Goal: Task Accomplishment & Management: Manage account settings

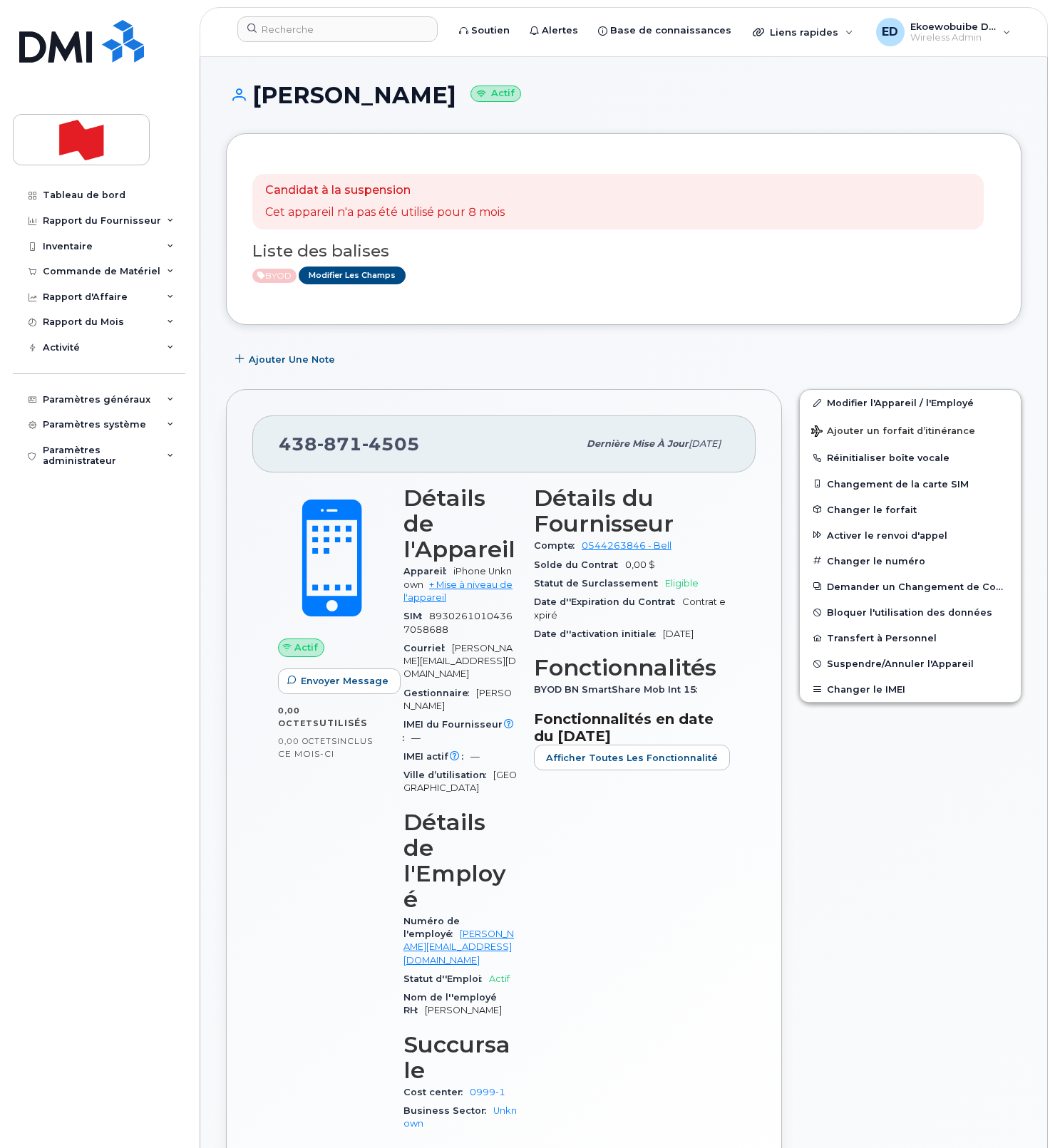
scroll to position [21, 0]
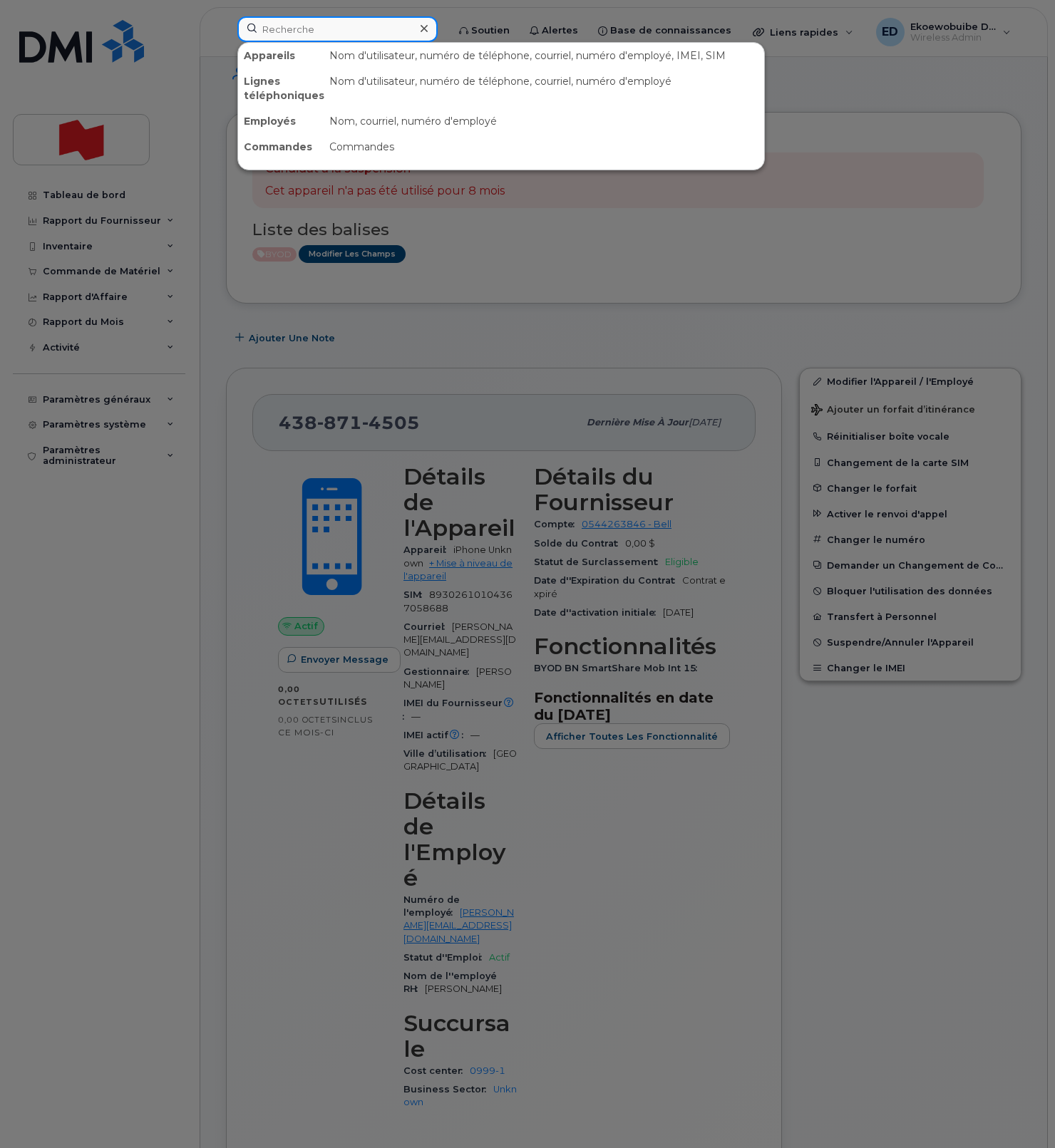
click at [322, 41] on input at bounding box center [337, 29] width 200 height 25
paste input "780-298-0608"
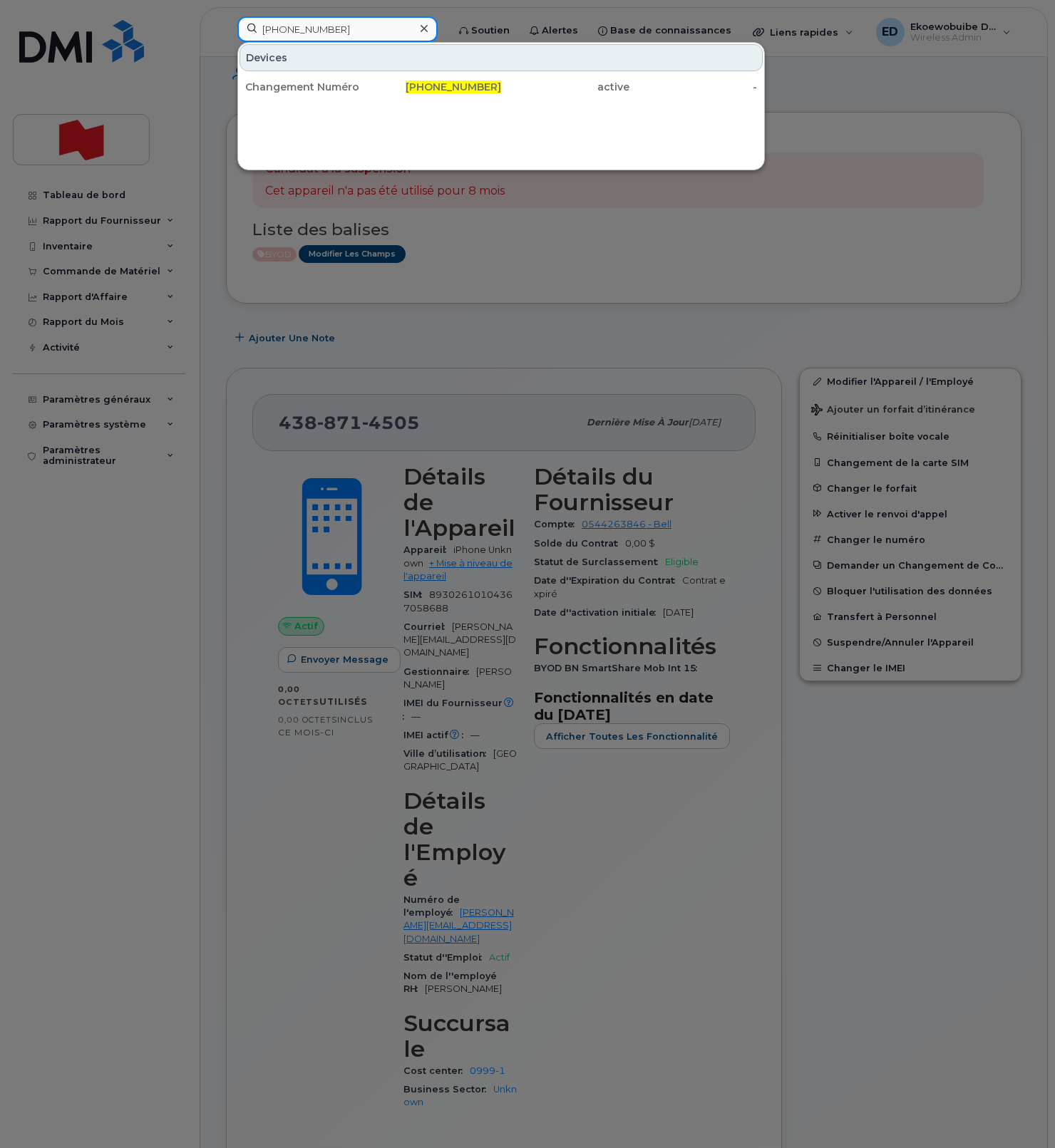
drag, startPoint x: 352, startPoint y: 32, endPoint x: 219, endPoint y: 29, distance: 133.0
click at [226, 29] on div "780-298-0608 Devices Changement Numéro 780-298-0608 active -" at bounding box center [337, 32] width 223 height 31
paste input "[PERSON_NAME]"
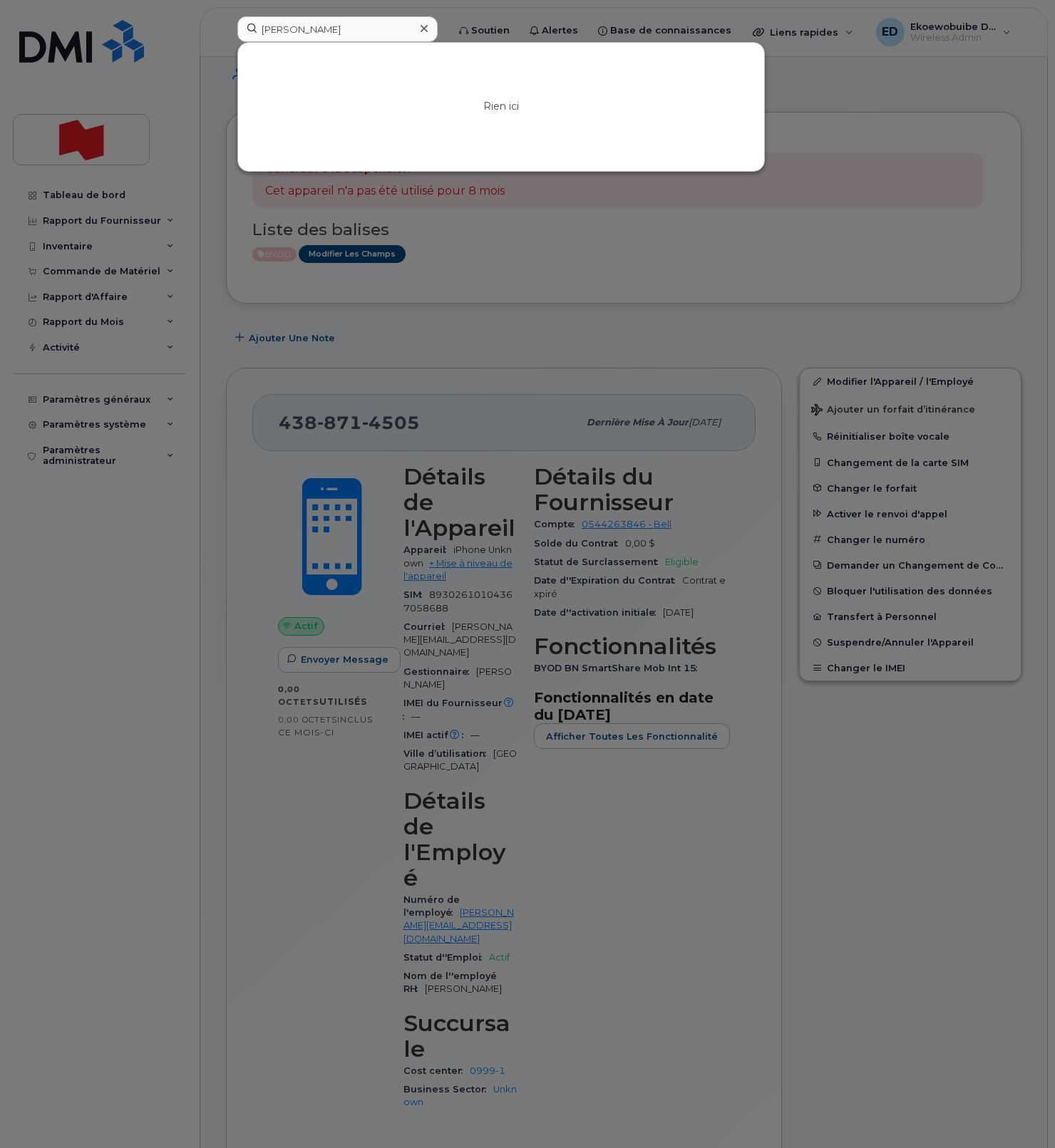
drag, startPoint x: 538, startPoint y: 257, endPoint x: 464, endPoint y: 271, distance: 75.3
click at [535, 258] on div at bounding box center [527, 574] width 1055 height 1148
drag, startPoint x: 358, startPoint y: 30, endPoint x: 178, endPoint y: 29, distance: 180.0
click at [226, 29] on div "Megan Hiltz Rien ici" at bounding box center [337, 32] width 223 height 31
paste input "780-298-0608"
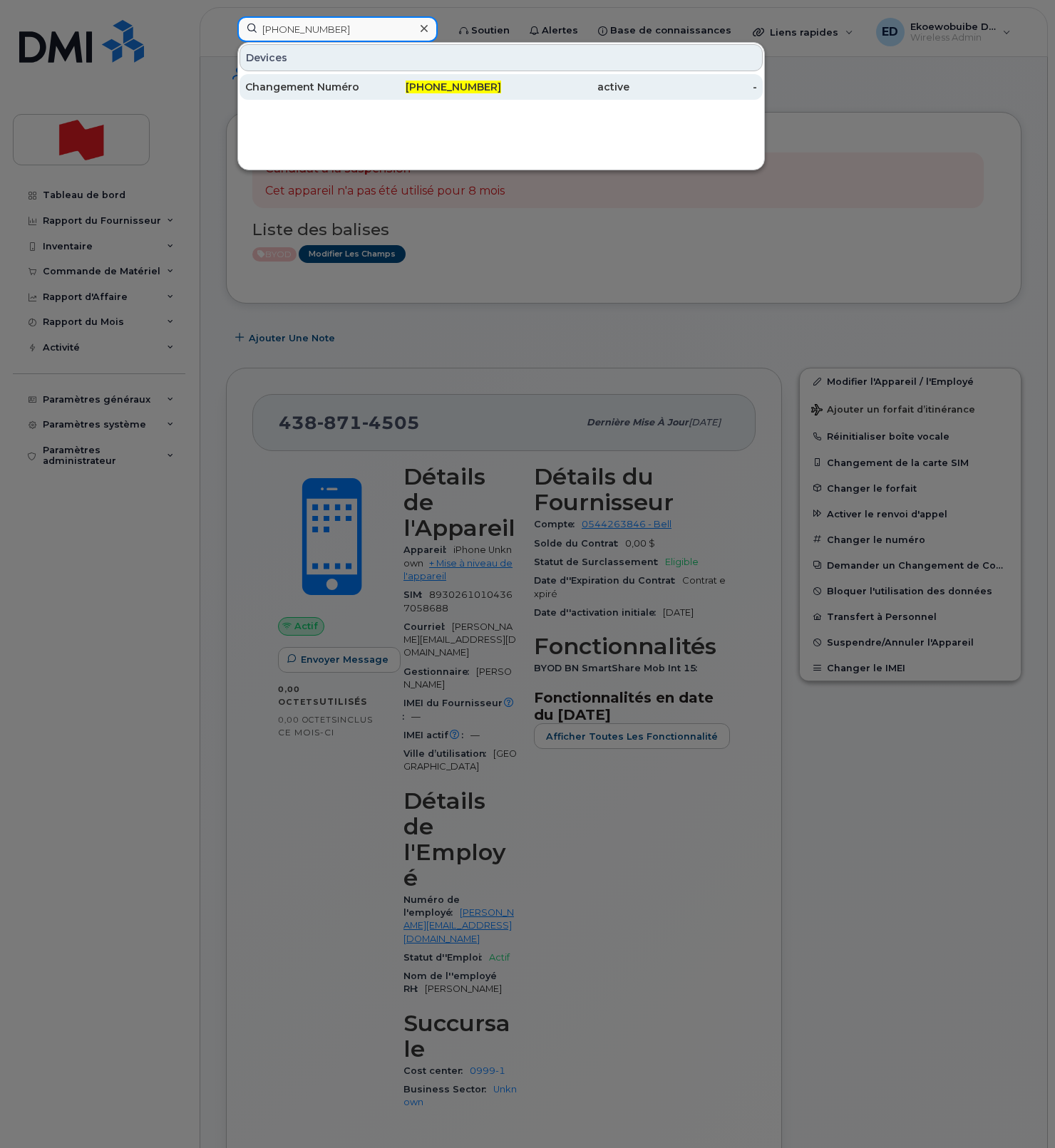
type input "780-298-0608"
click at [290, 85] on div "Changement Numéro" at bounding box center [309, 86] width 128 height 14
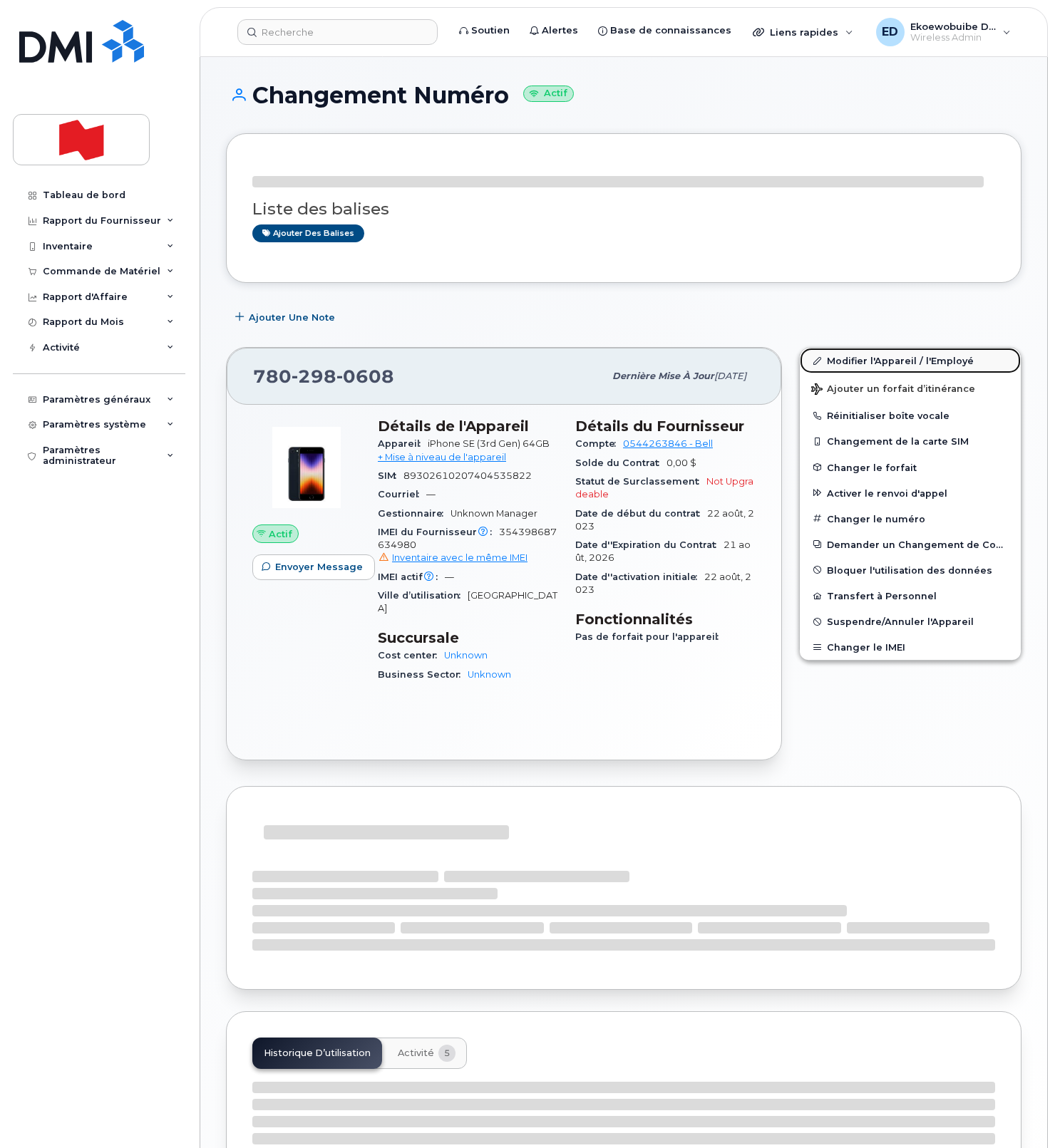
click at [837, 363] on link "Modifier l'Appareil / l'Employé" at bounding box center [909, 360] width 221 height 25
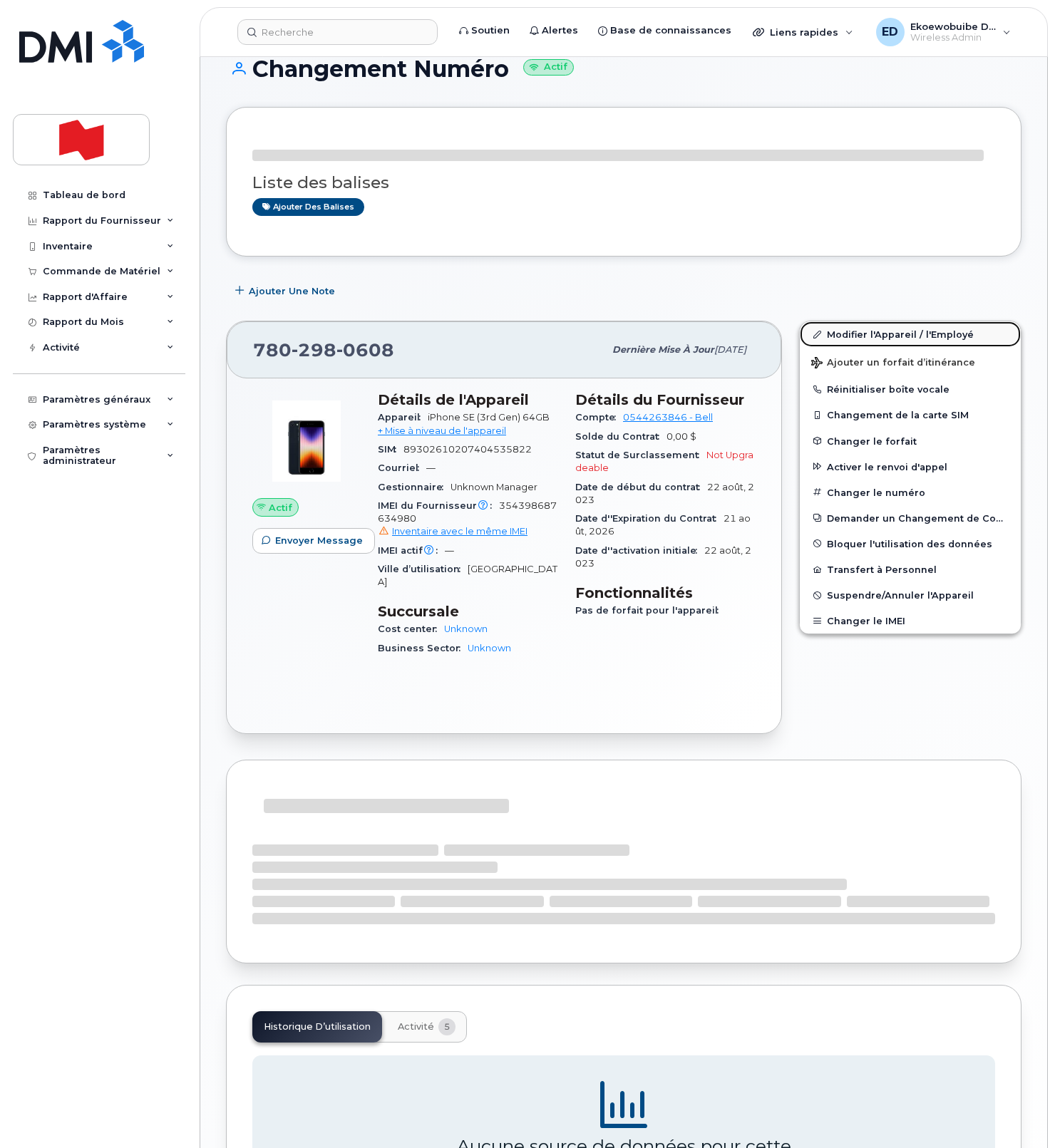
scroll to position [43, 0]
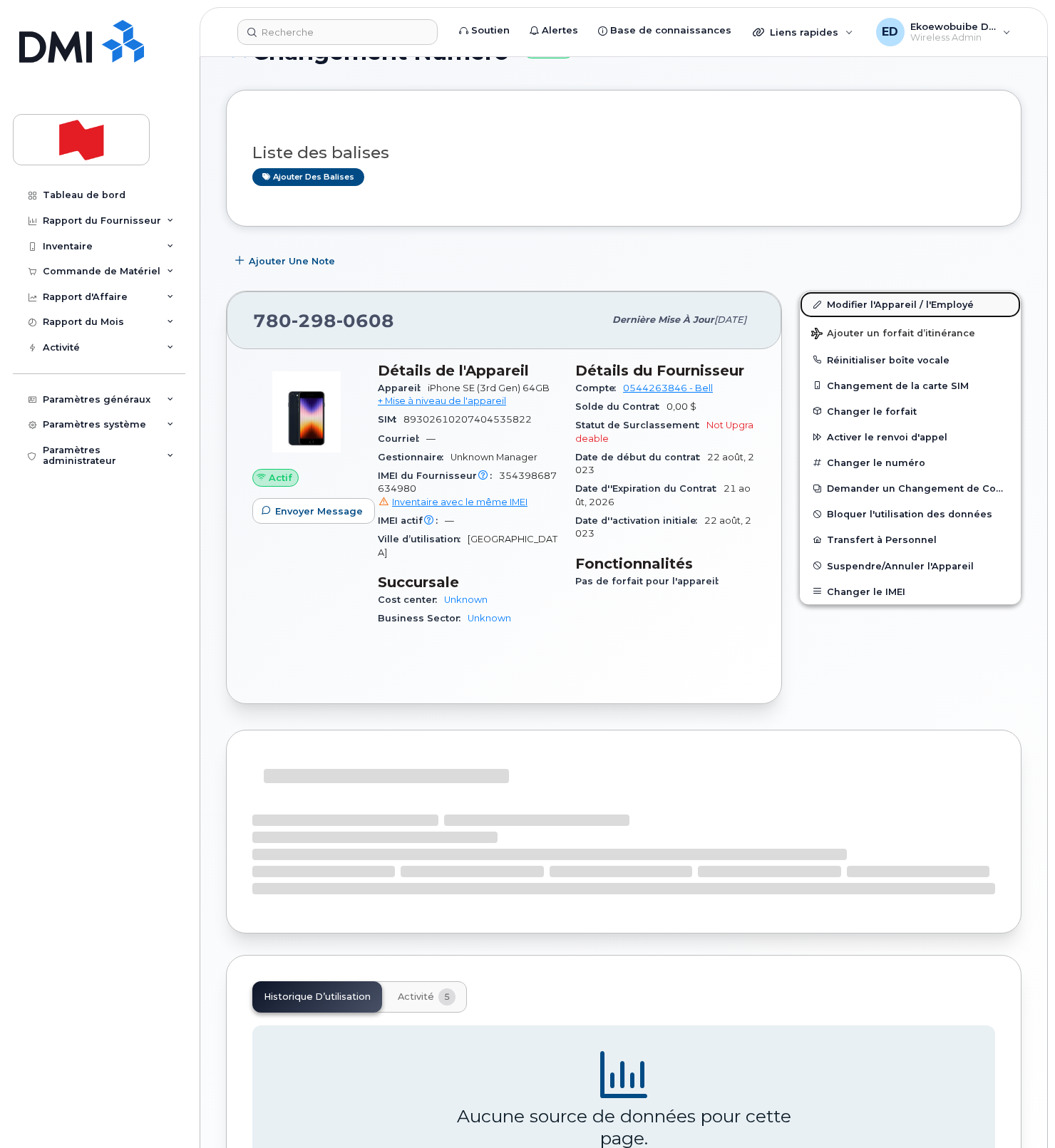
click at [851, 306] on link "Modifier l'Appareil / l'Employé" at bounding box center [909, 304] width 221 height 25
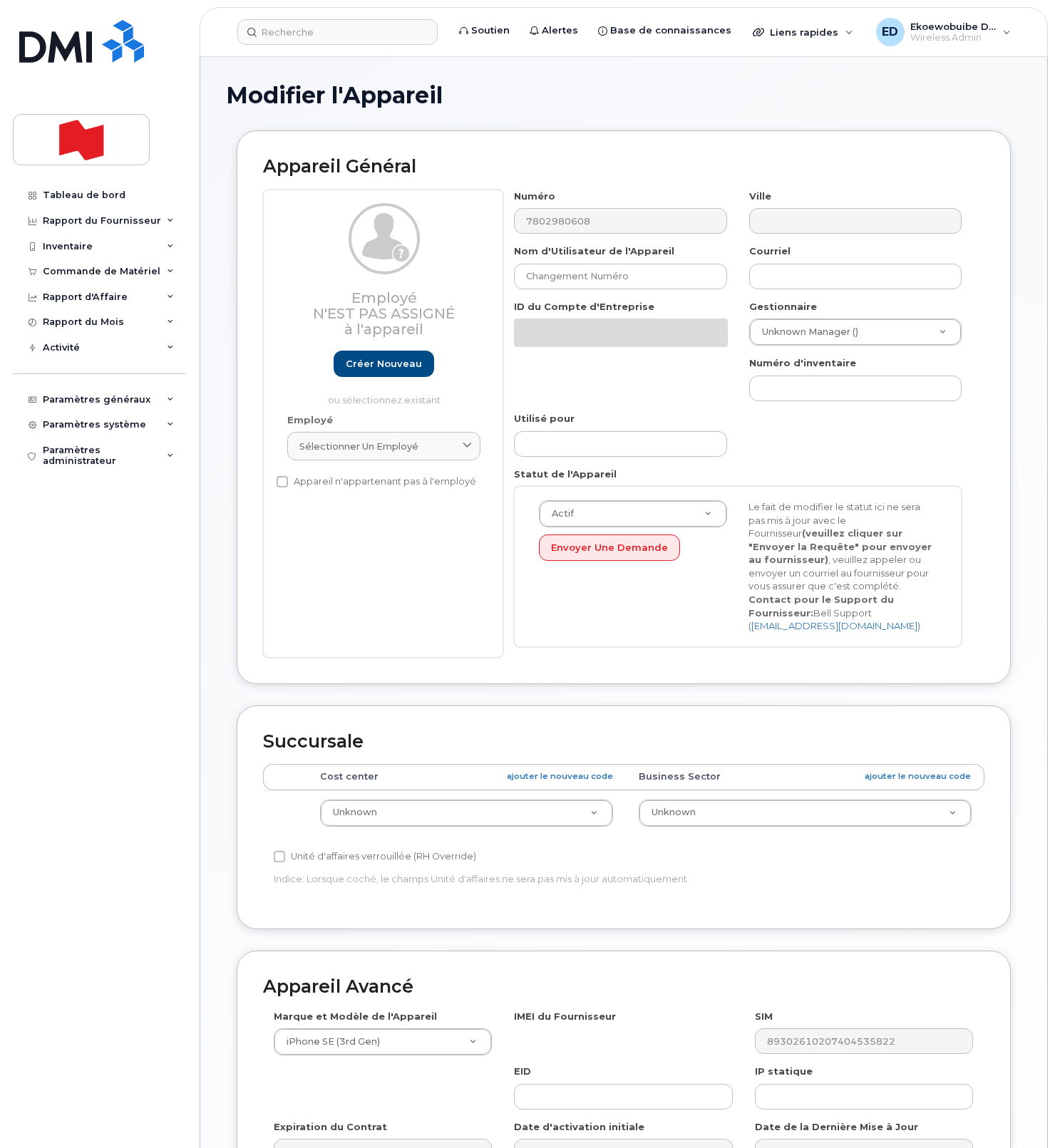
select select "22916206"
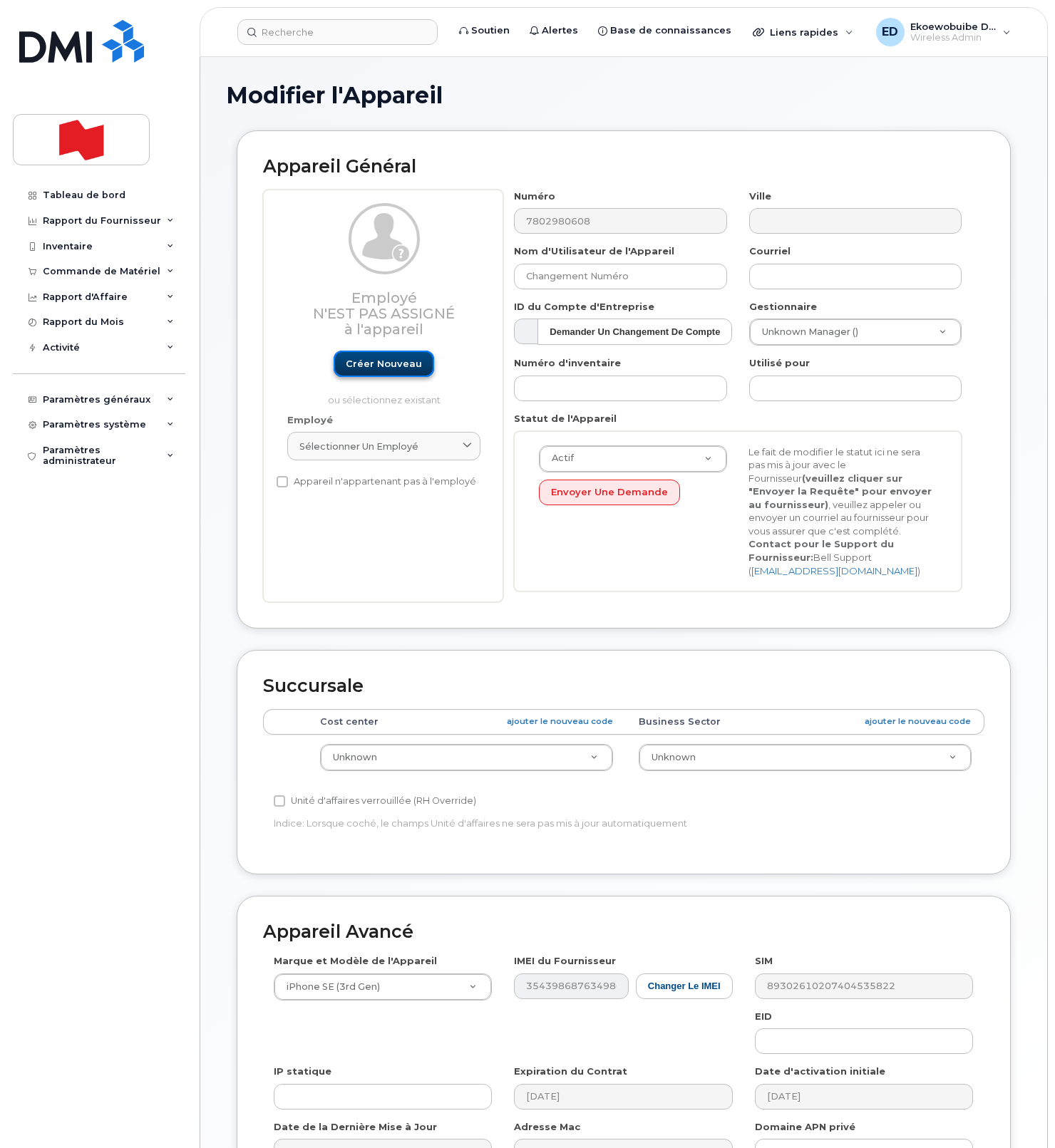
click at [376, 370] on link "Créer nouveau" at bounding box center [383, 363] width 100 height 26
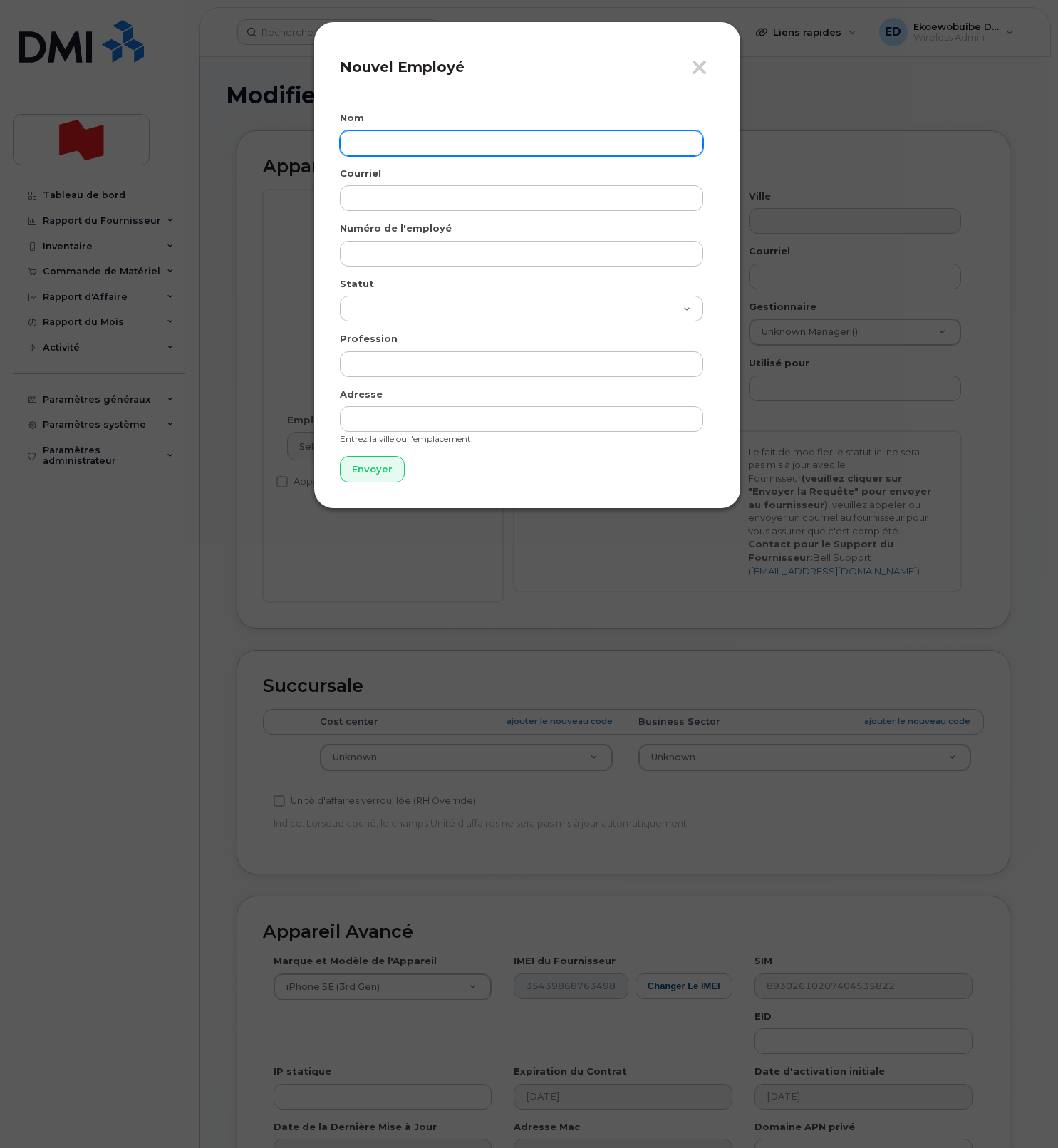
click at [404, 148] on input "text" at bounding box center [521, 143] width 363 height 25
paste input "Megan Hiltz"
type input "Megan Hiltz"
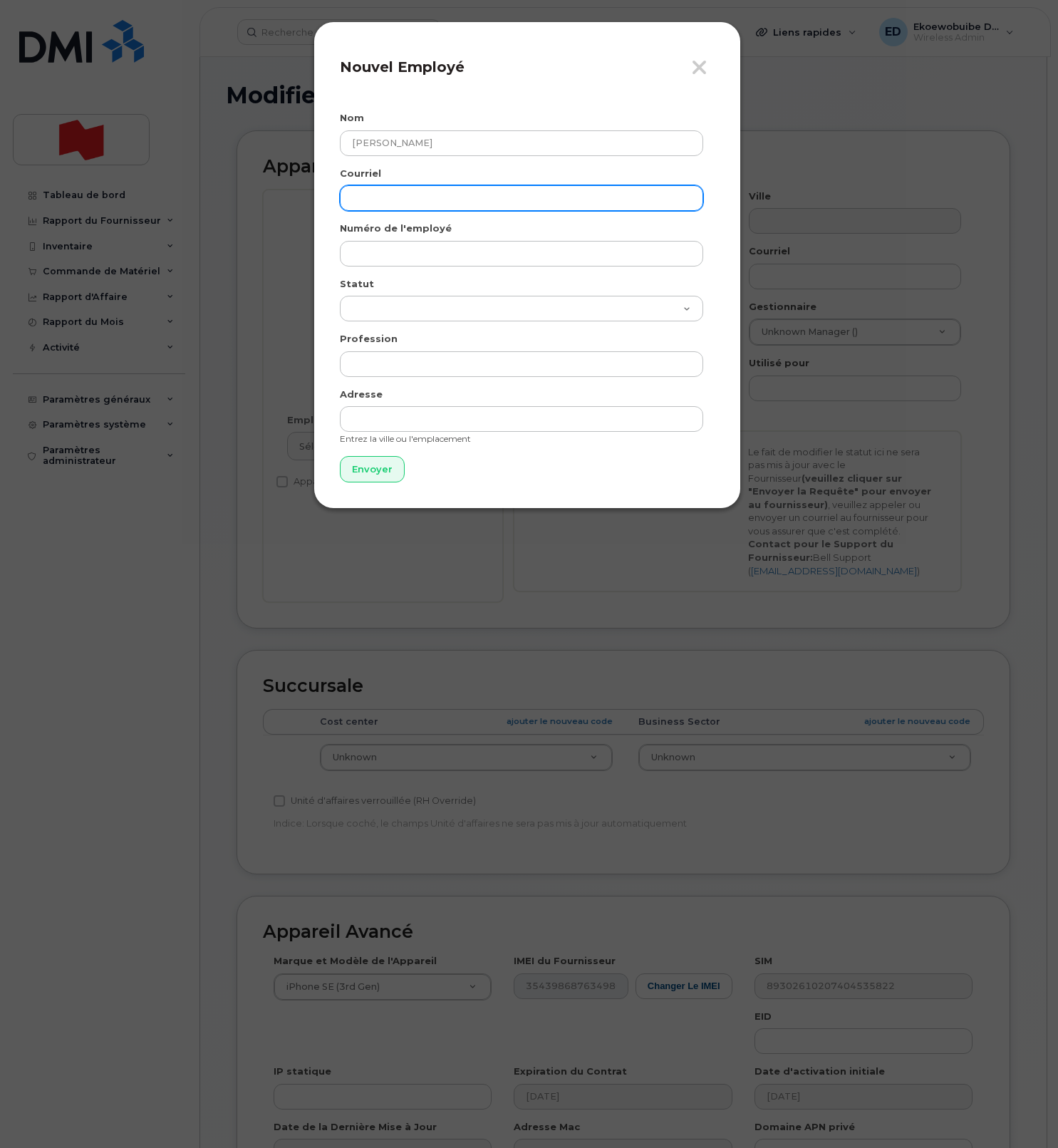
click at [405, 201] on input "email" at bounding box center [521, 197] width 363 height 25
paste input "megan.hiltz@nbc.ca"
type input "megan.hiltz@nbc.ca"
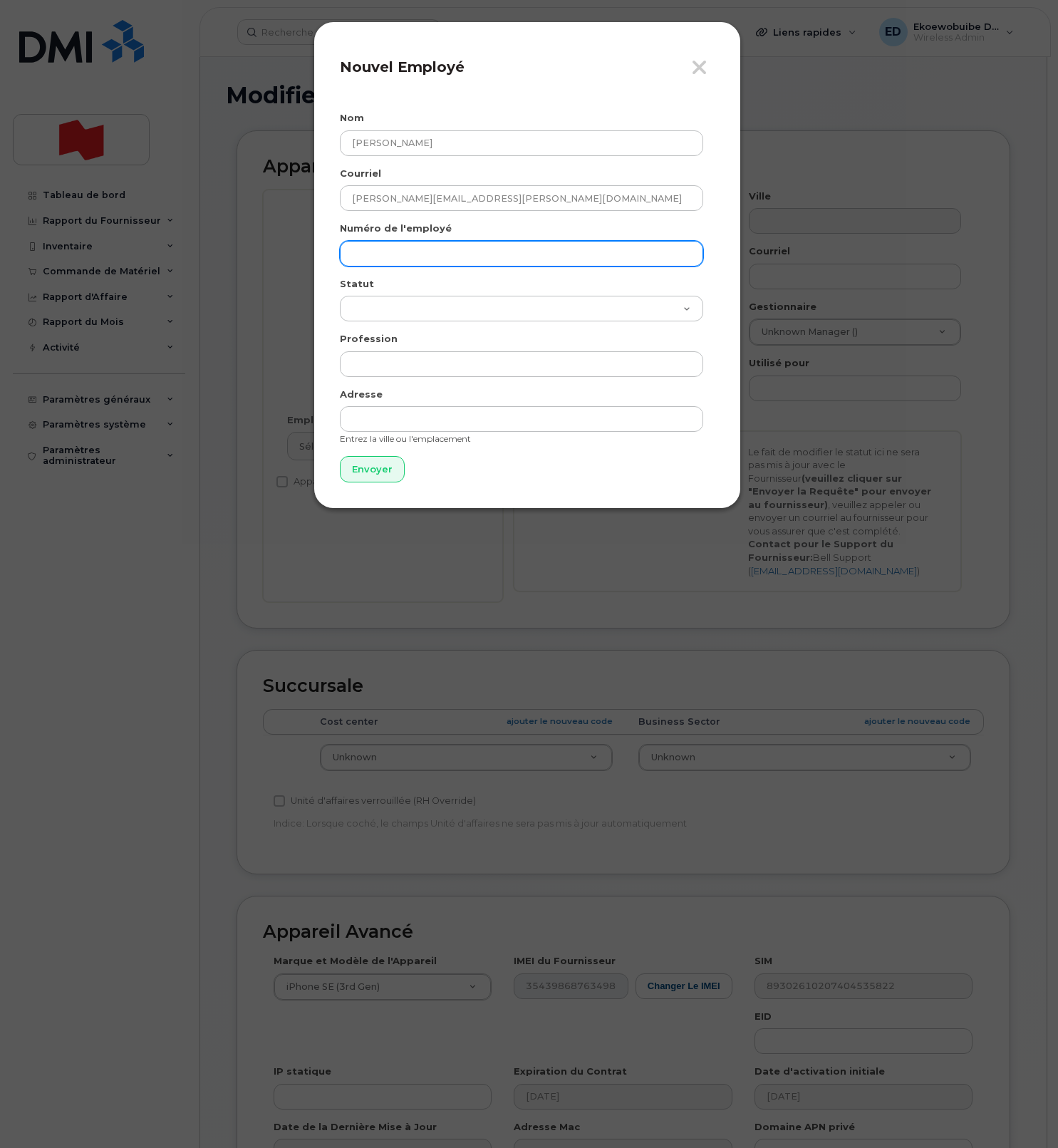
click at [400, 248] on input "text" at bounding box center [521, 253] width 363 height 25
paste input "megan.hiltz@nbc.ca"
type input "megan.hiltz@nbc.ca"
click at [363, 472] on input "Envoyer" at bounding box center [372, 469] width 65 height 26
type input "Envoyer"
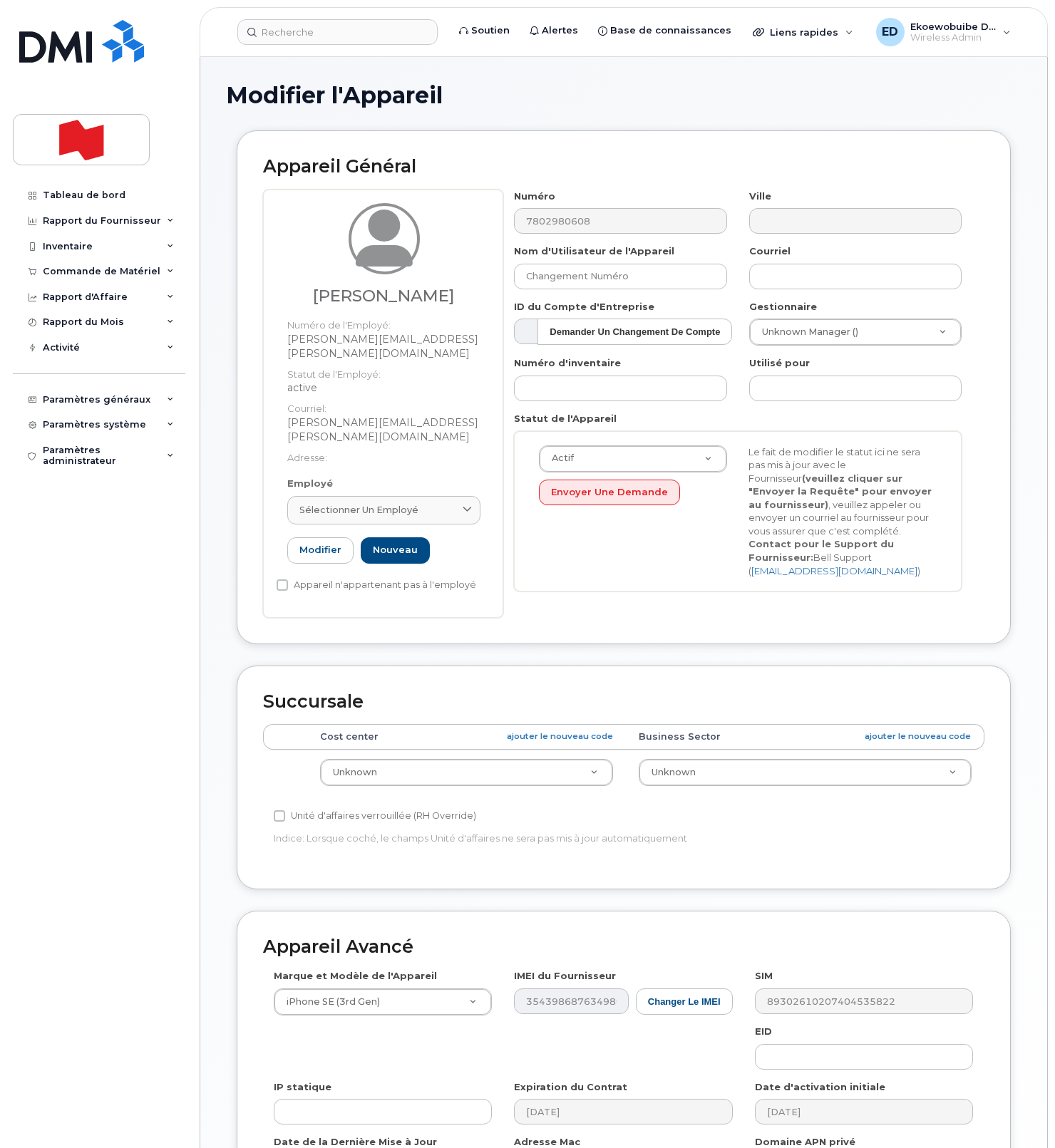
click at [367, 504] on span "Sélectionner un employé" at bounding box center [358, 510] width 119 height 14
paste input "megan.hiltz@nbc.ca"
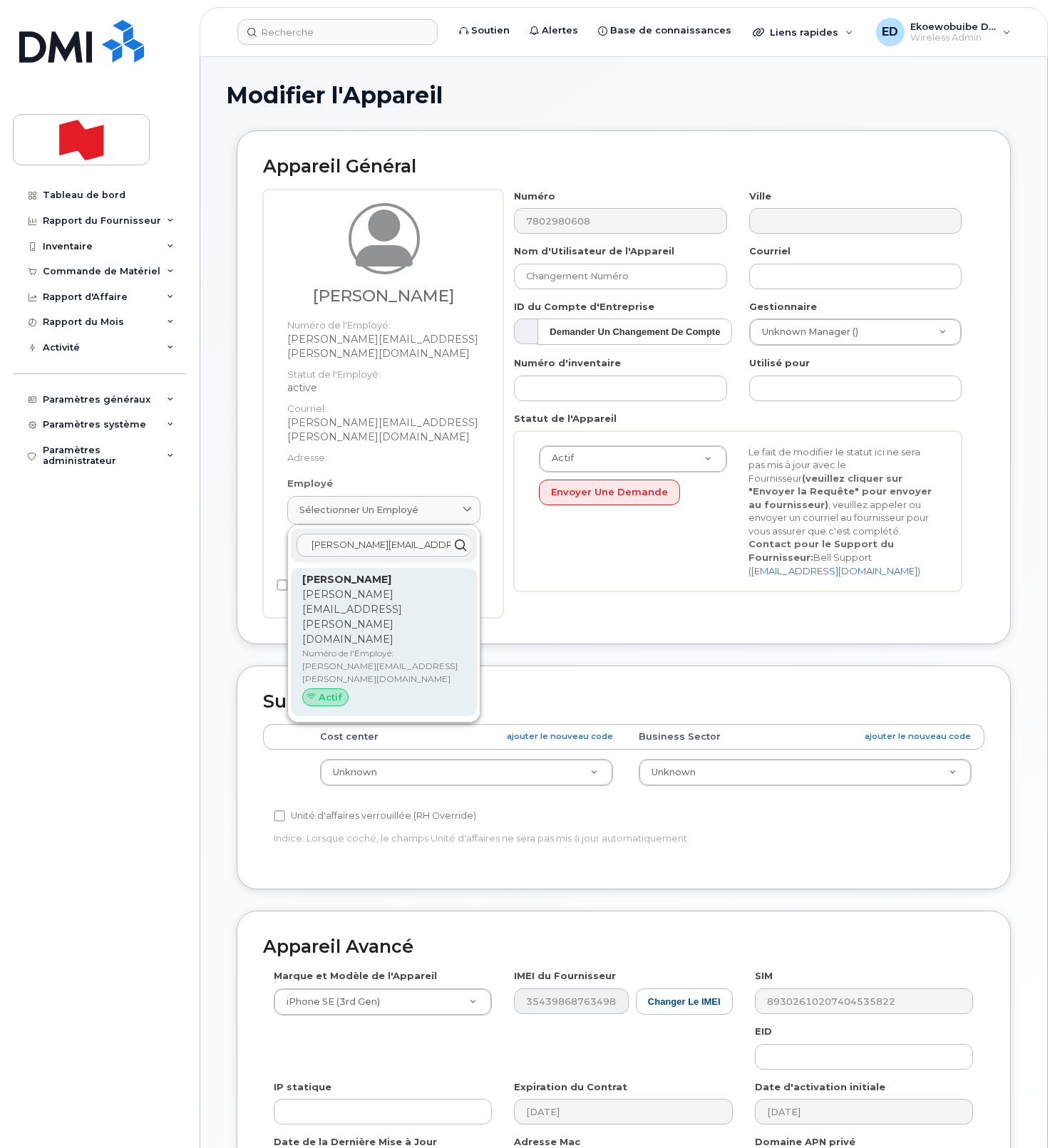
type input "[PERSON_NAME][EMAIL_ADDRESS][PERSON_NAME][DOMAIN_NAME]"
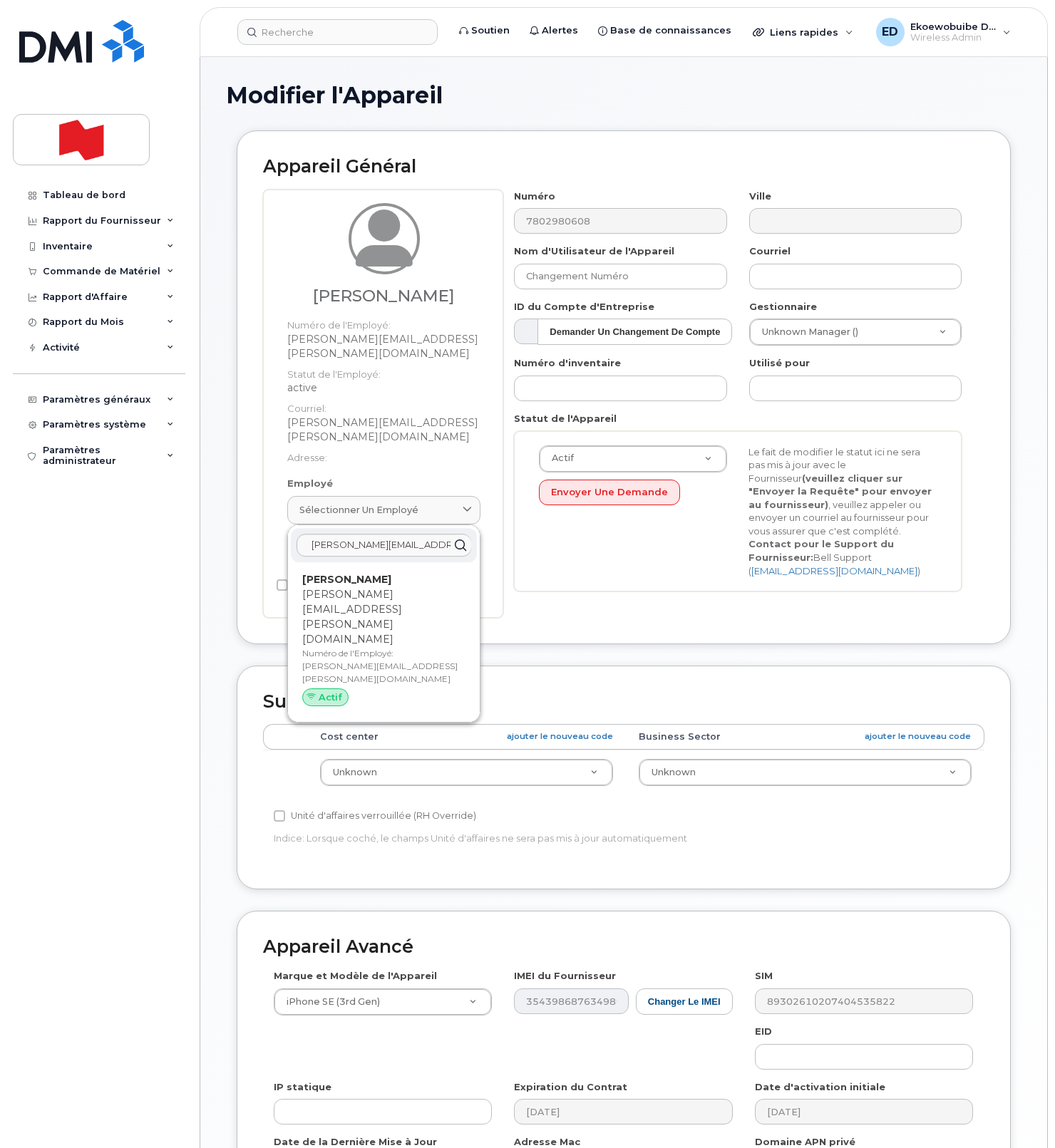
click at [355, 587] on p "[PERSON_NAME][EMAIL_ADDRESS][PERSON_NAME][DOMAIN_NAME]" at bounding box center [384, 617] width 163 height 59
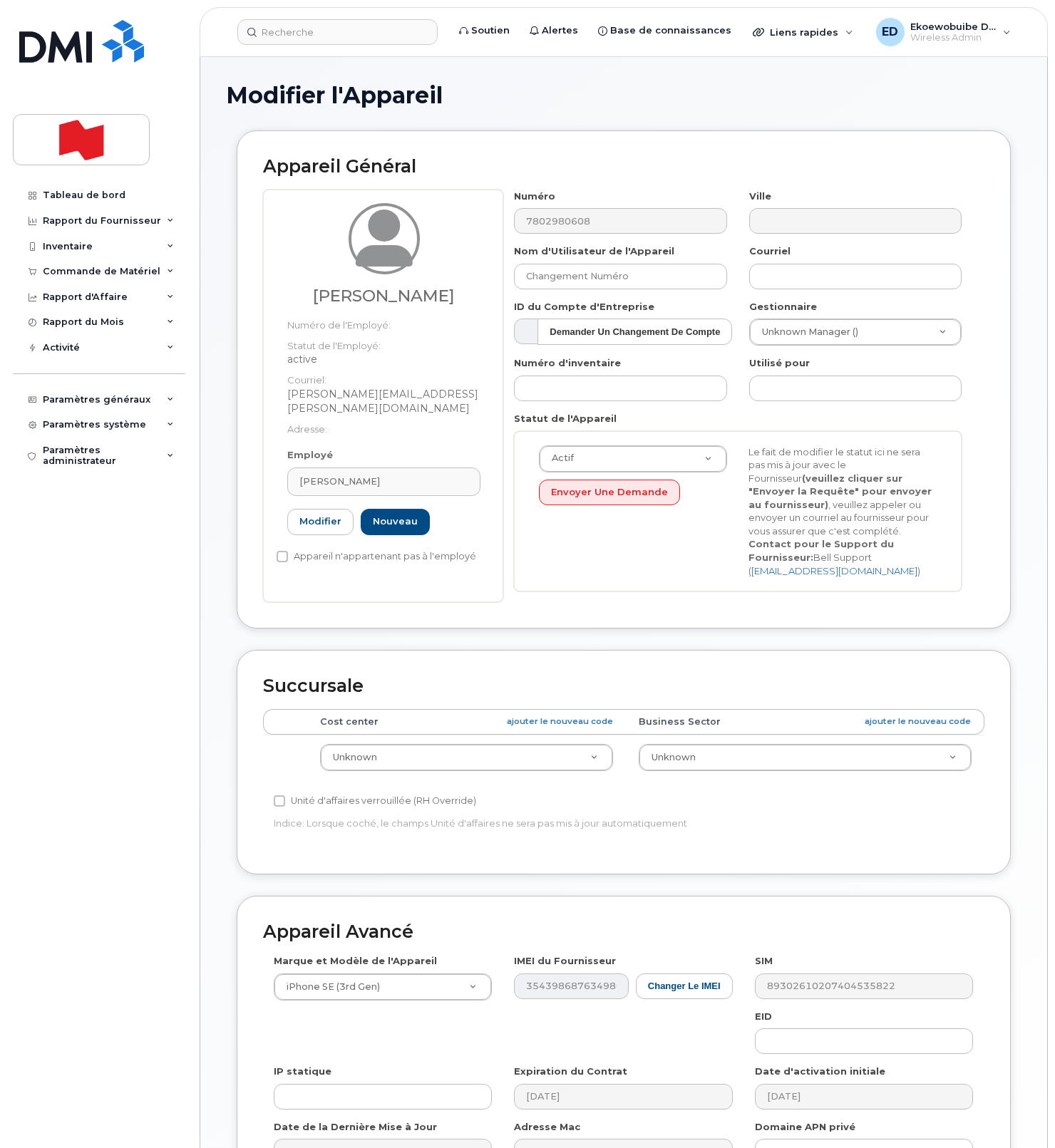
type input "[PERSON_NAME][EMAIL_ADDRESS][PERSON_NAME][DOMAIN_NAME]"
type input "[PERSON_NAME]"
type input "[PERSON_NAME][EMAIL_ADDRESS][PERSON_NAME][DOMAIN_NAME]"
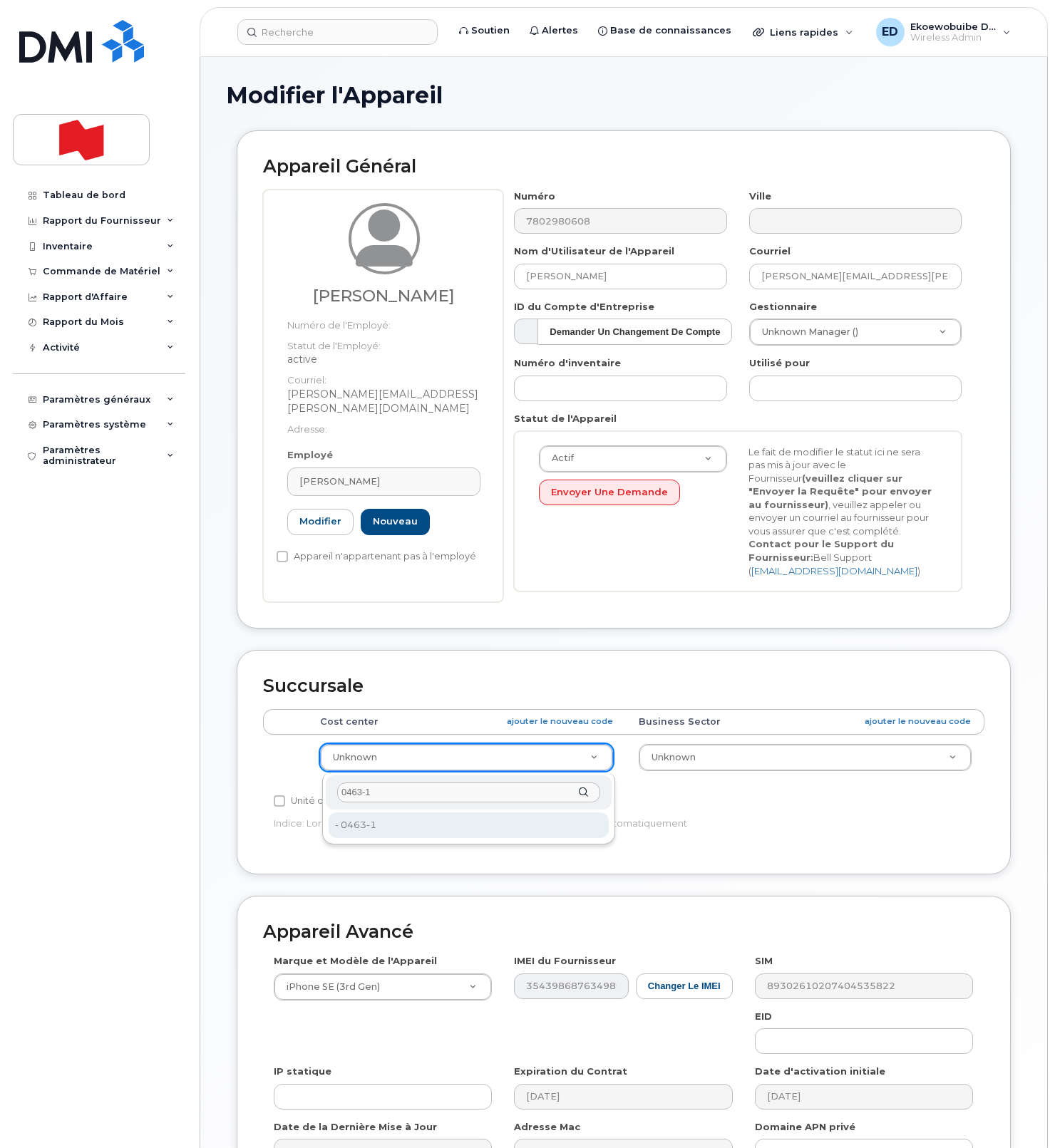
type input "0463-1"
type input "36132962"
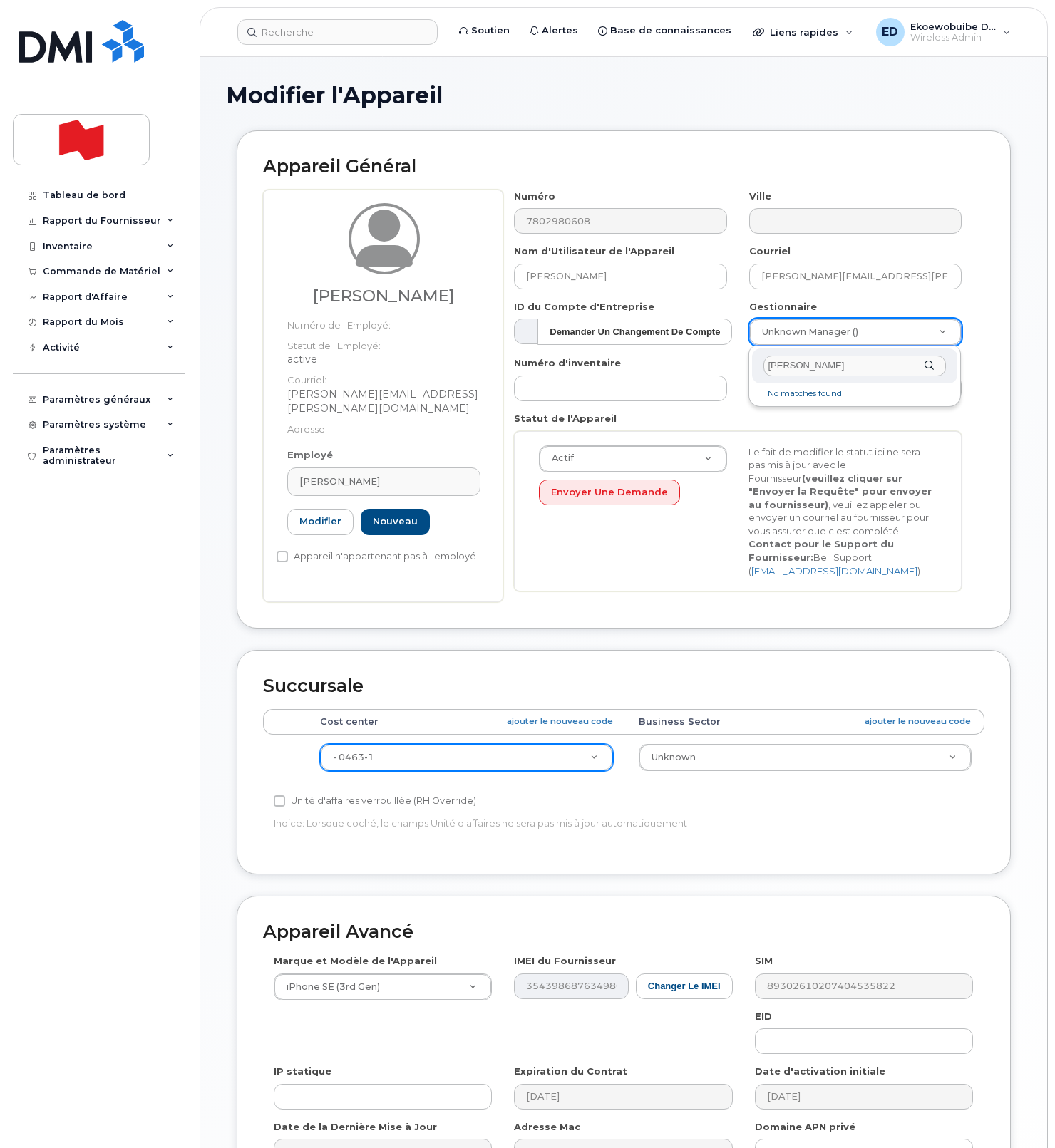
drag, startPoint x: 846, startPoint y: 368, endPoint x: 743, endPoint y: 372, distance: 103.1
click at [735, 369] on body "Soutien Alertes Base de connaissances Liens rapides Suspendre/Supprimer l’appar…" at bounding box center [527, 660] width 1055 height 1321
paste input "carla.radke@nbc.ca"
type input "carla.radke@nbc.ca"
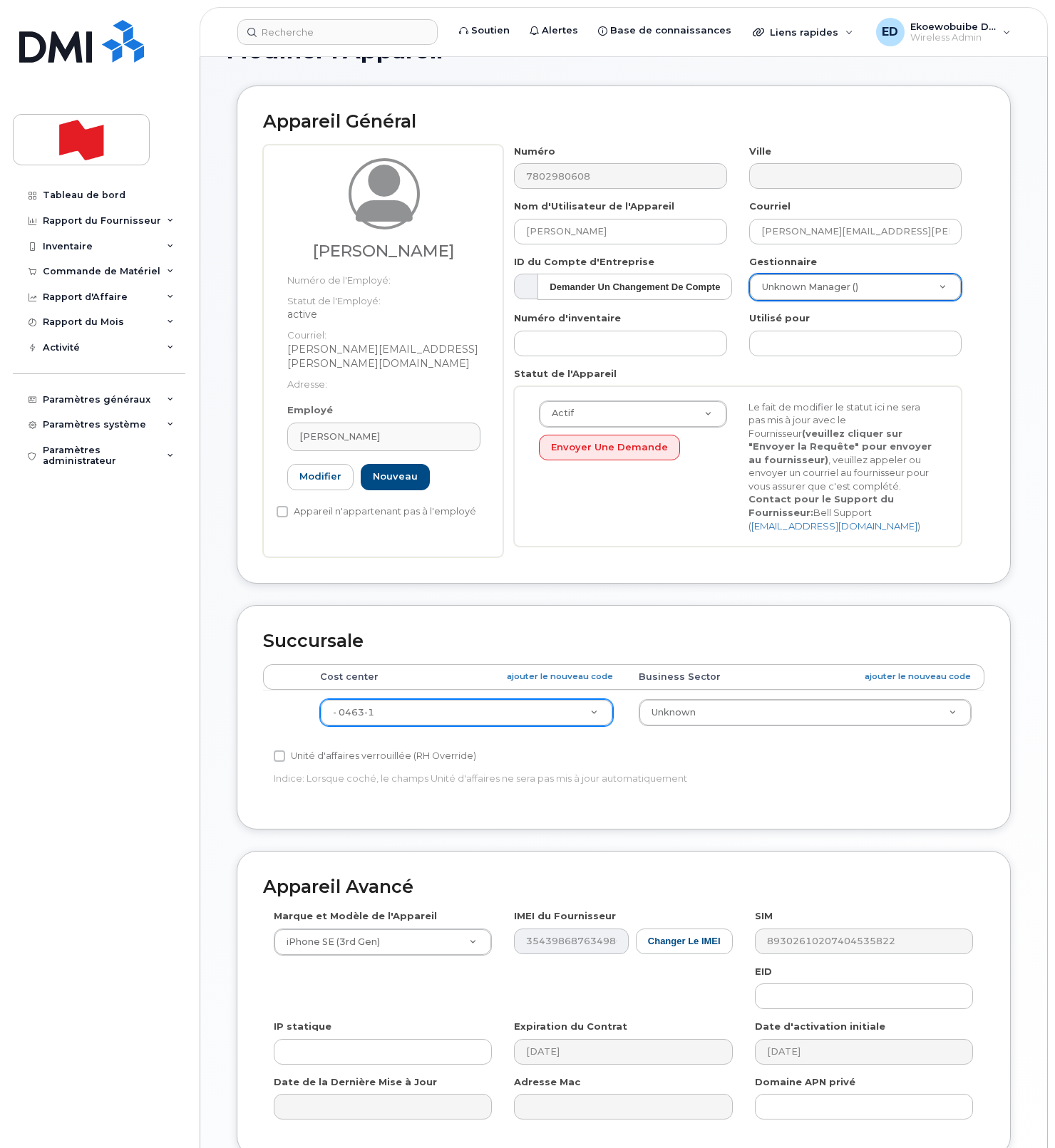
scroll to position [51, 0]
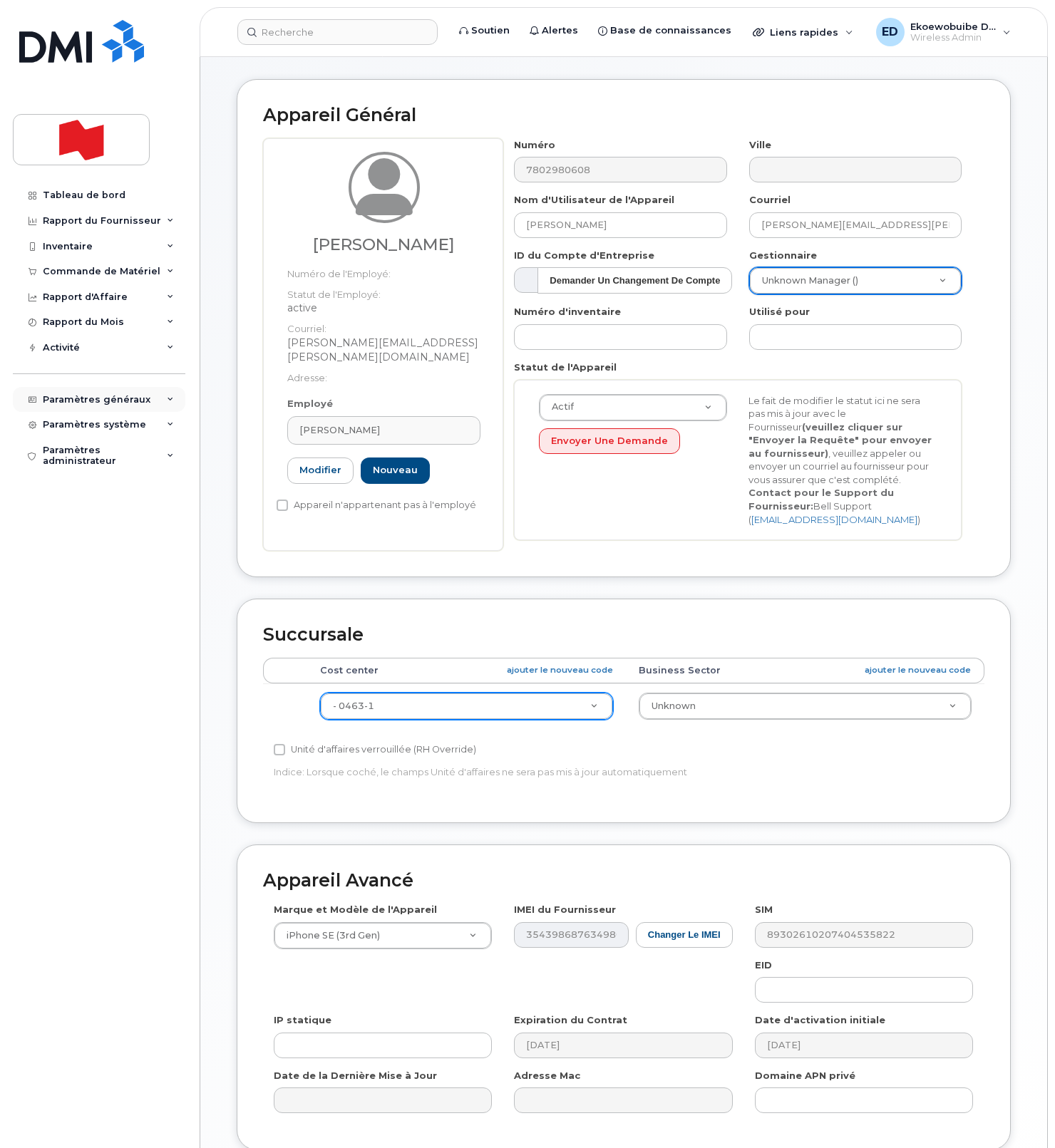
click at [117, 401] on div "Paramètres généraux" at bounding box center [96, 400] width 108 height 11
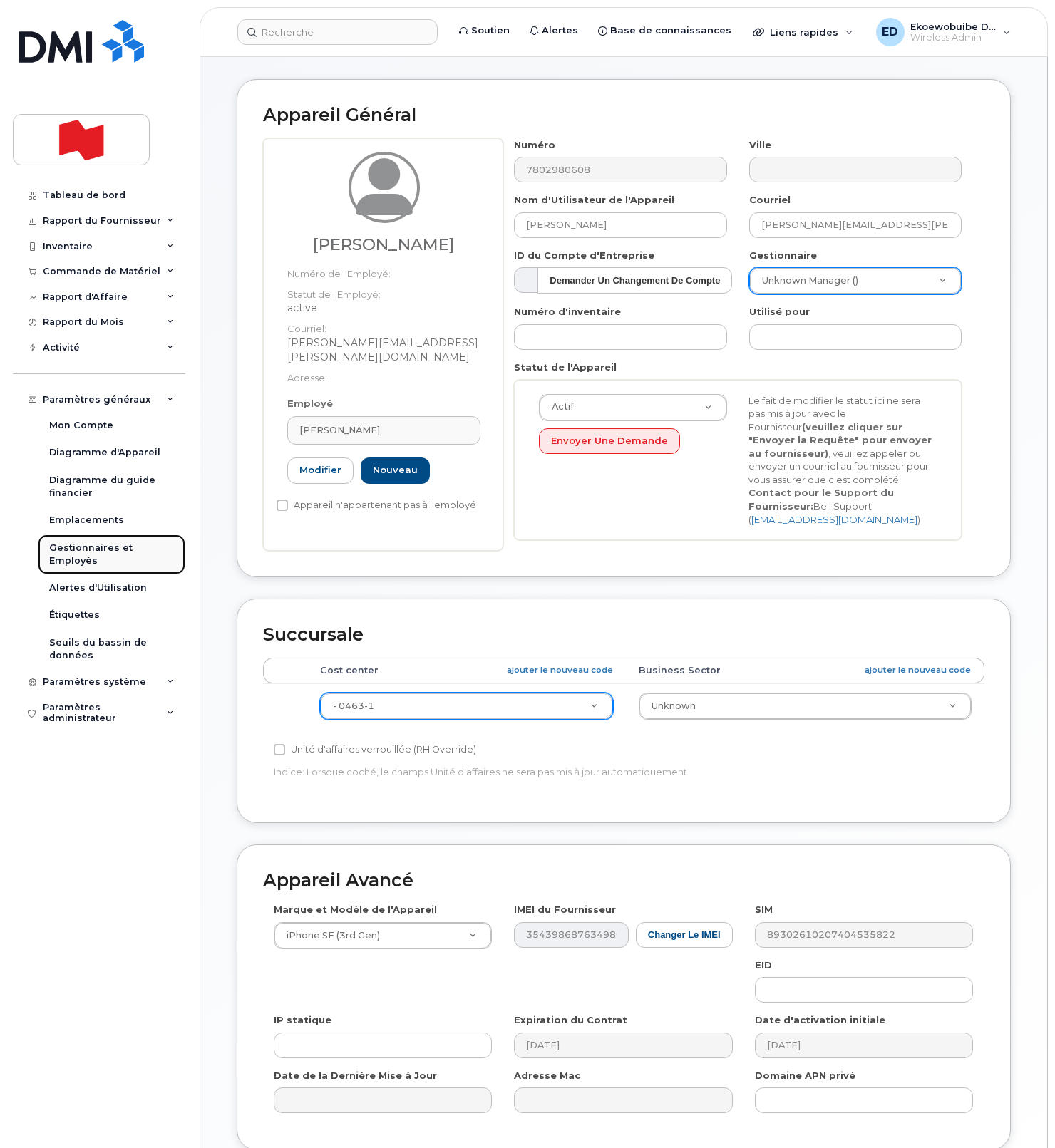
click at [77, 555] on div "Gestionnaires et Employés" at bounding box center [111, 555] width 125 height 26
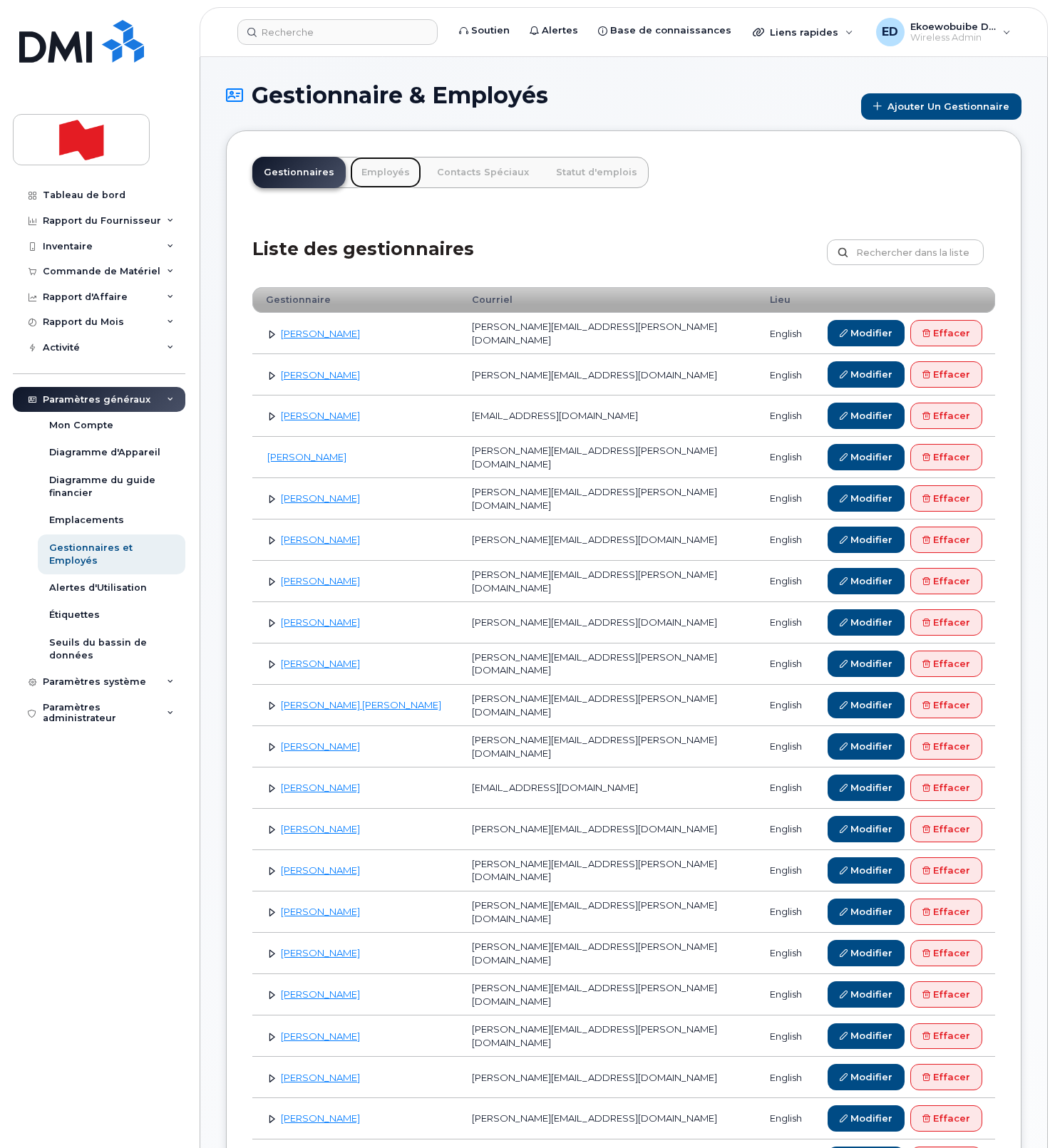
click at [372, 174] on link "Employés" at bounding box center [385, 172] width 71 height 31
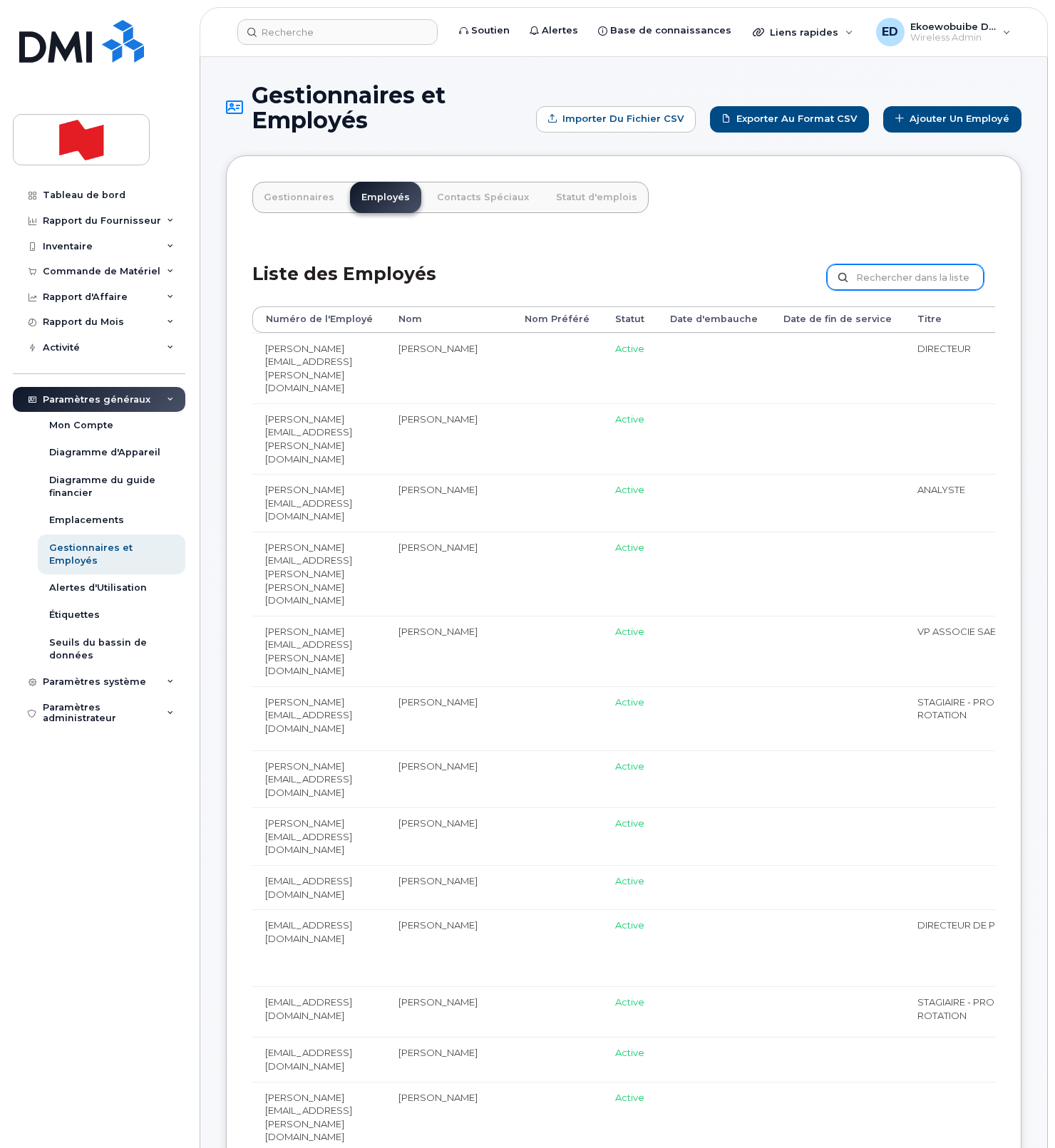
click at [873, 283] on input "text" at bounding box center [905, 277] width 156 height 25
paste input "[PERSON_NAME][EMAIL_ADDRESS][PERSON_NAME][DOMAIN_NAME]"
type input "[PERSON_NAME][EMAIL_ADDRESS][PERSON_NAME][DOMAIN_NAME]"
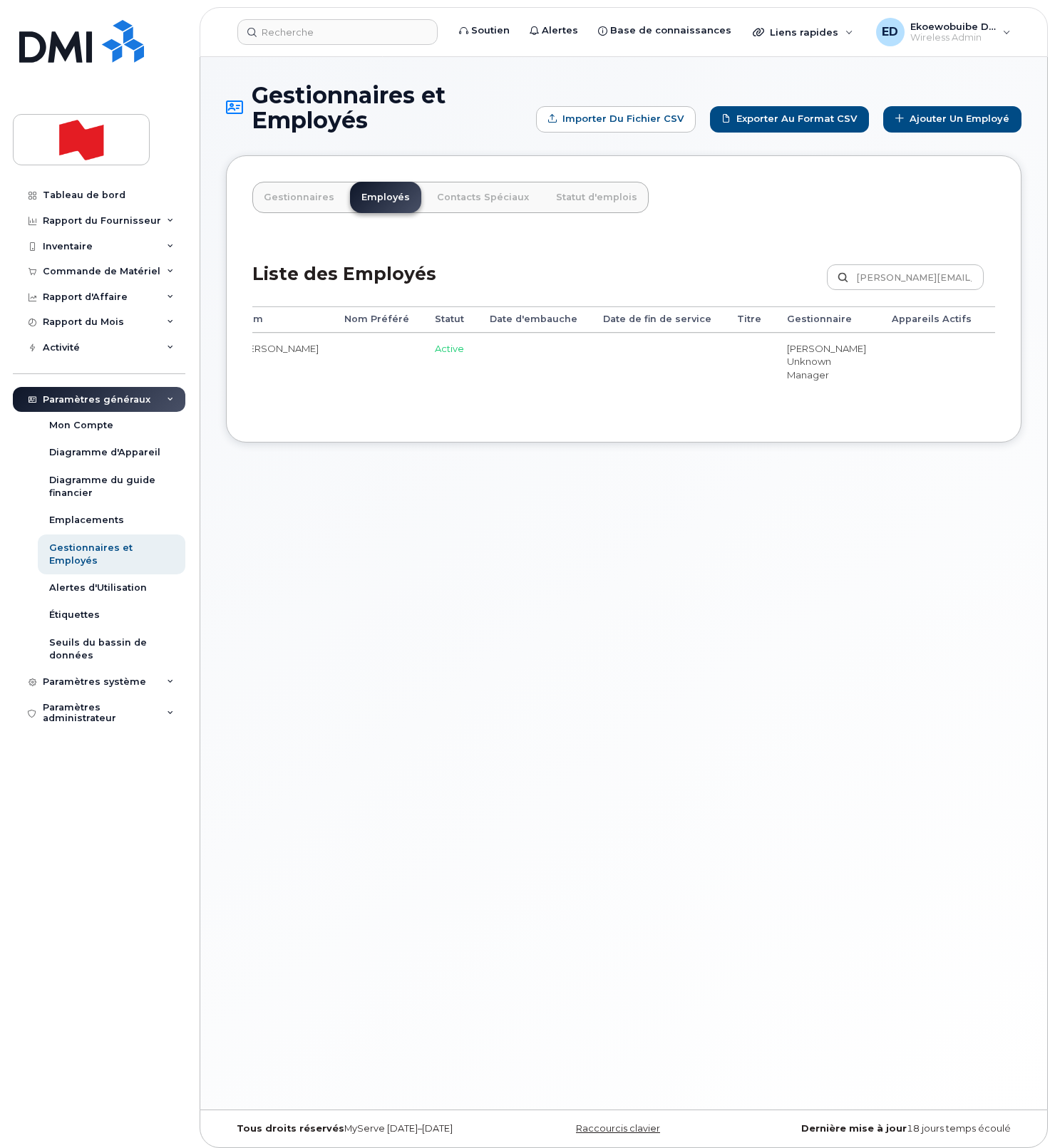
scroll to position [0, 230]
click at [926, 358] on link "Modifier" at bounding box center [965, 355] width 77 height 26
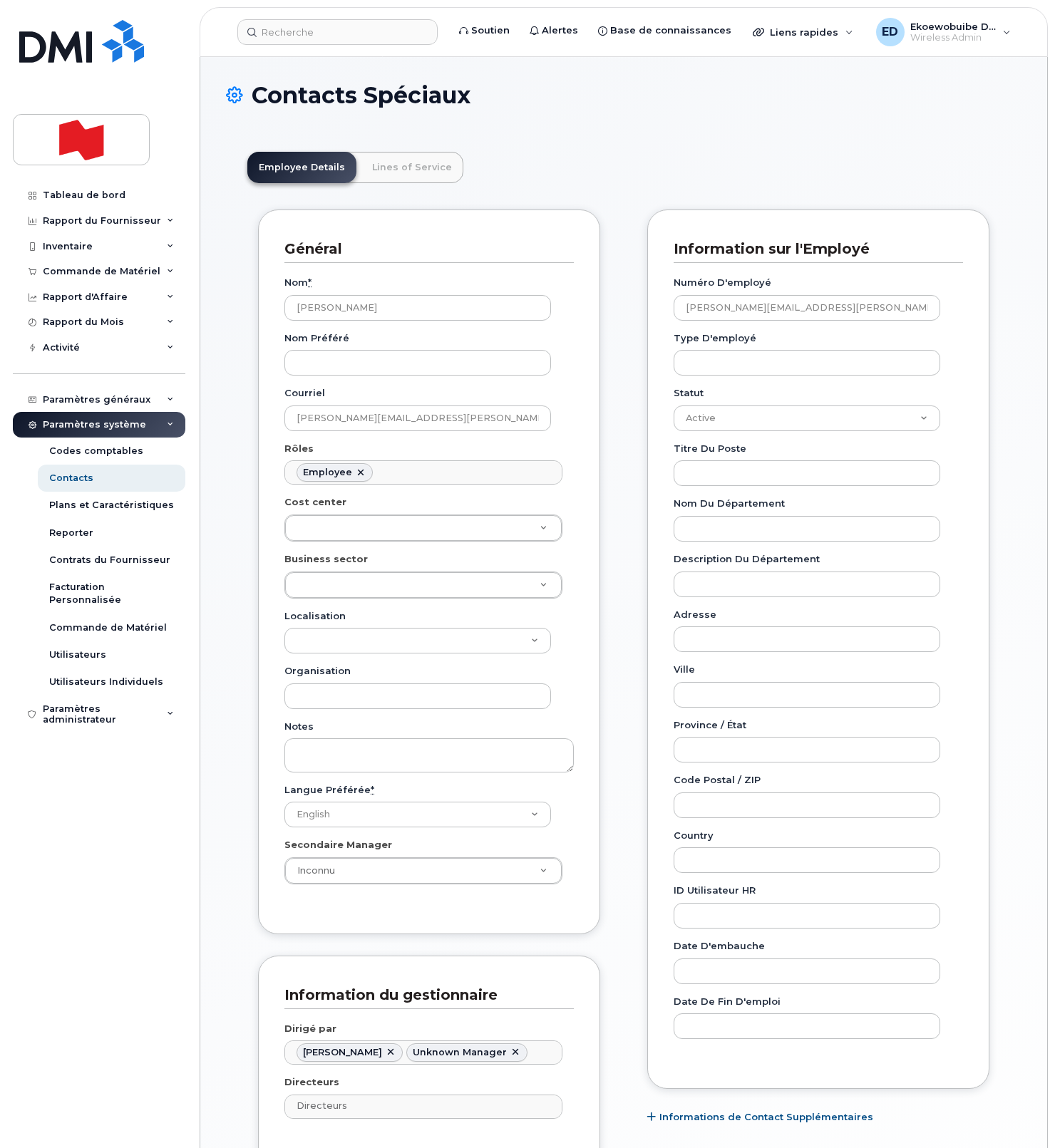
scroll to position [44, 0]
click at [420, 473] on ul "Employee" at bounding box center [423, 473] width 276 height 23
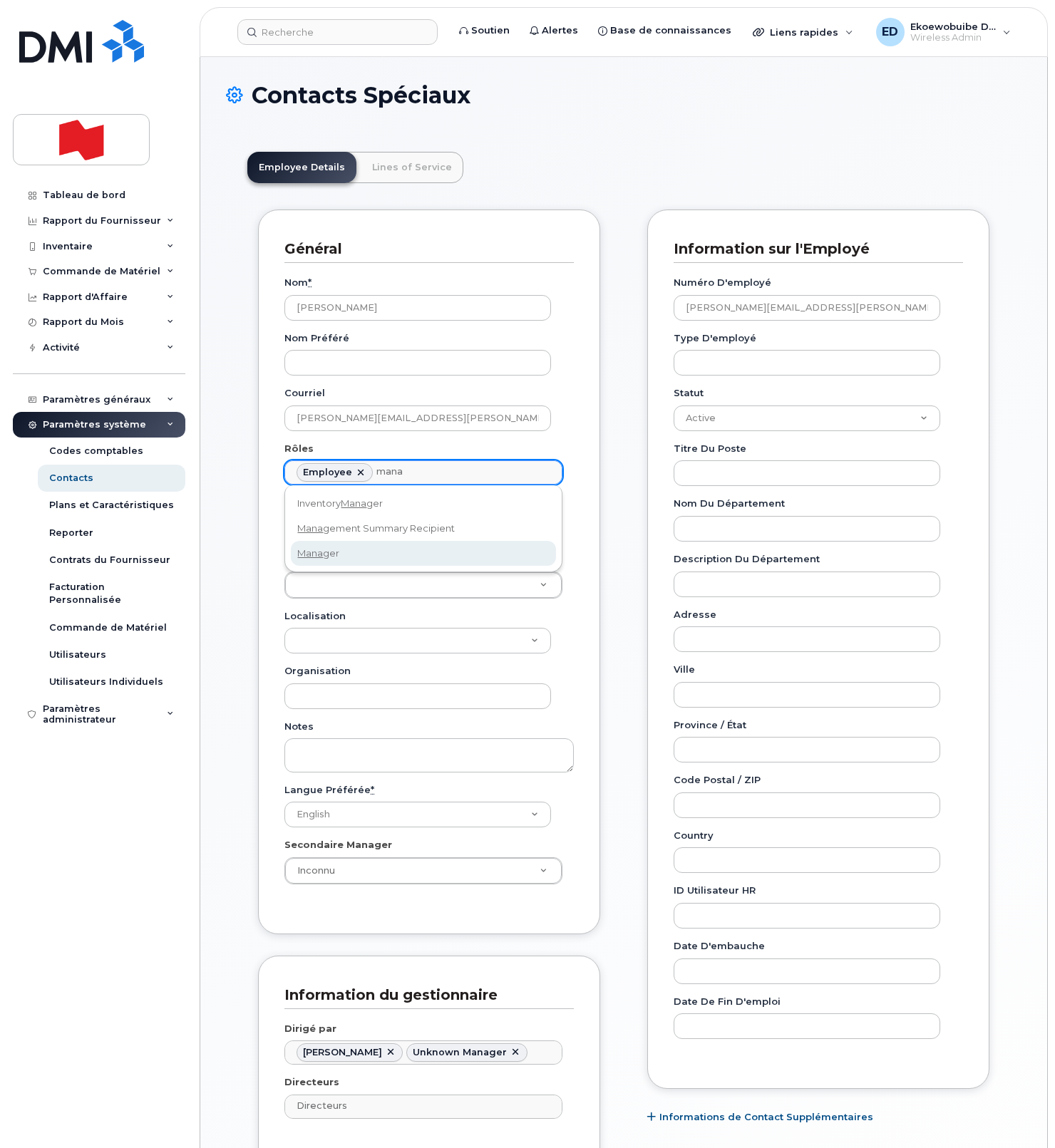
type input "mana"
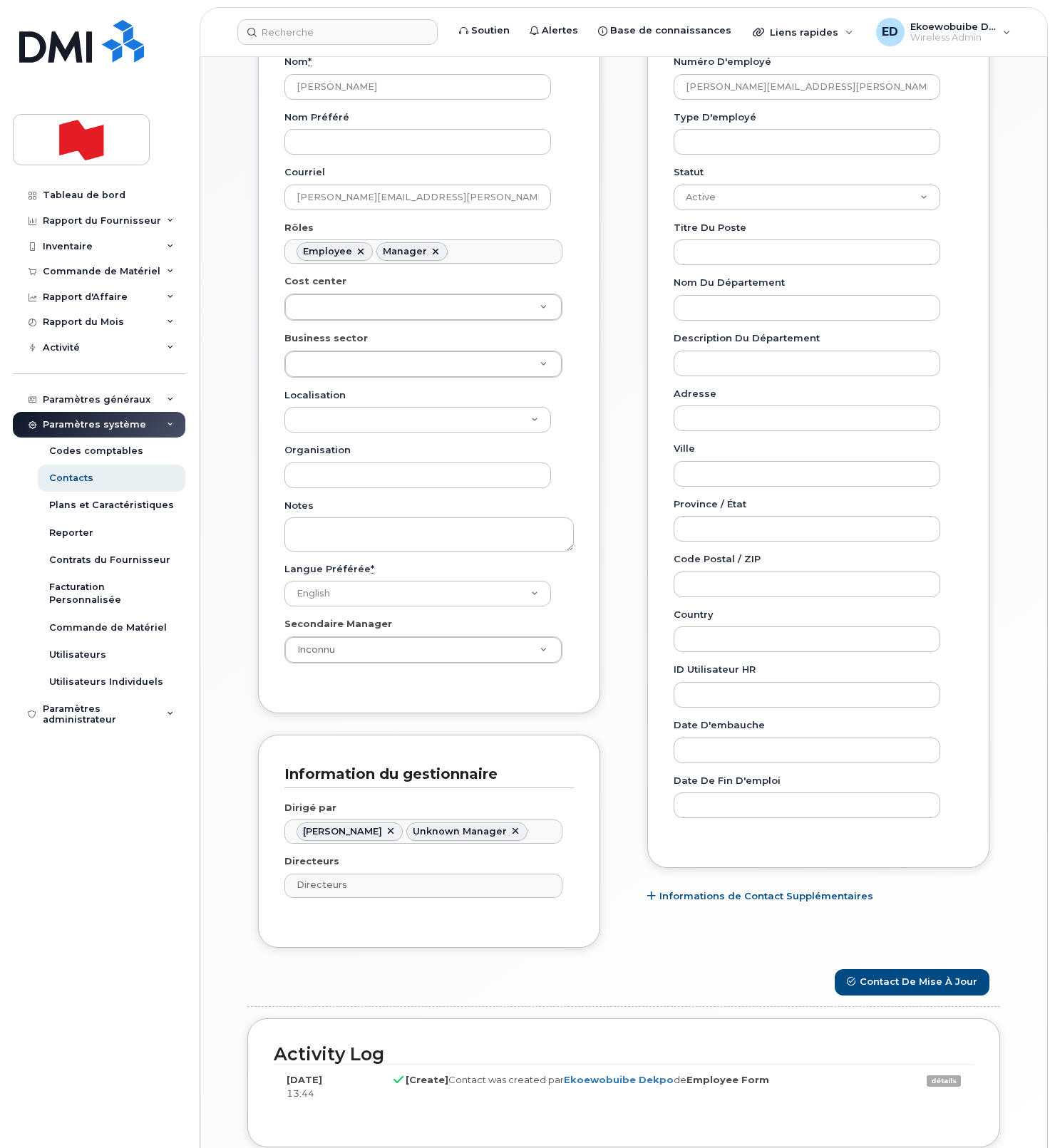
scroll to position [339, 0]
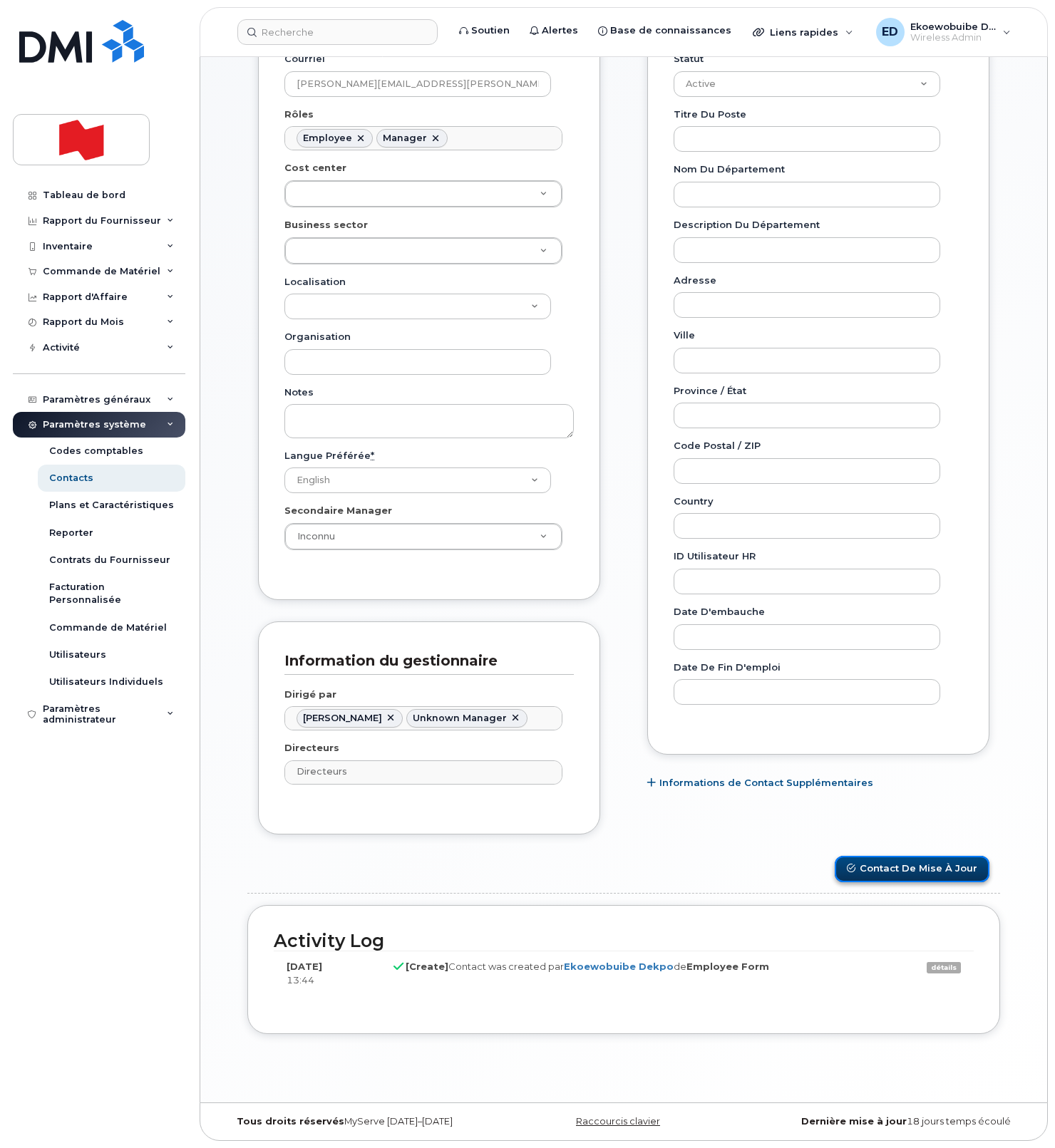
click at [912, 867] on button "Contact de mise à jour" at bounding box center [912, 869] width 155 height 26
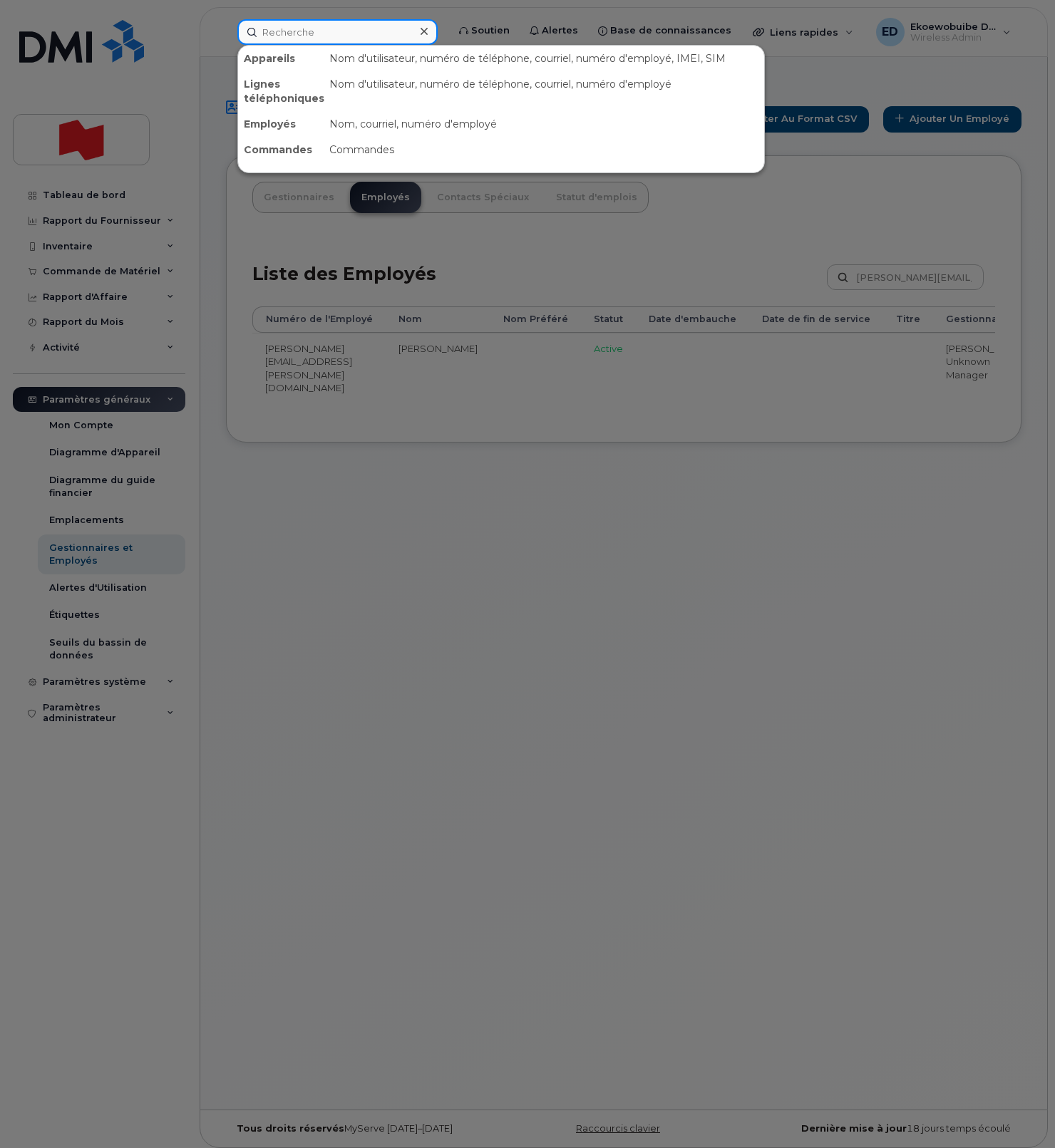
click at [338, 37] on input at bounding box center [337, 32] width 200 height 25
paste input "[PHONE_NUMBER]"
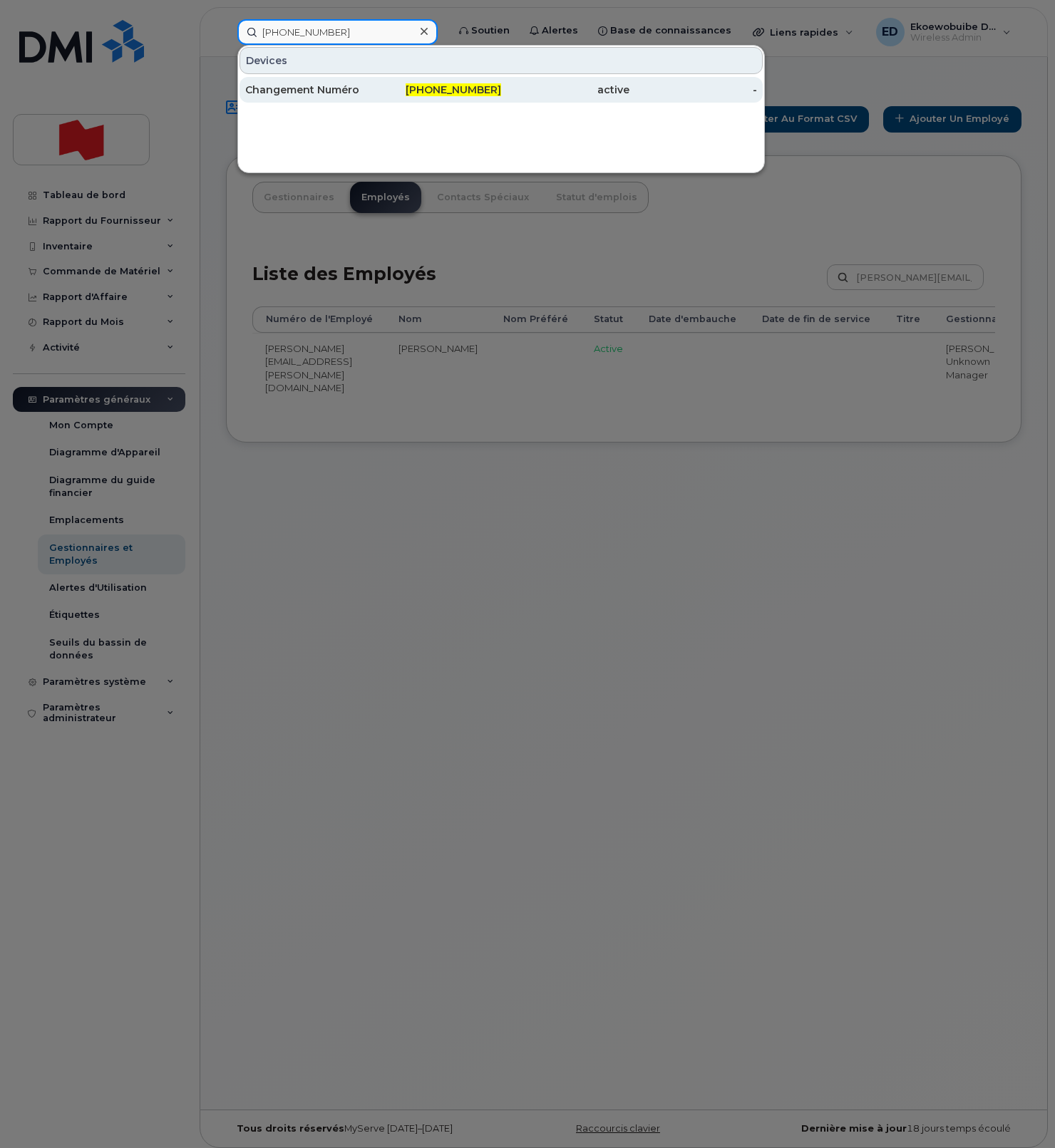
type input "[PHONE_NUMBER]"
drag, startPoint x: 311, startPoint y: 92, endPoint x: 336, endPoint y: 86, distance: 25.7
click at [310, 92] on div "Changement Numéro" at bounding box center [309, 89] width 128 height 14
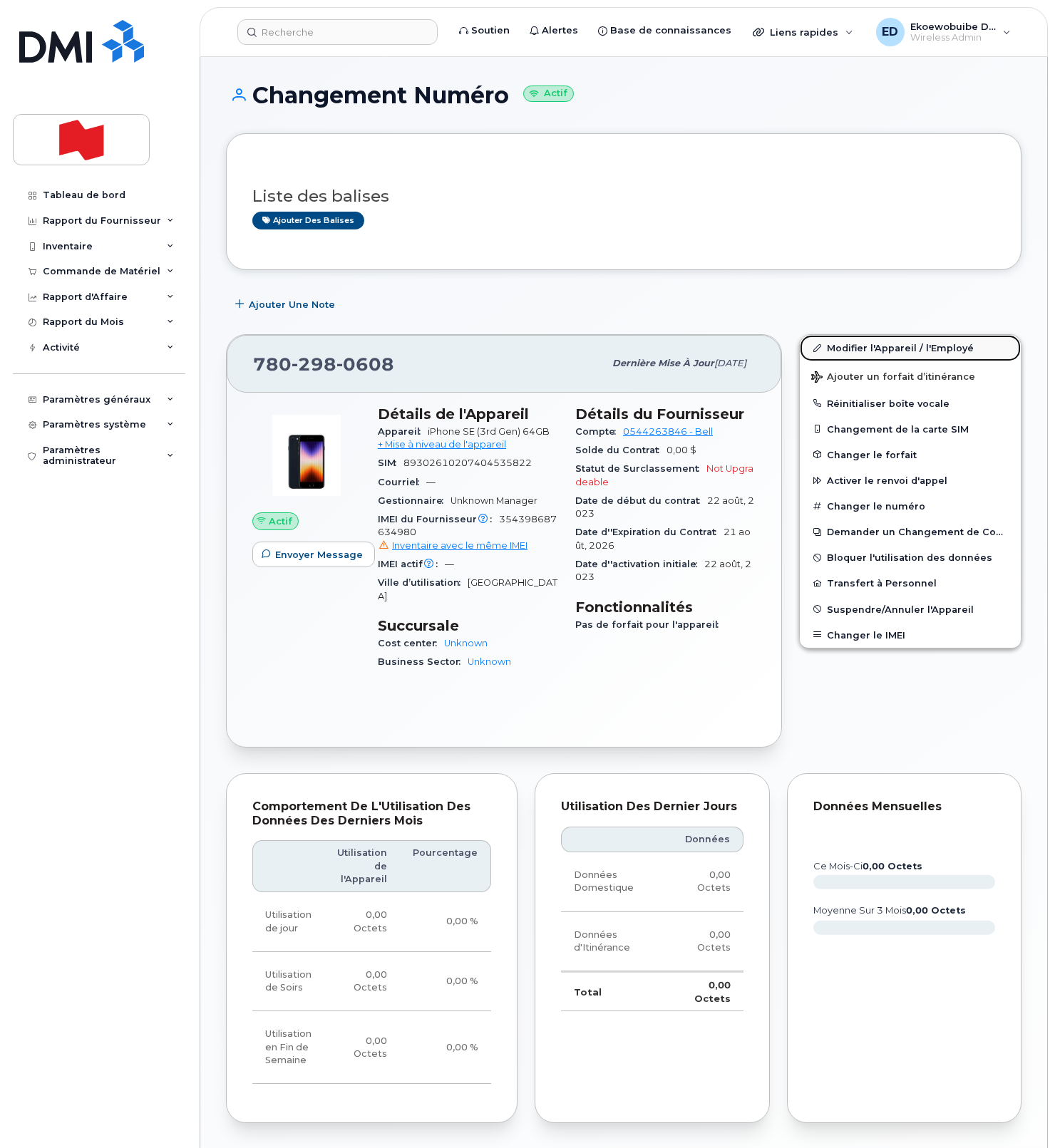
click at [831, 345] on link "Modifier l'Appareil / l'Employé" at bounding box center [909, 347] width 221 height 25
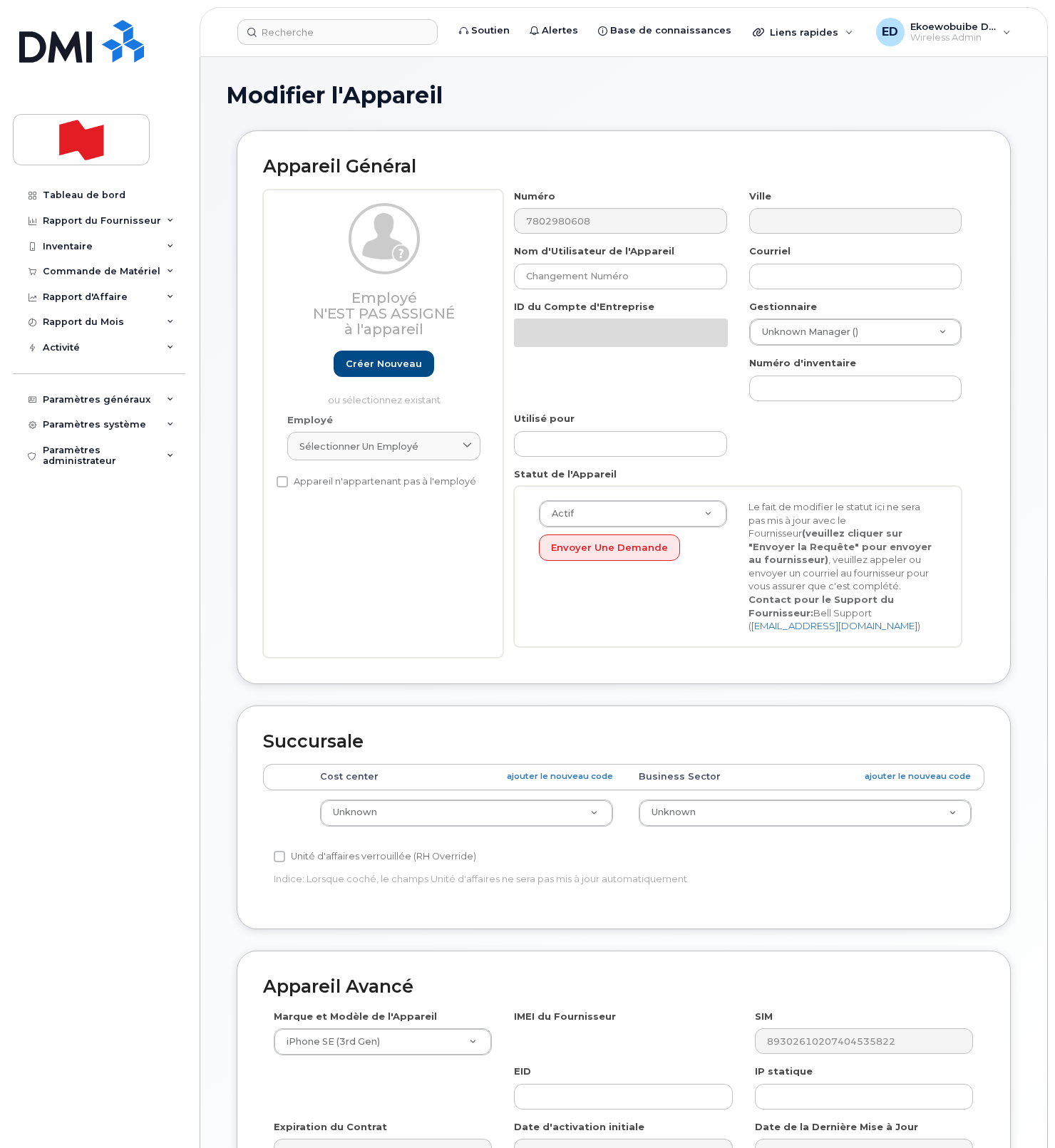
select select "22916206"
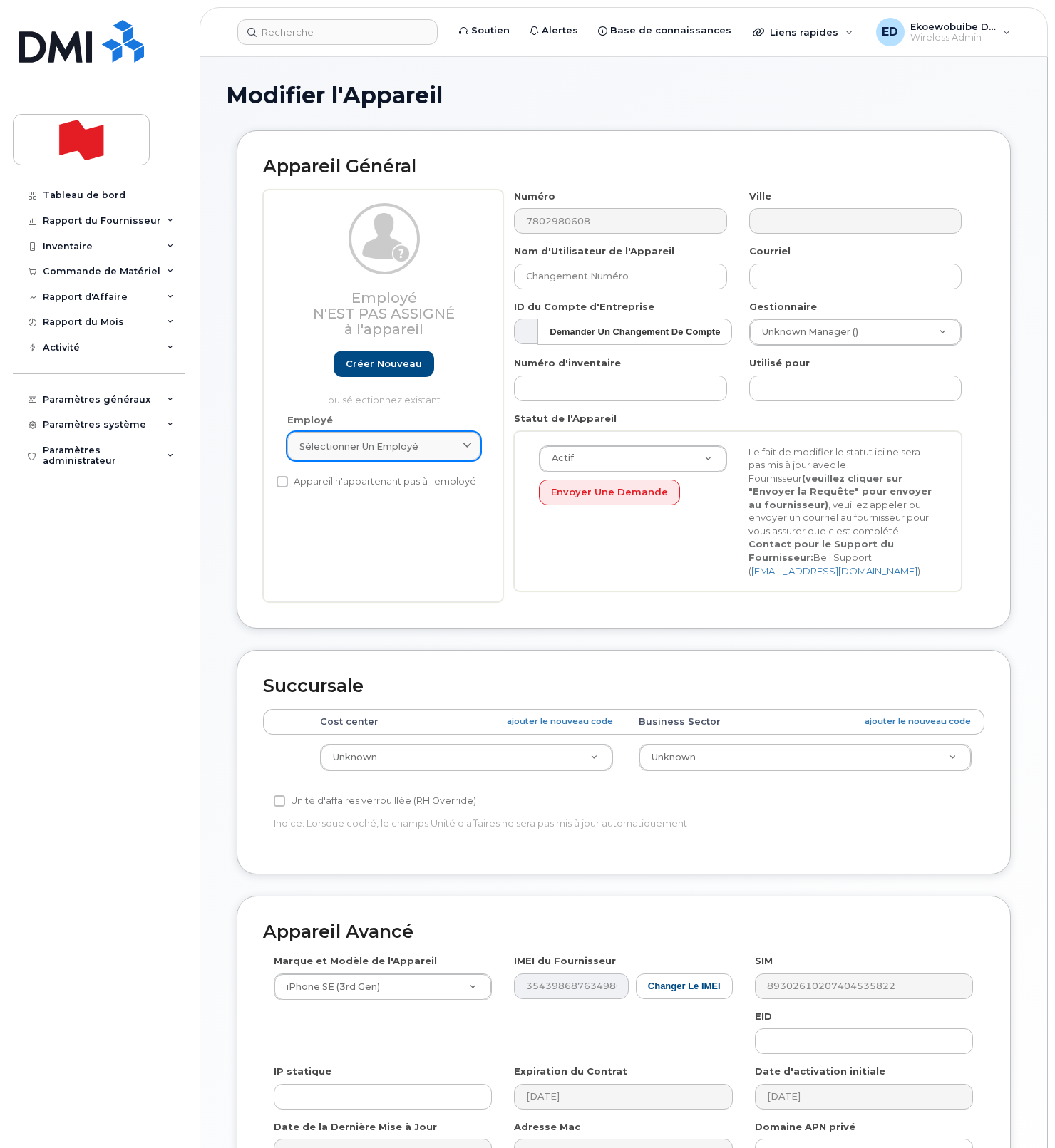
click at [442, 443] on div "Sélectionner un employé" at bounding box center [383, 446] width 169 height 14
paste input "[PERSON_NAME]"
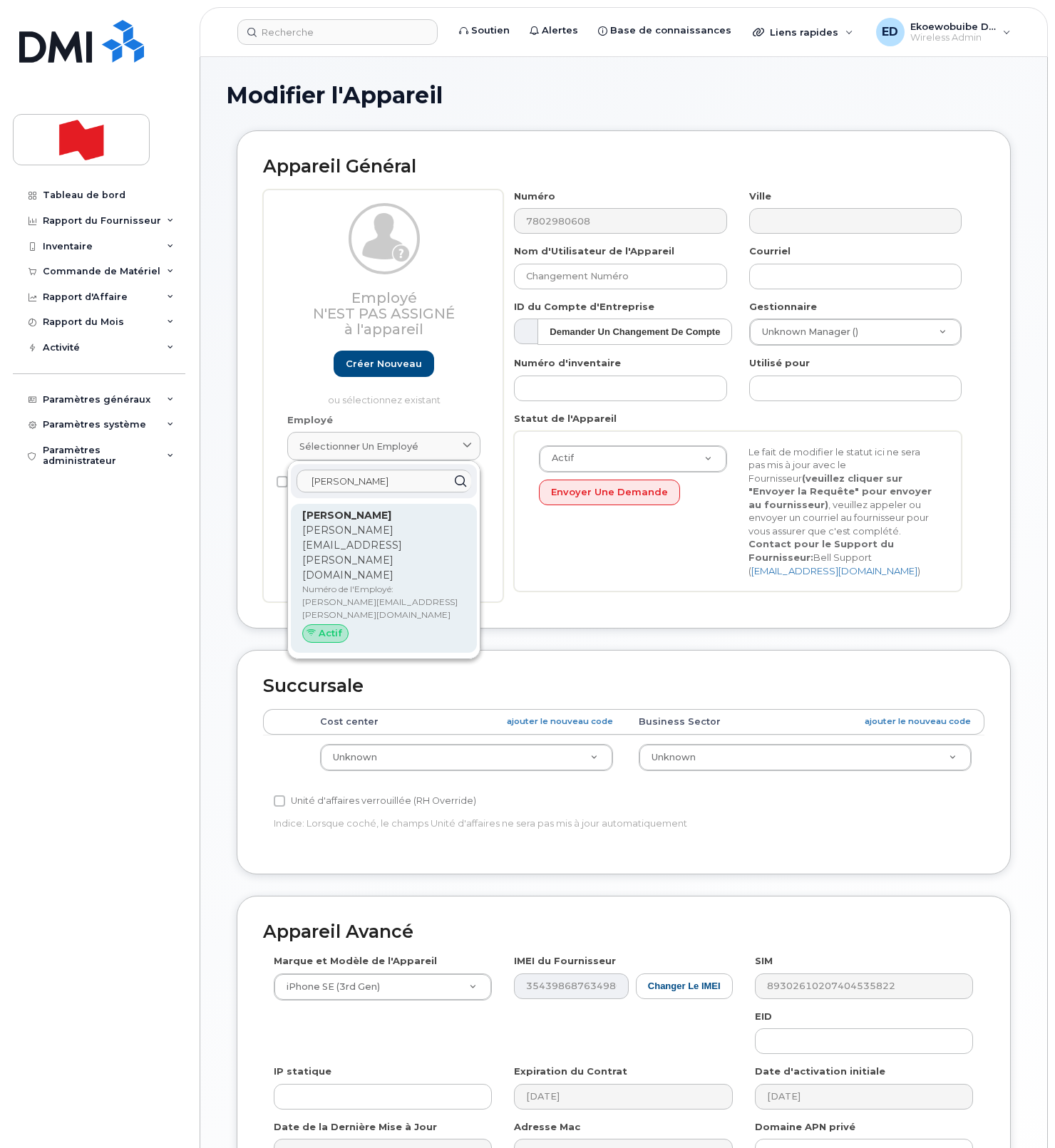
type input "[PERSON_NAME]"
click at [356, 583] on p "Numéro de l'Employé: megan.hiltz@nbc.ca" at bounding box center [384, 602] width 163 height 38
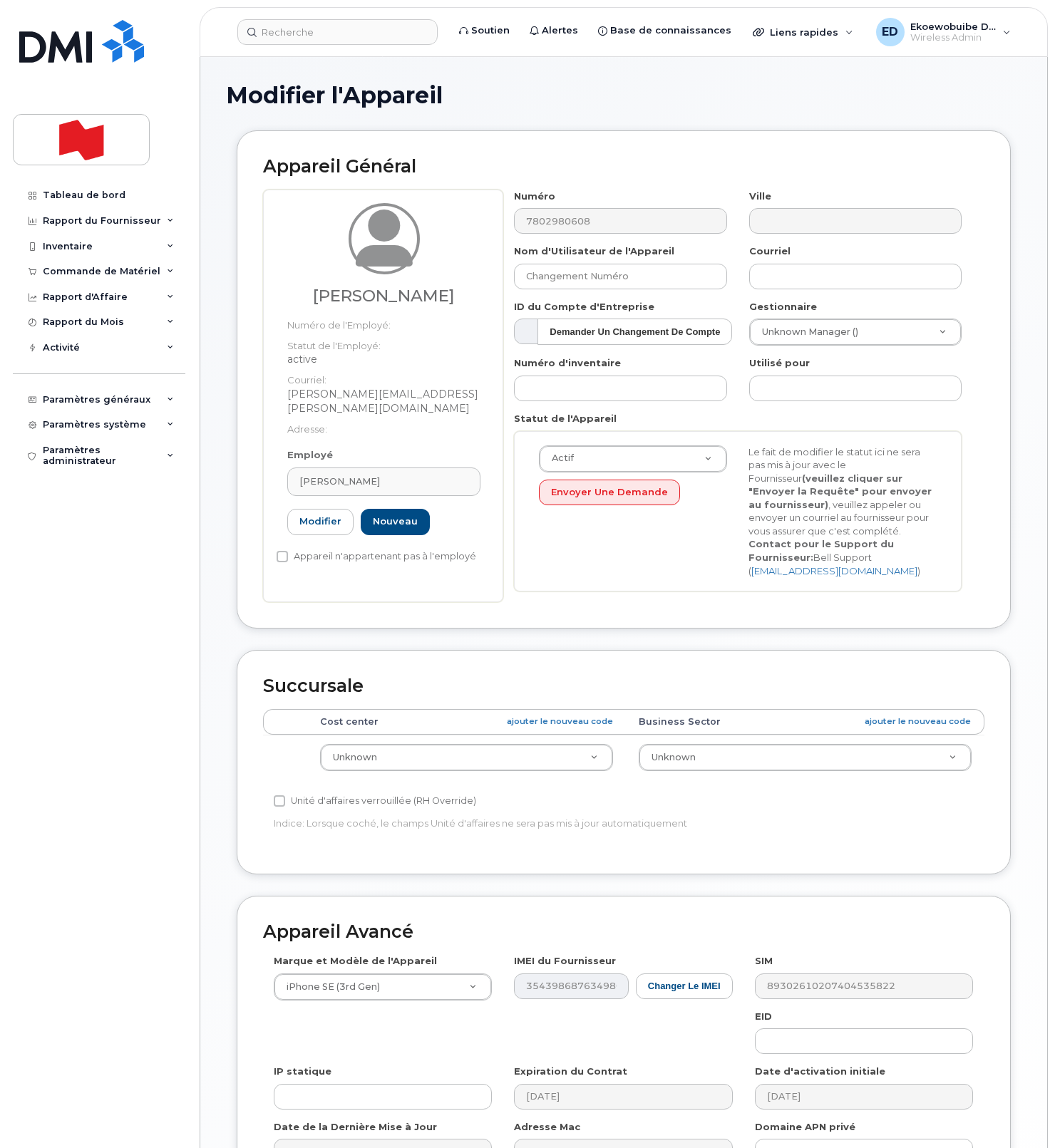
type input "[PERSON_NAME][EMAIL_ADDRESS][PERSON_NAME][DOMAIN_NAME]"
type input "[PERSON_NAME]"
type input "[PERSON_NAME][EMAIL_ADDRESS][PERSON_NAME][DOMAIN_NAME]"
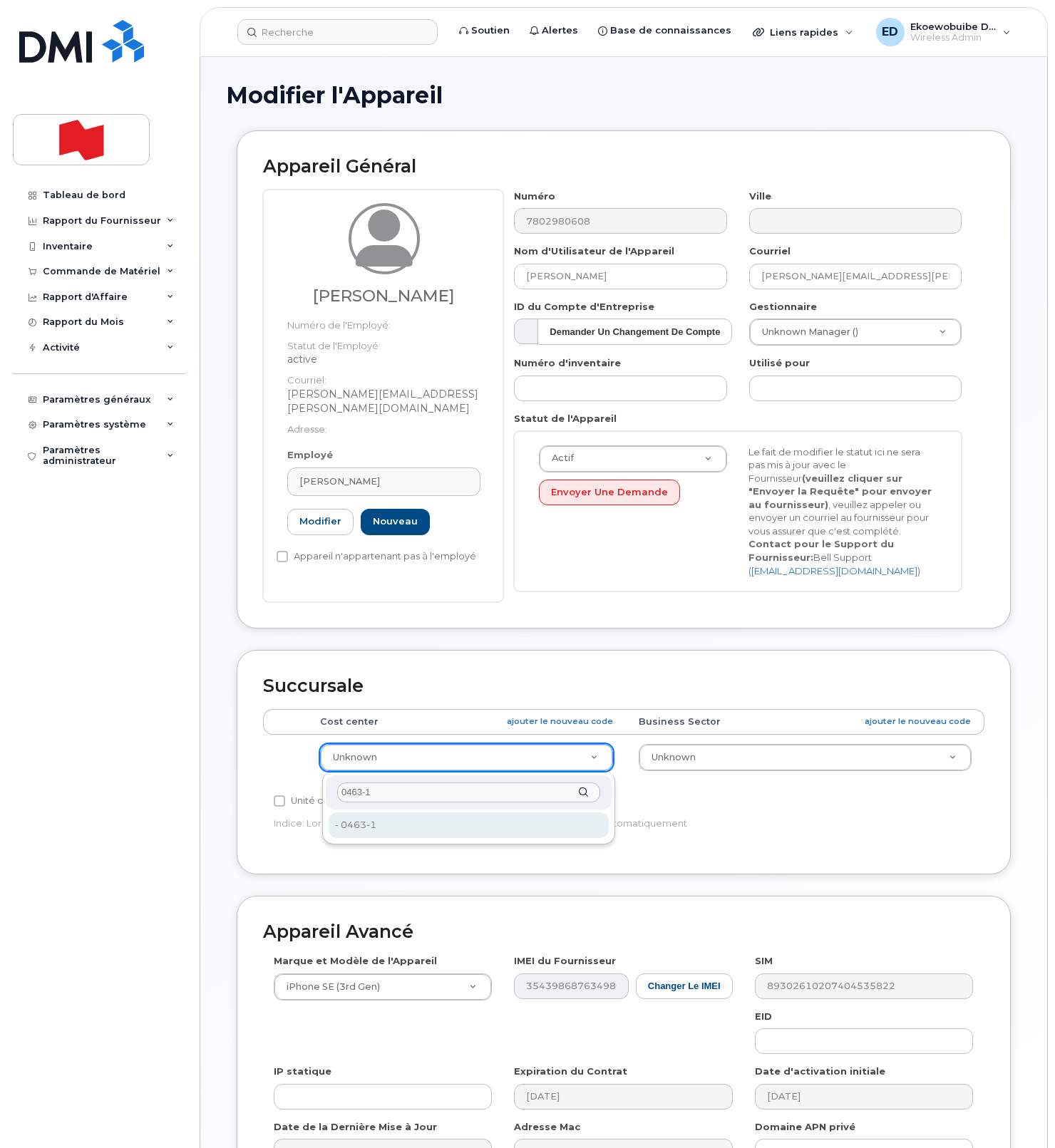
type input "0463-1"
type input "36132962"
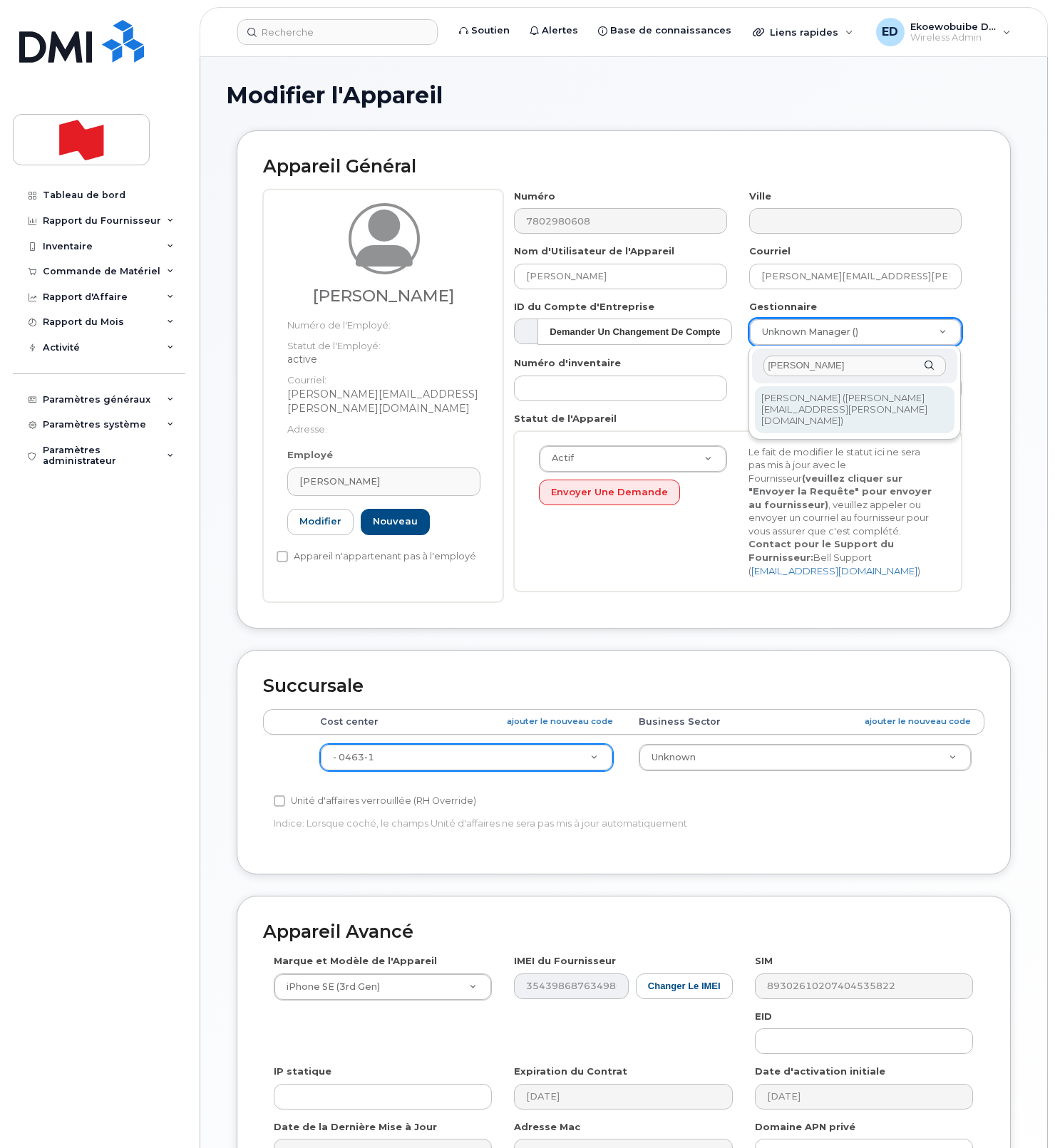
type input "Carla Radke"
type input "3010525"
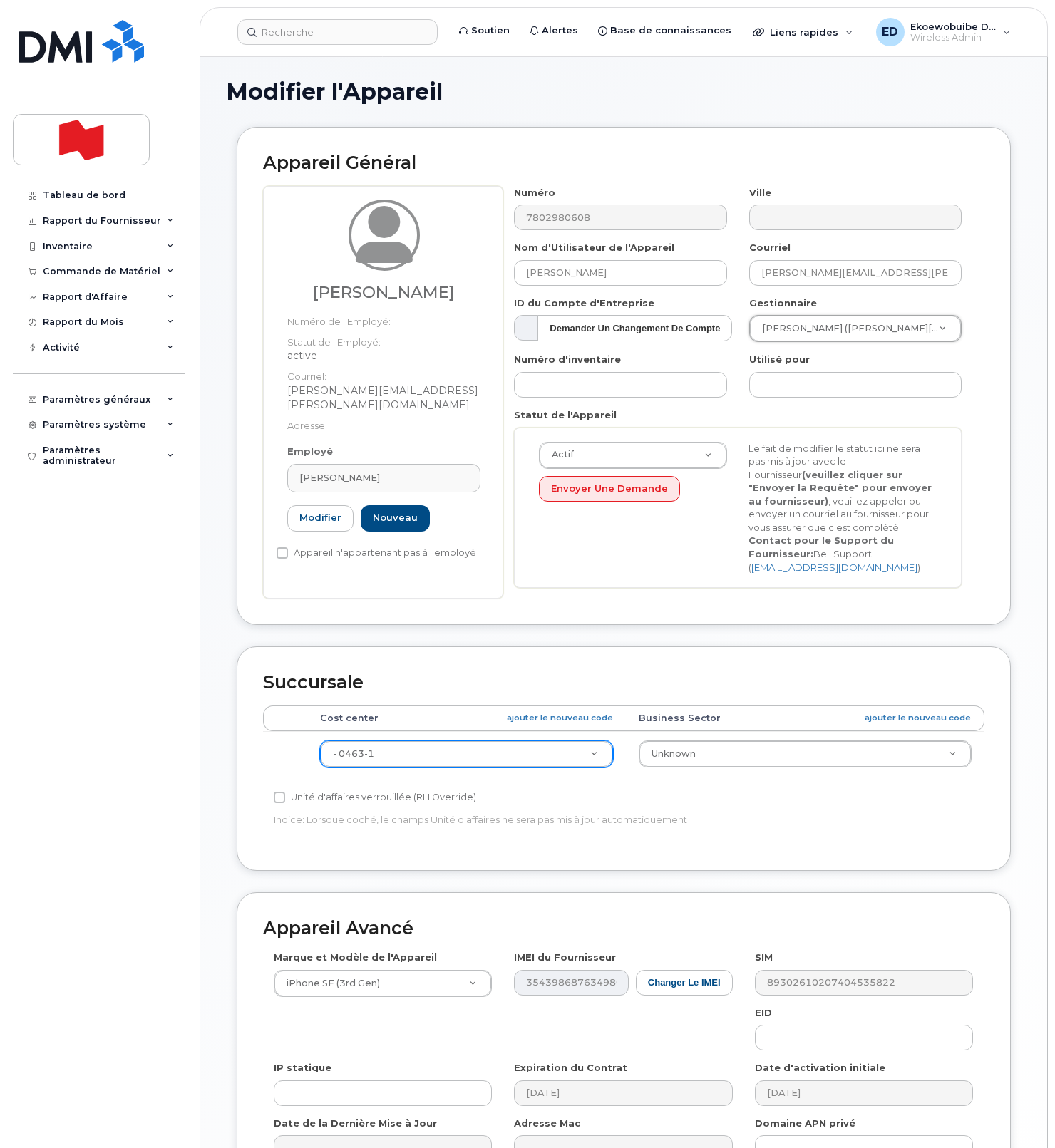
scroll to position [175, 0]
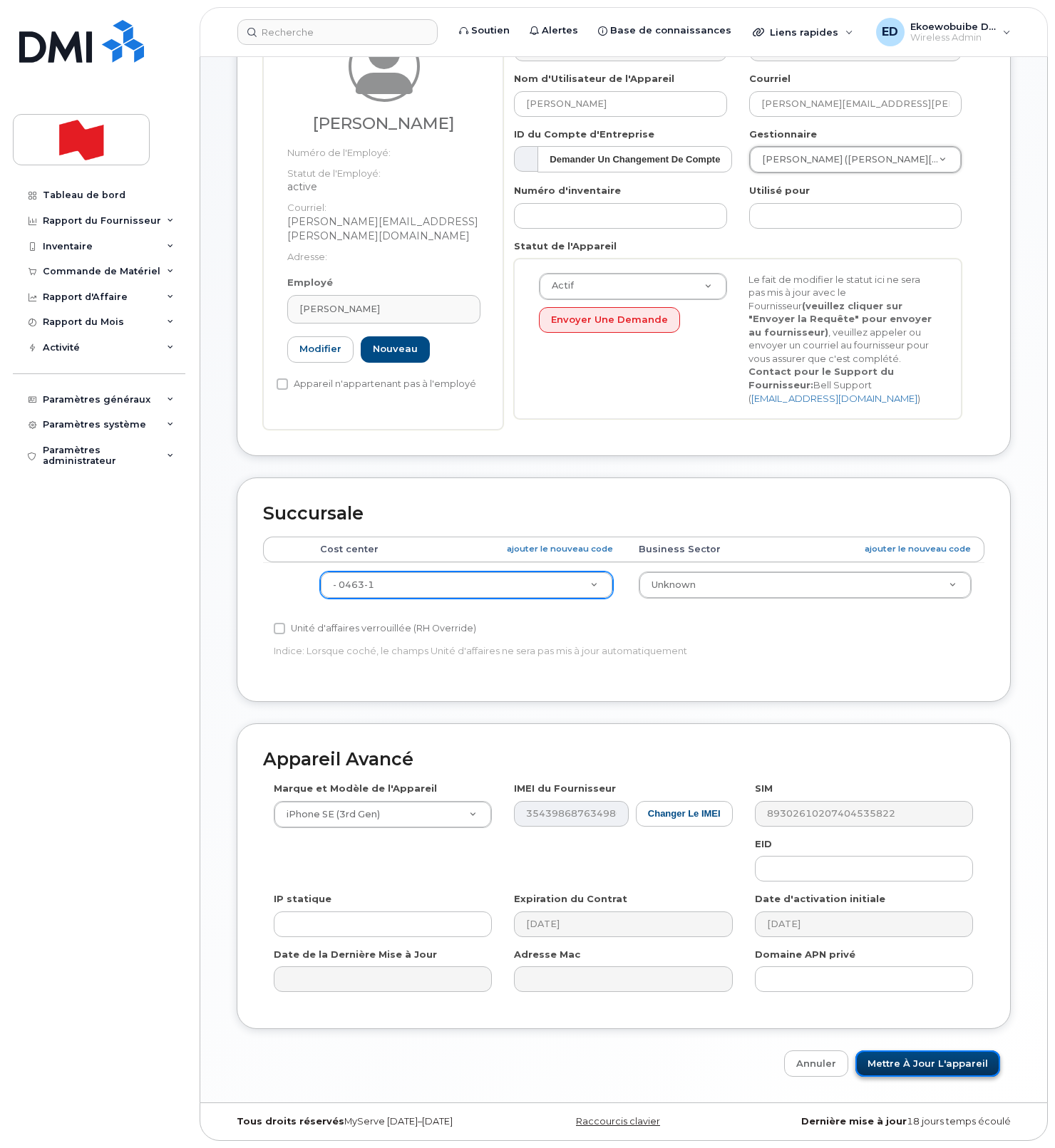
click at [929, 1073] on input "Mettre à jour l'appareil" at bounding box center [928, 1063] width 145 height 26
type input "Sauvegarde..."
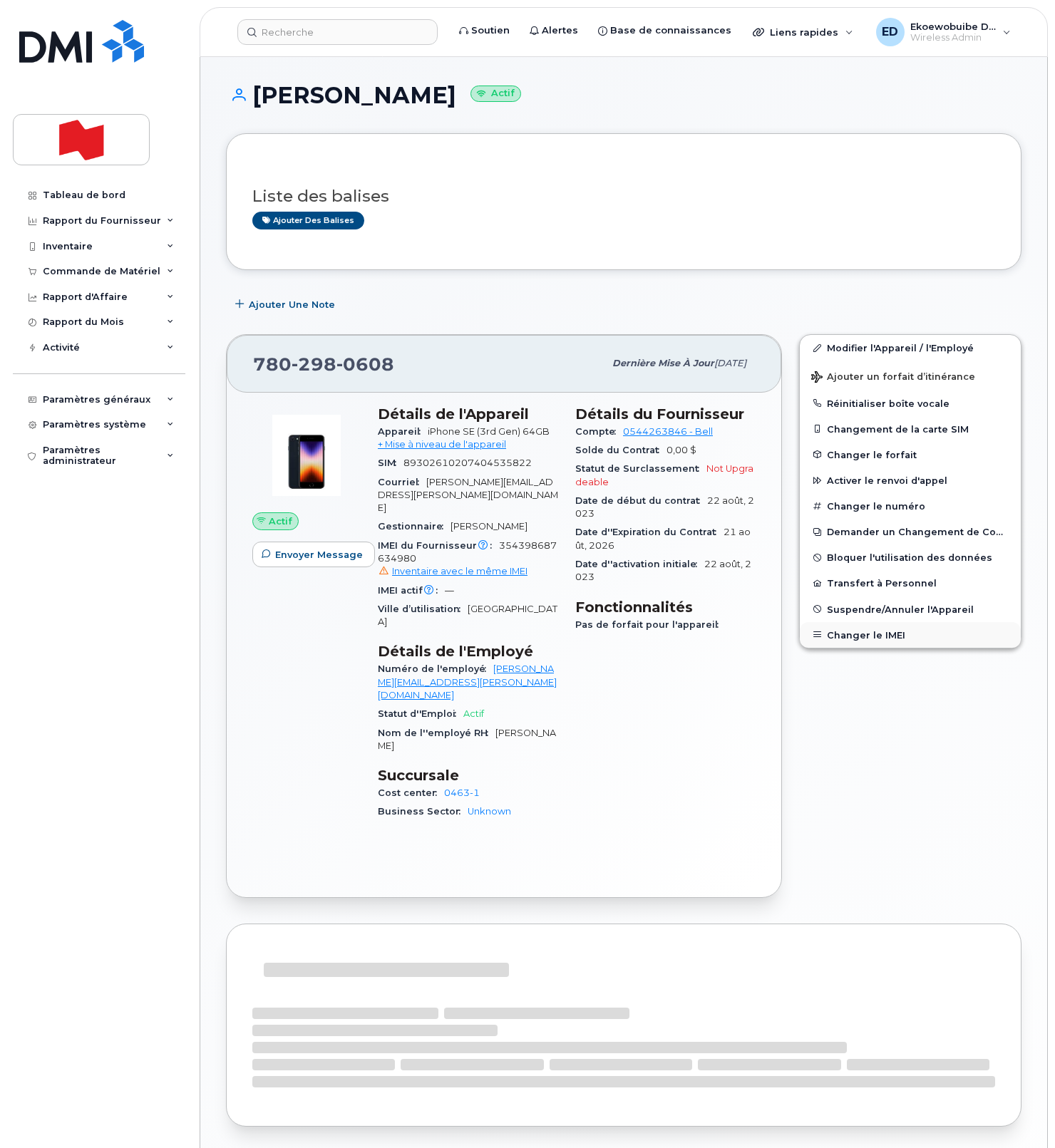
click at [847, 636] on button "Changer le IMEI" at bounding box center [909, 635] width 221 height 25
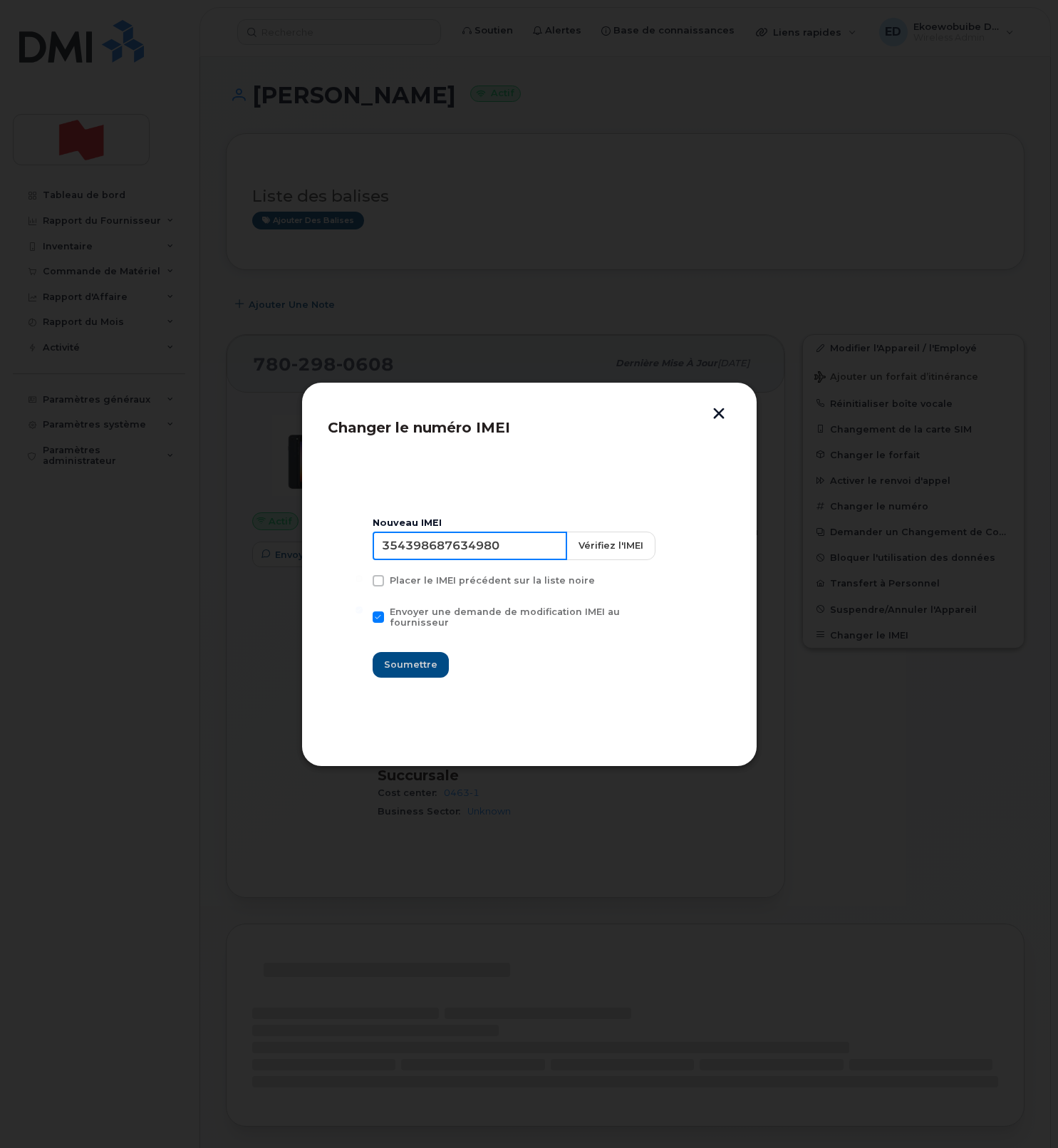
click at [496, 557] on input "354398687634980" at bounding box center [469, 546] width 195 height 29
type input "354216331279244"
drag, startPoint x: 419, startPoint y: 659, endPoint x: 439, endPoint y: 674, distance: 25.0
click at [419, 658] on span "Soumettre" at bounding box center [410, 664] width 54 height 14
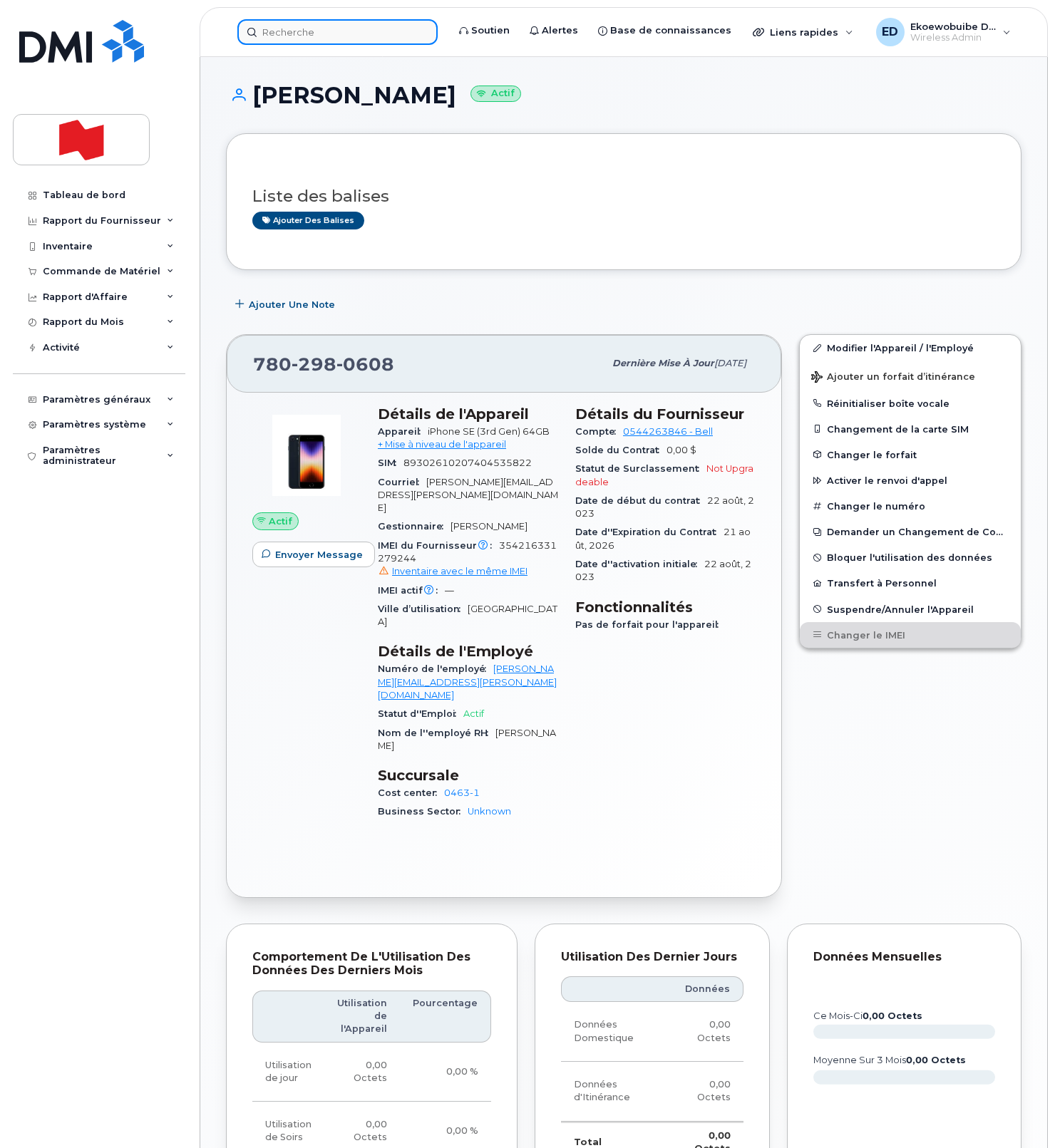
click at [319, 20] on input at bounding box center [337, 32] width 200 height 25
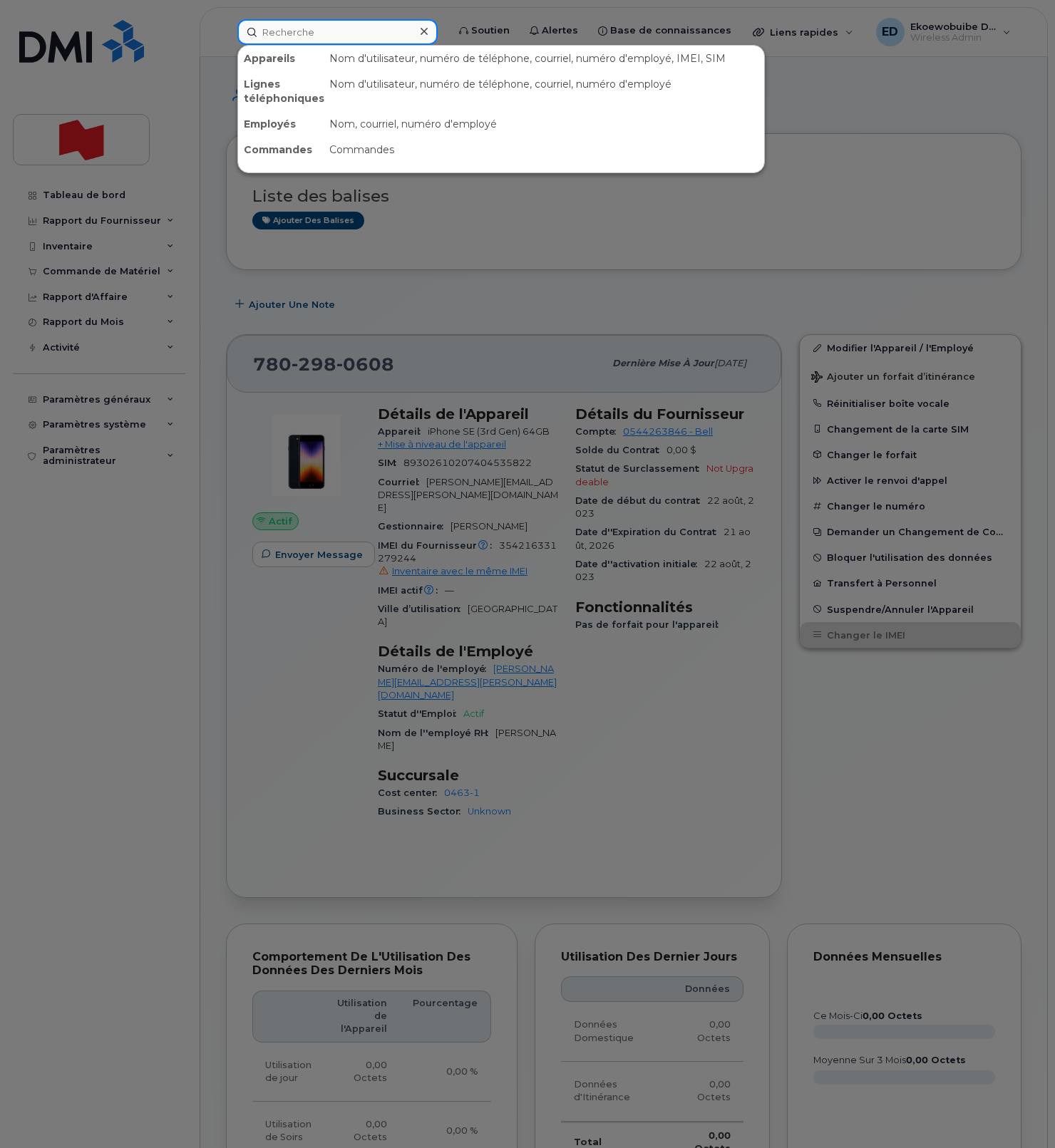
paste input "4374249115"
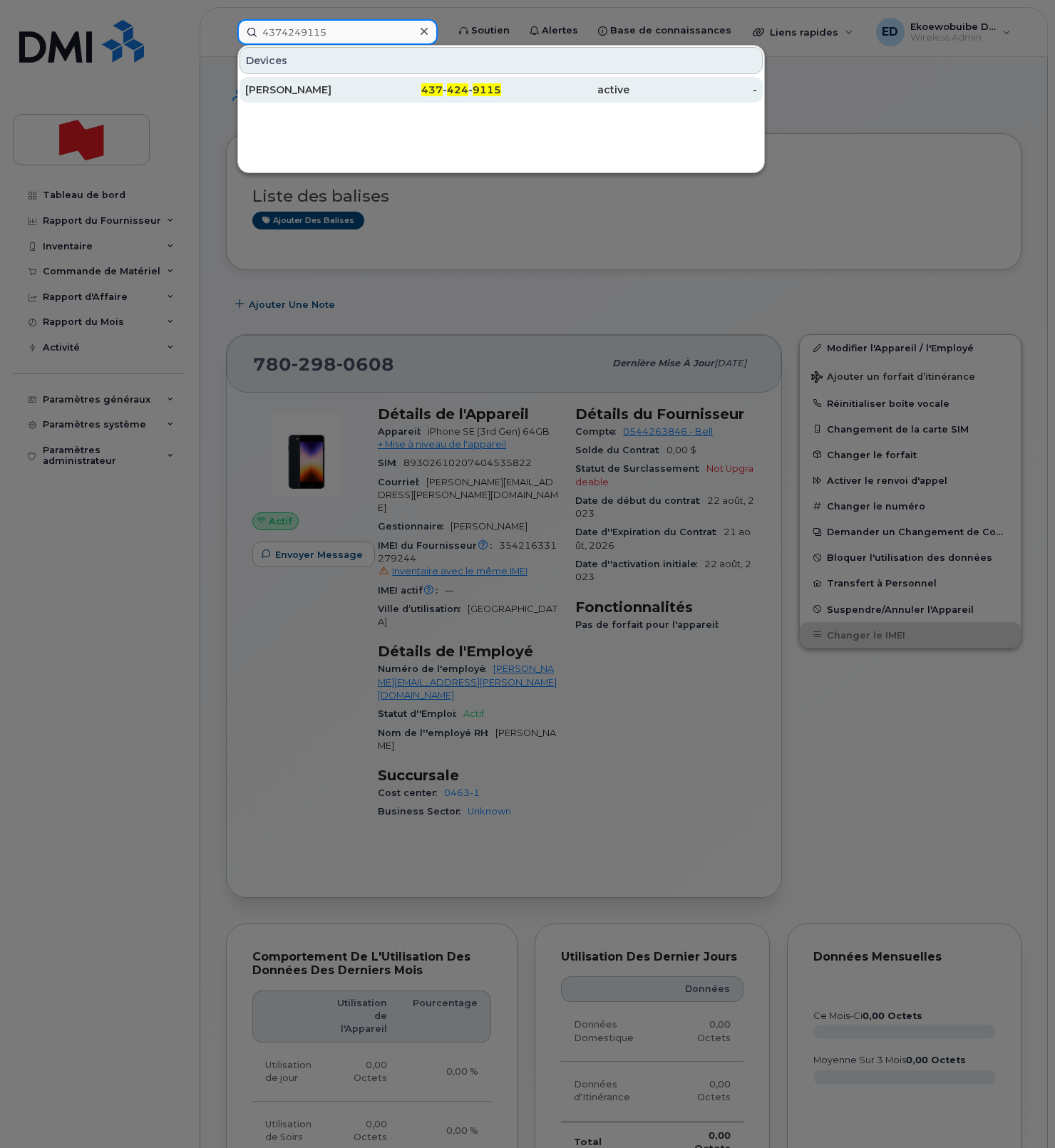
type input "4374249115"
click at [297, 88] on div "[PERSON_NAME]" at bounding box center [309, 89] width 128 height 14
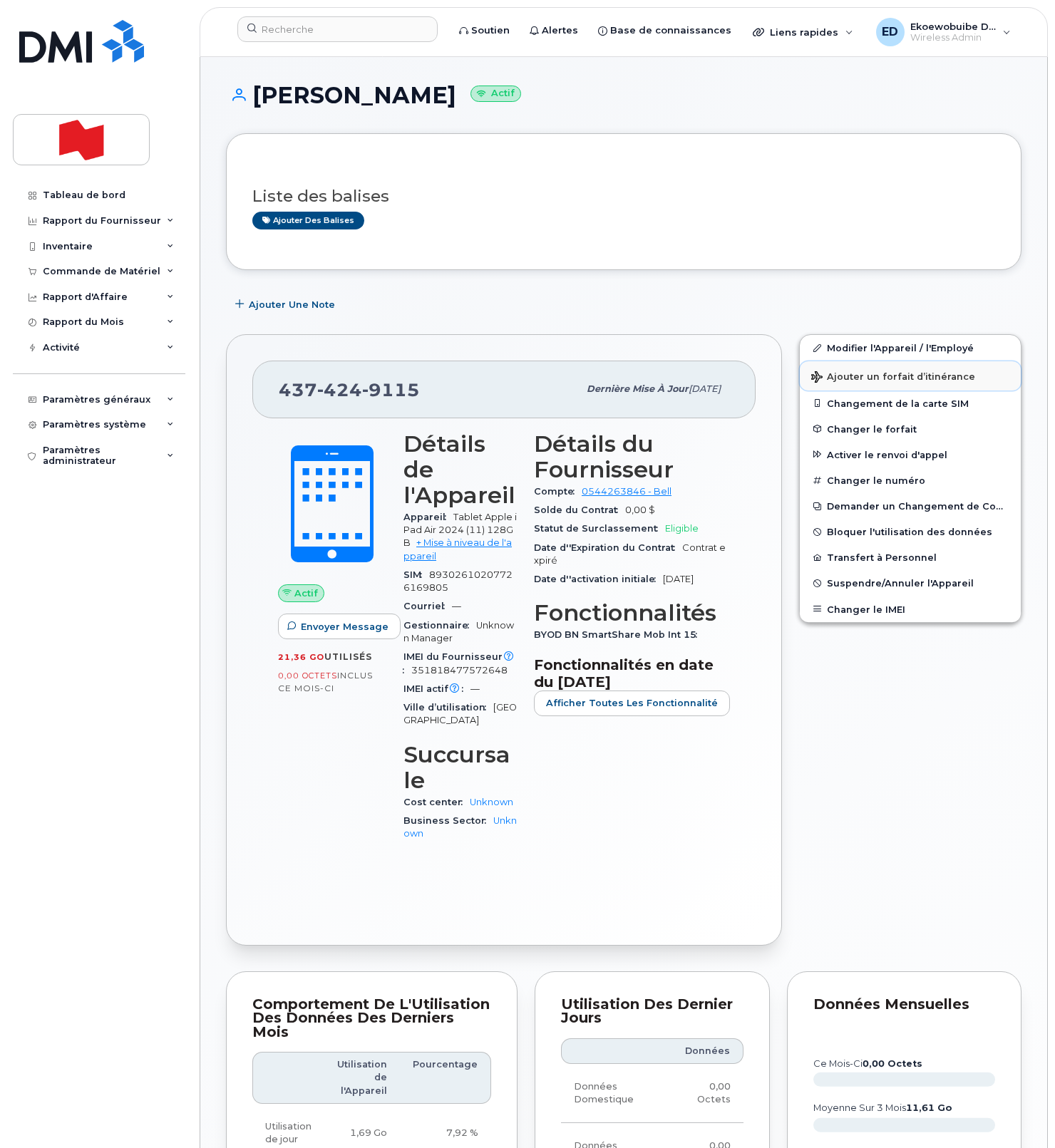
click at [842, 380] on span "Ajouter un forfait d’itinérance" at bounding box center [892, 378] width 164 height 14
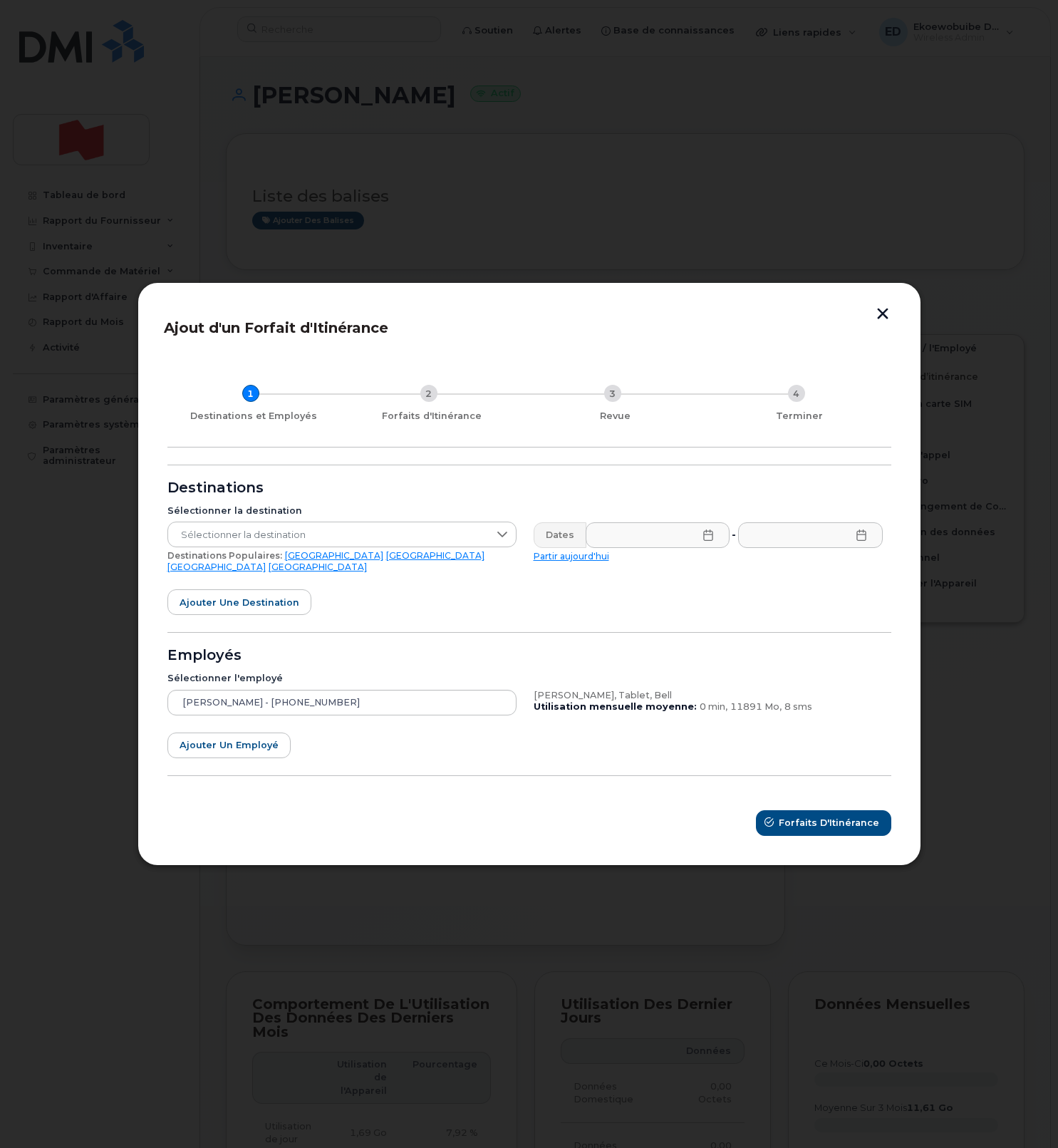
click at [386, 561] on link "[GEOGRAPHIC_DATA]" at bounding box center [435, 555] width 99 height 11
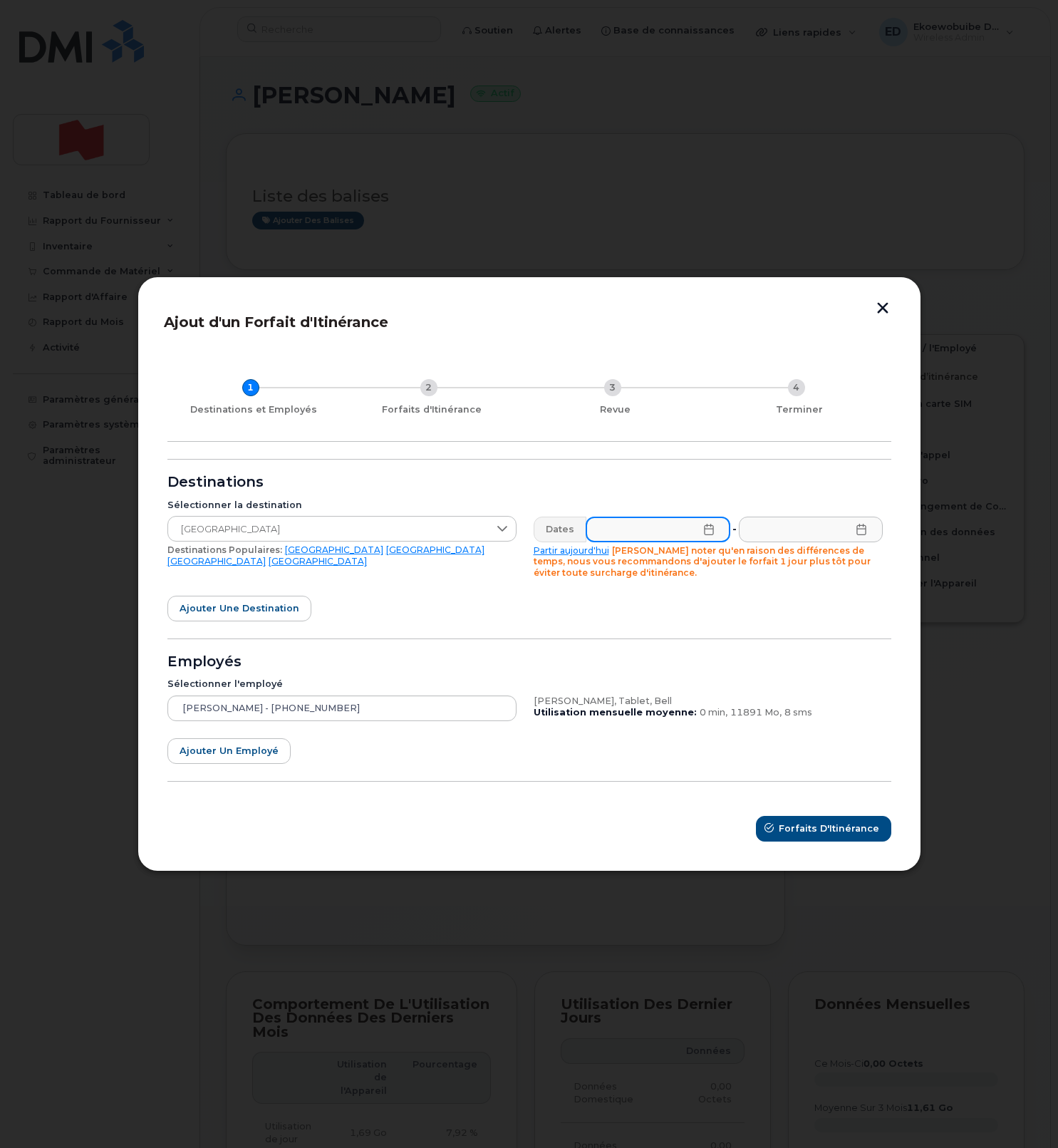
click at [696, 537] on input "text" at bounding box center [658, 529] width 145 height 25
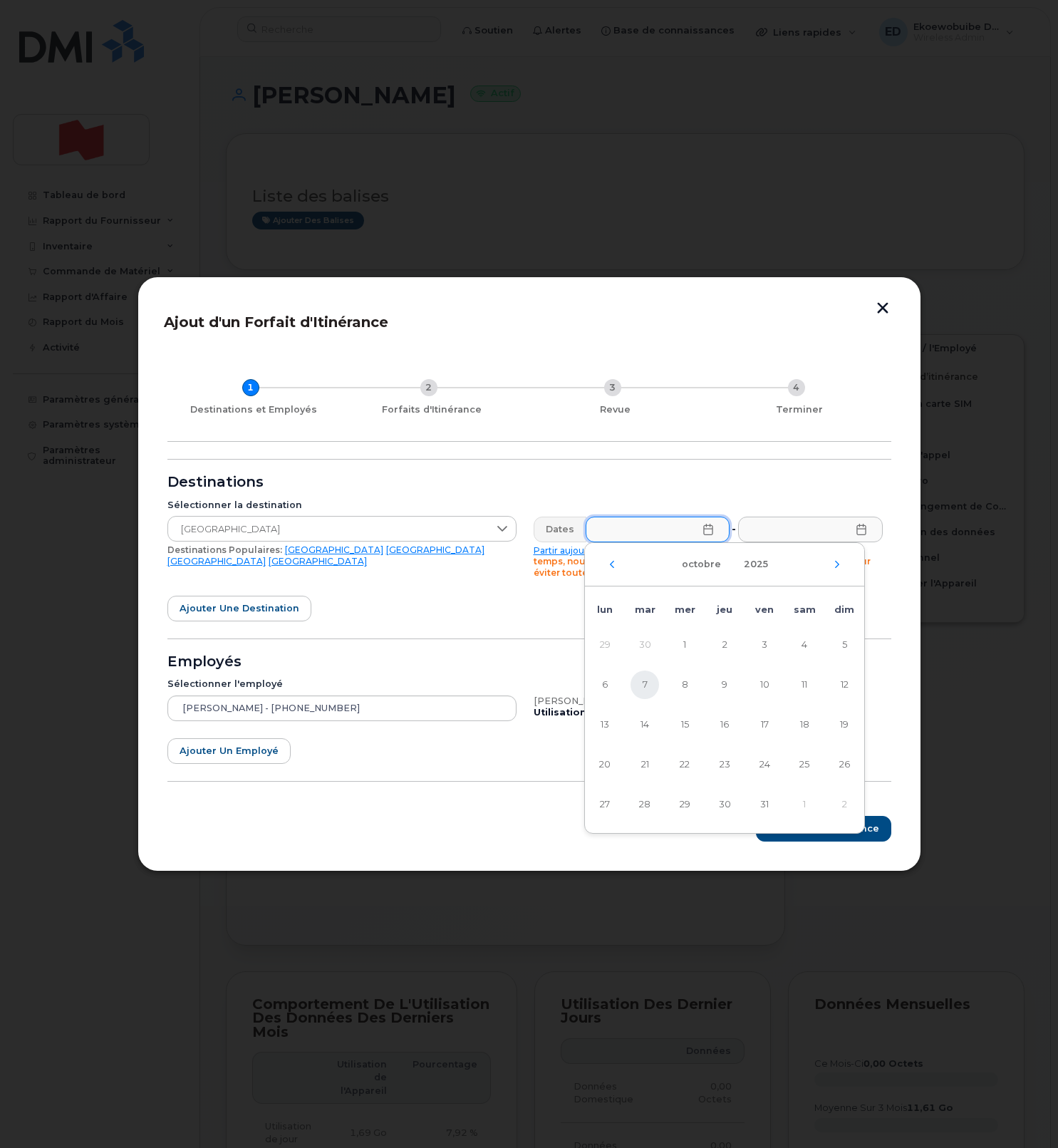
click at [648, 687] on span "7" at bounding box center [644, 684] width 29 height 29
type input "[DATE]"
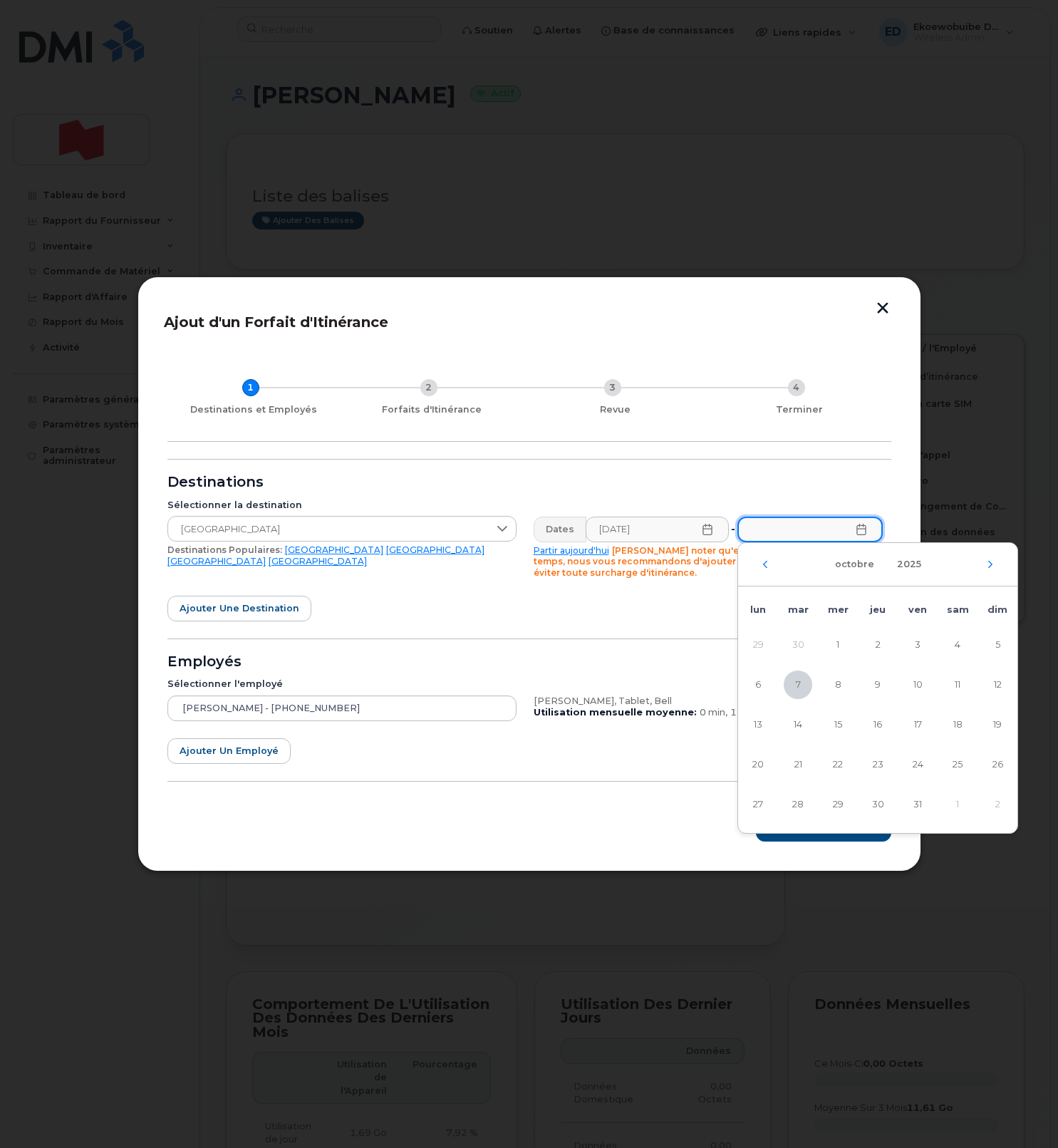
click at [853, 537] on input "text" at bounding box center [810, 529] width 145 height 25
click at [838, 727] on span "15" at bounding box center [837, 724] width 29 height 29
type input "[DATE]"
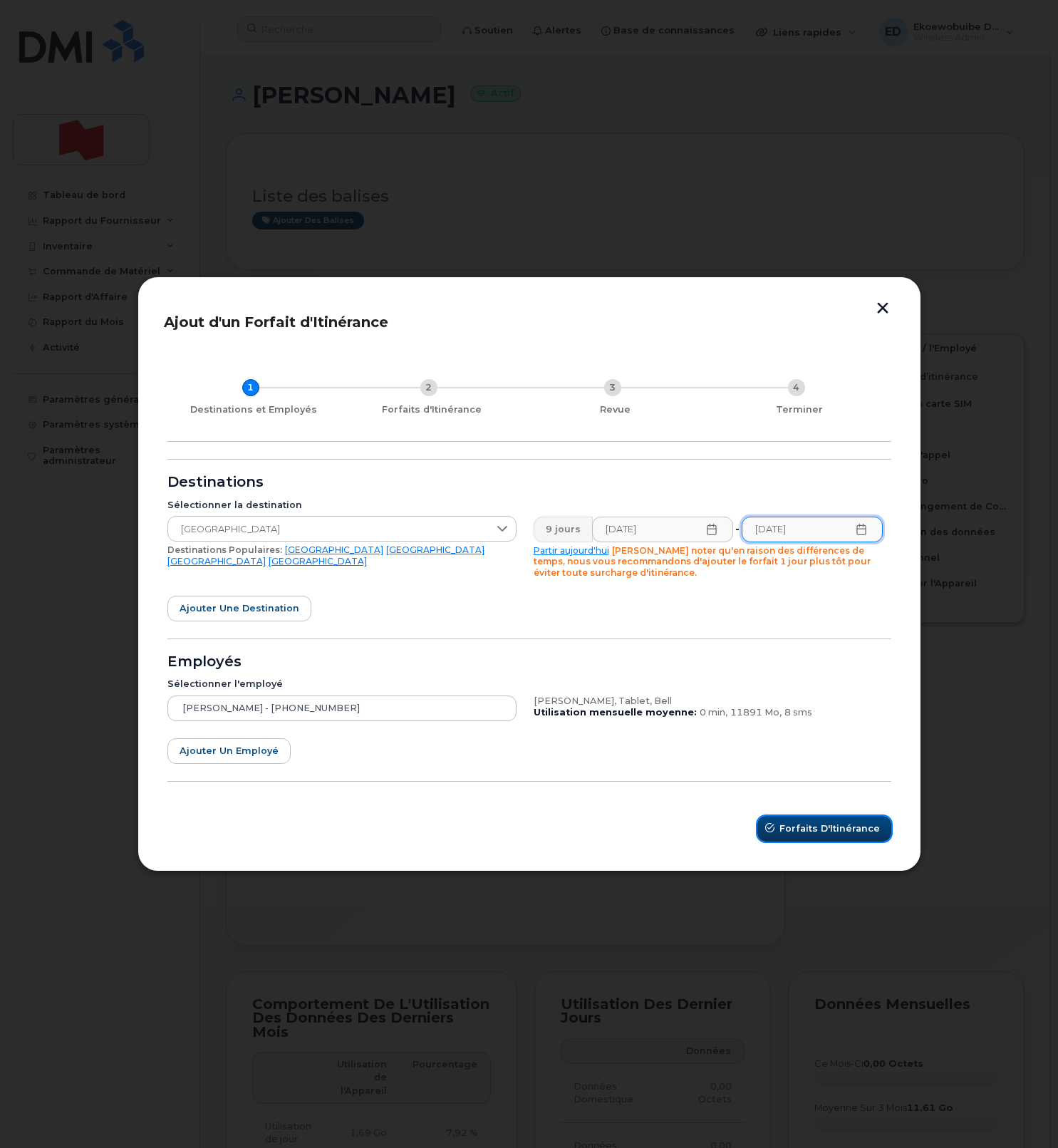
click at [828, 828] on span "Forfaits d'Itinérance" at bounding box center [829, 829] width 100 height 14
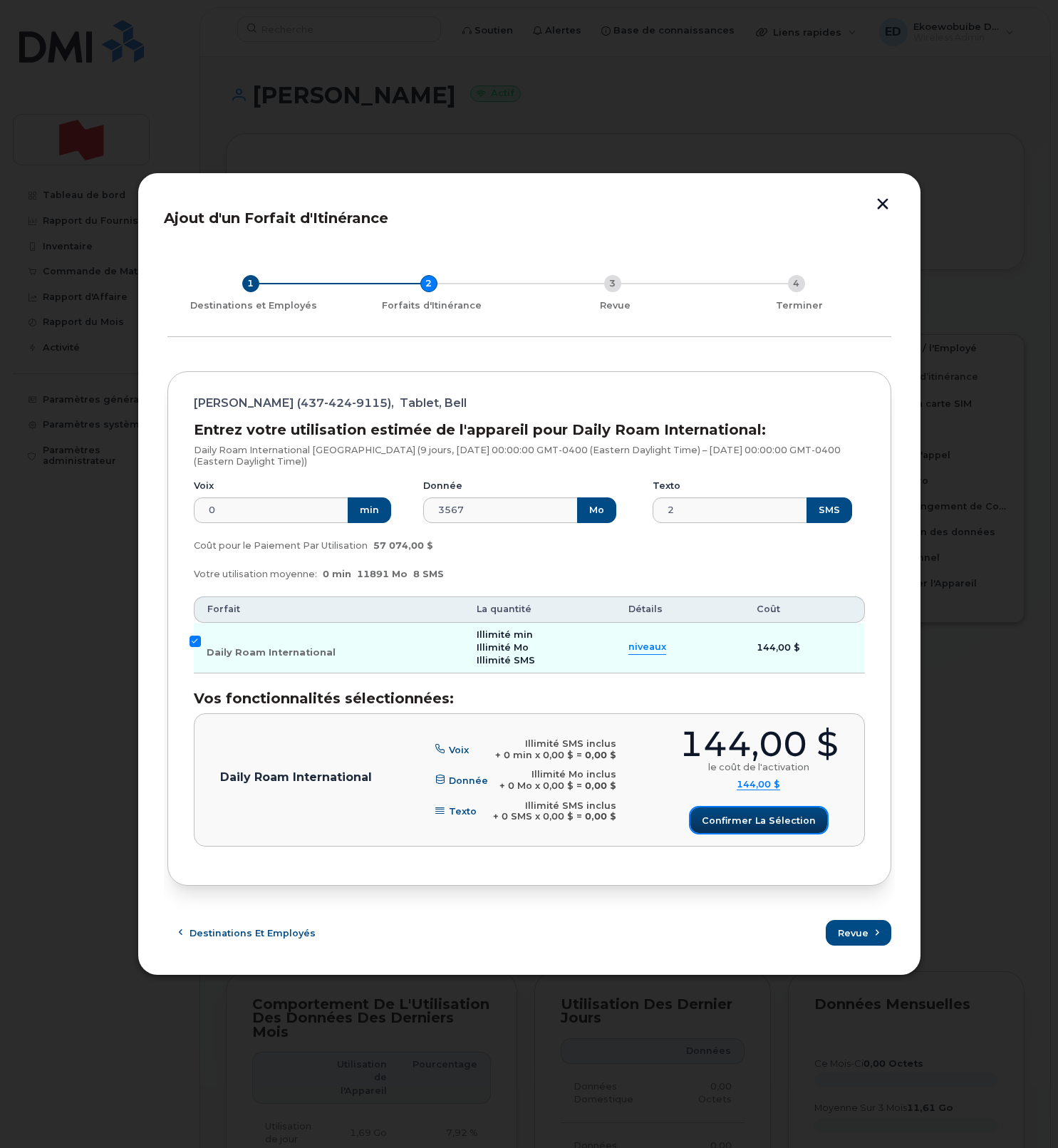
click at [754, 814] on span "Confirmer la sélection" at bounding box center [759, 820] width 114 height 14
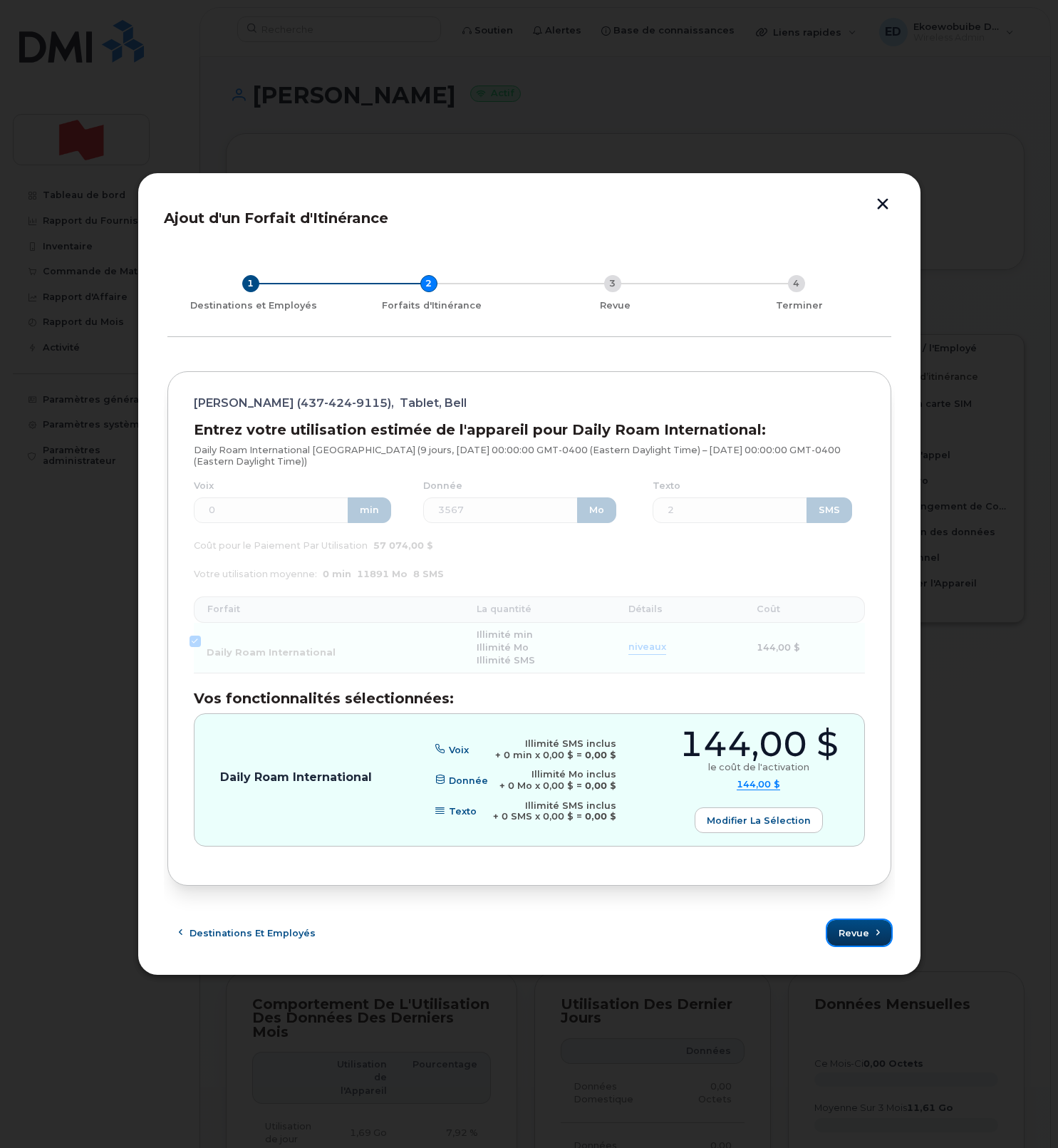
click at [848, 933] on span "Revue" at bounding box center [854, 933] width 31 height 14
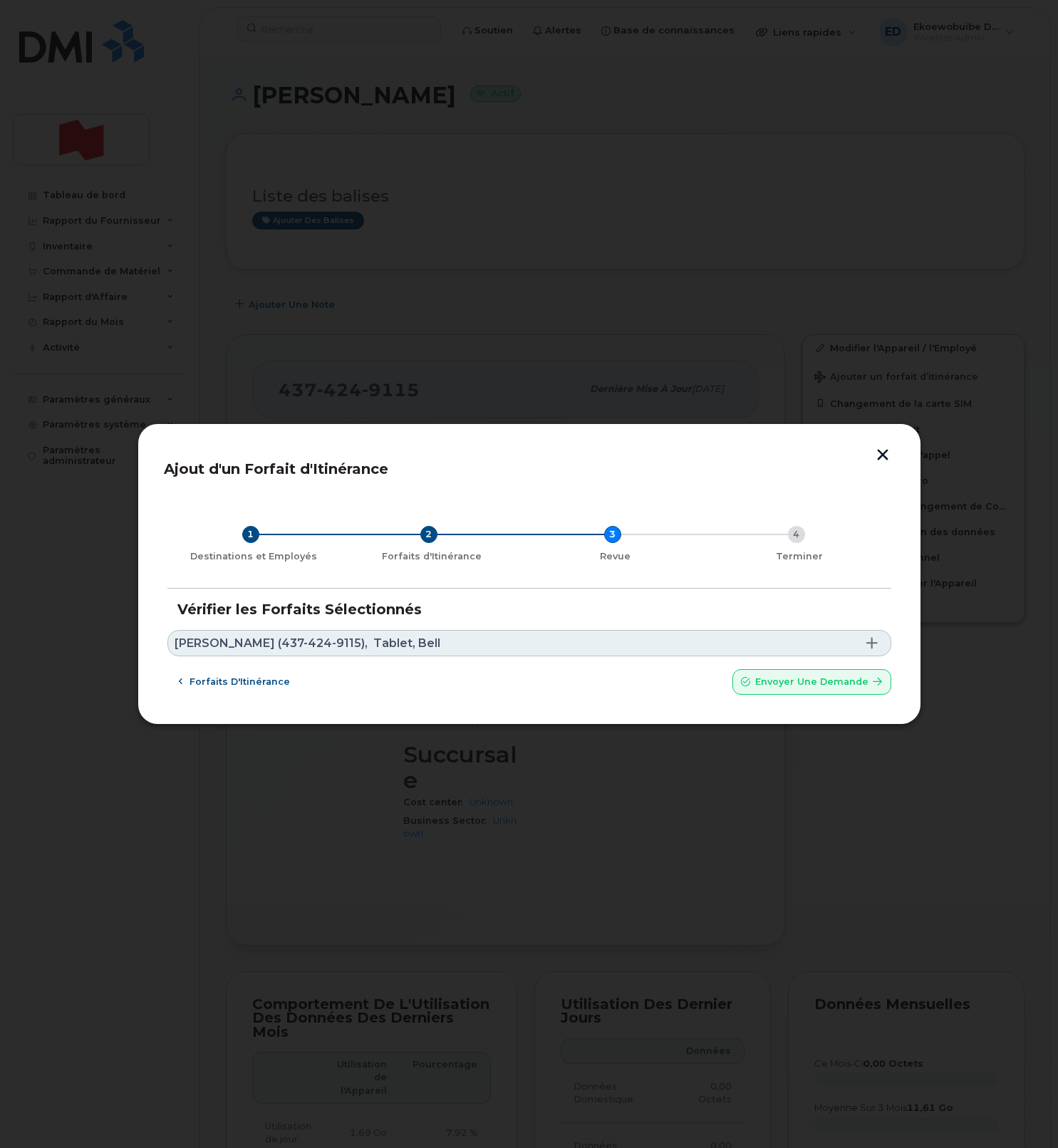
click at [452, 640] on link "Chad Zakresky (437-424-9115), Tablet, Bell" at bounding box center [529, 643] width 724 height 26
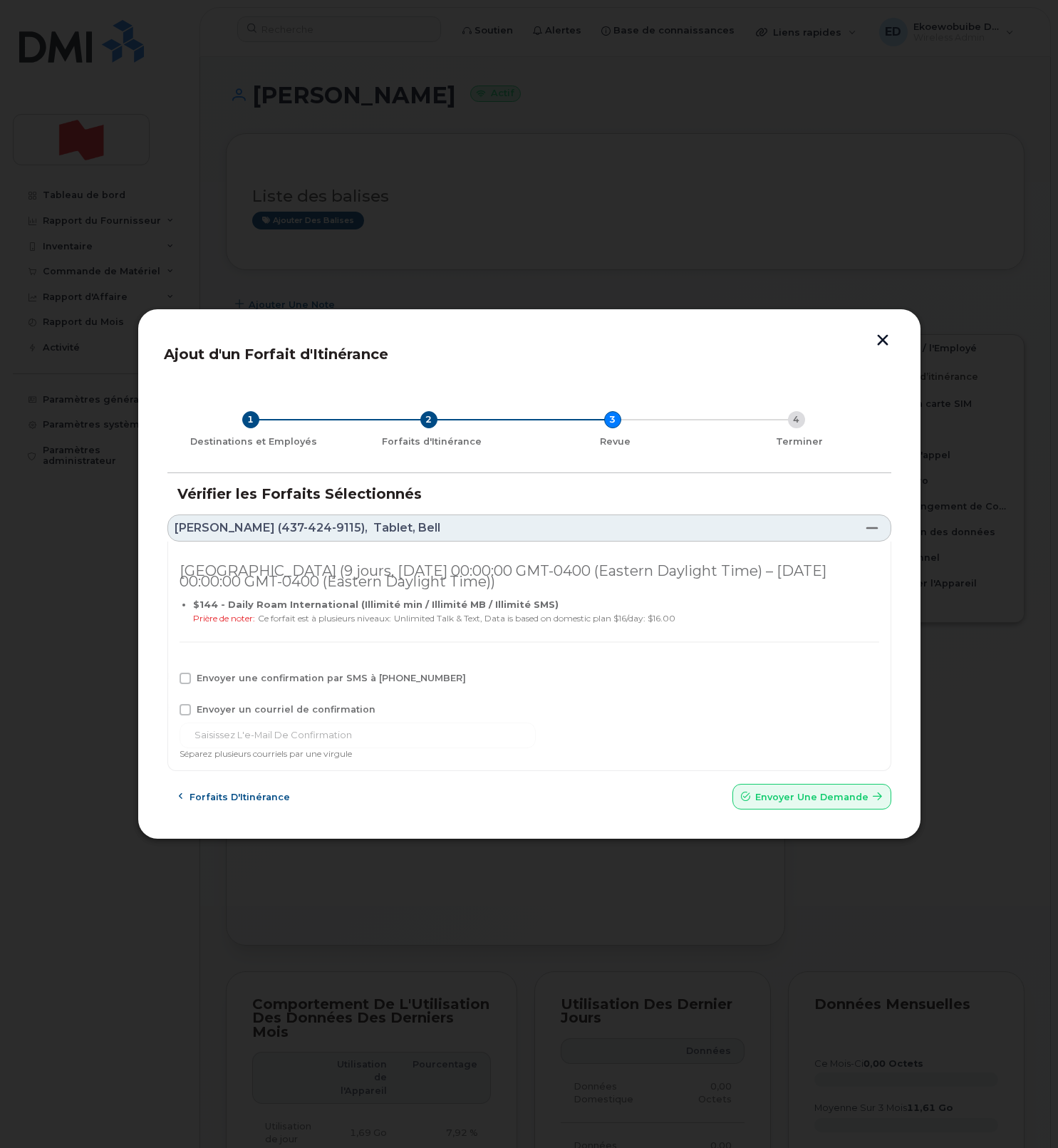
click at [253, 680] on span "Envoyer une confirmation par SMS à 437-424-9115" at bounding box center [331, 678] width 270 height 11
click at [169, 680] on input "Envoyer une confirmation par SMS à 437-424-9115" at bounding box center [165, 676] width 7 height 7
checkbox input "true"
drag, startPoint x: 228, startPoint y: 704, endPoint x: 220, endPoint y: 719, distance: 17.0
click at [228, 704] on span "Envoyer un courriel de confirmation" at bounding box center [286, 709] width 179 height 11
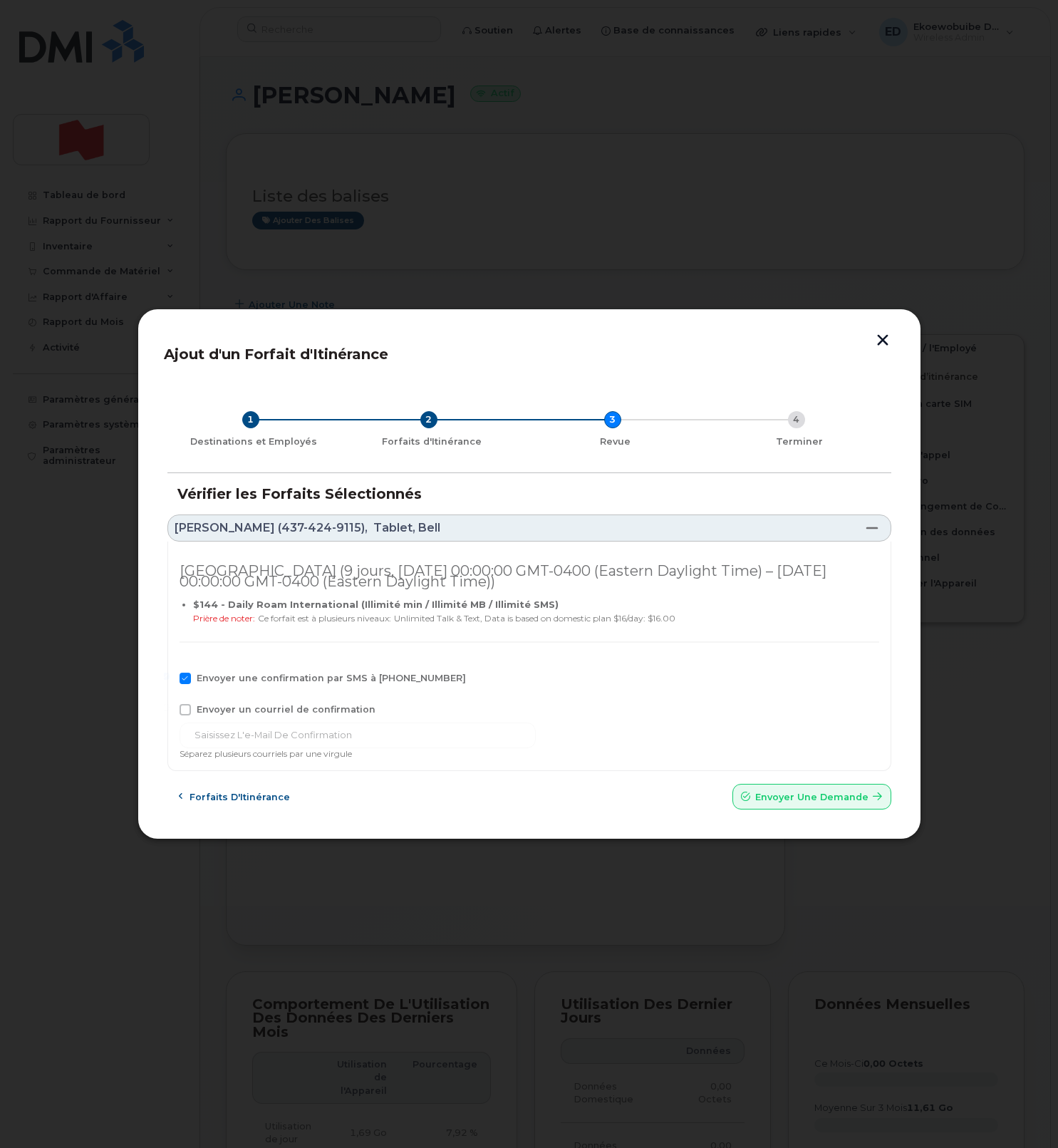
click at [169, 704] on input "Envoyer un courriel de confirmation" at bounding box center [165, 707] width 7 height 7
checkbox input "true"
drag, startPoint x: 396, startPoint y: 732, endPoint x: 180, endPoint y: 738, distance: 216.1
click at [164, 737] on div "Ajout d'un Forfait d'Itinérance 1 Destinations et Employés 2 Forfaits d'Itinéra…" at bounding box center [529, 574] width 731 height 479
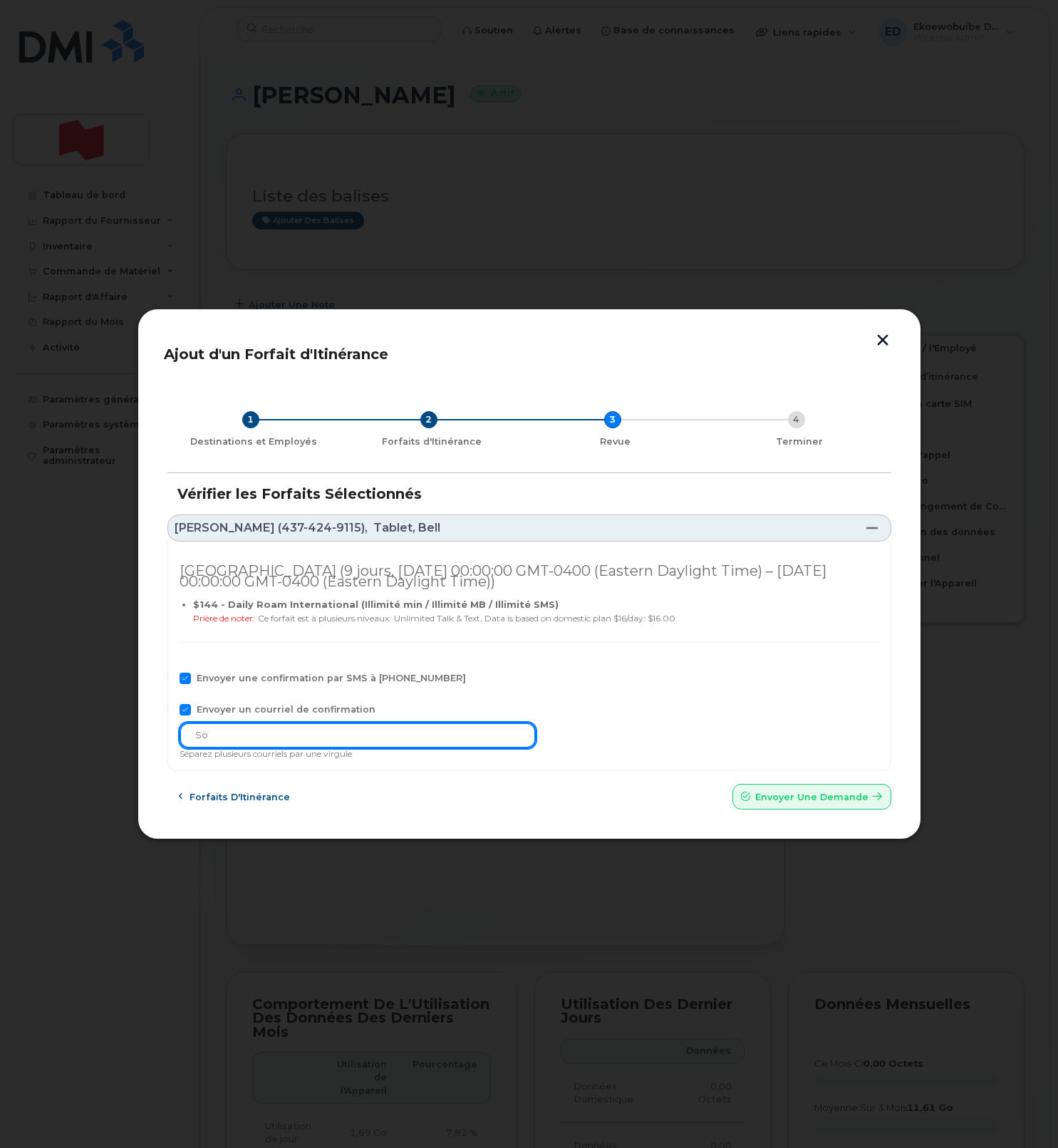
type input "s"
type input "S"
type input "solutions_mobiles@bnc.ca"
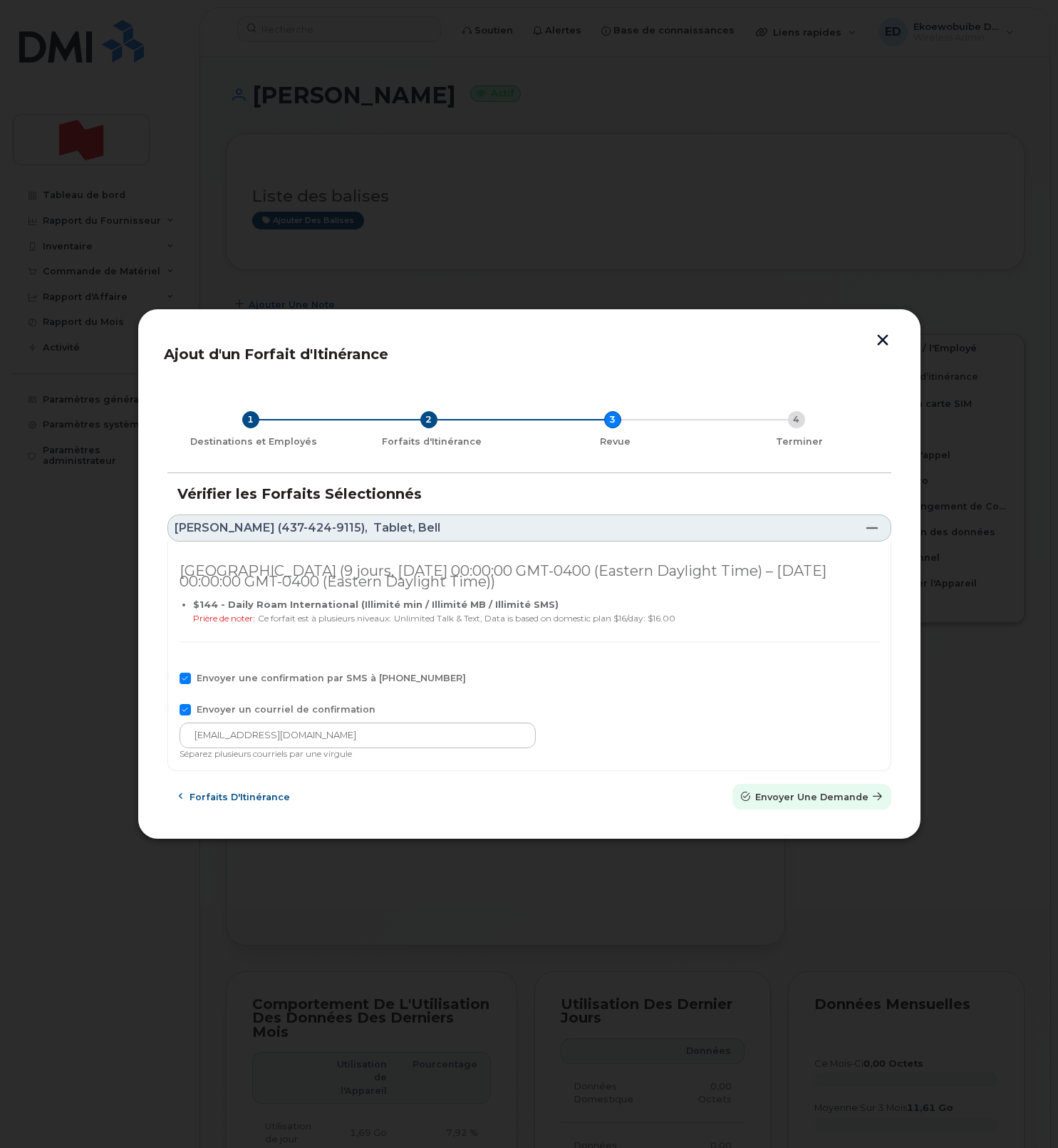
click at [787, 795] on span "Envoyer une Demande" at bounding box center [811, 797] width 113 height 14
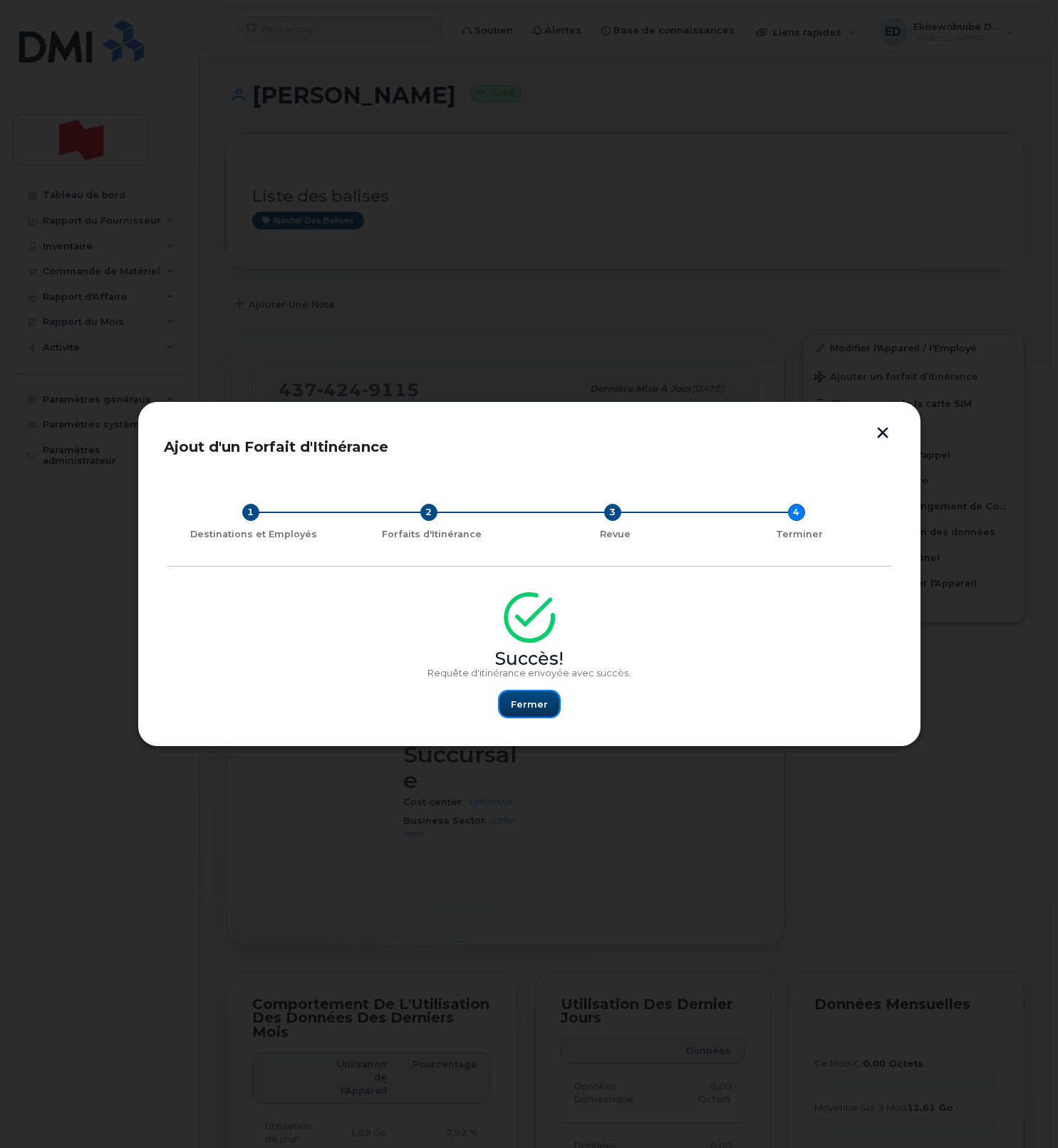
click at [532, 703] on span "Fermer" at bounding box center [529, 704] width 37 height 14
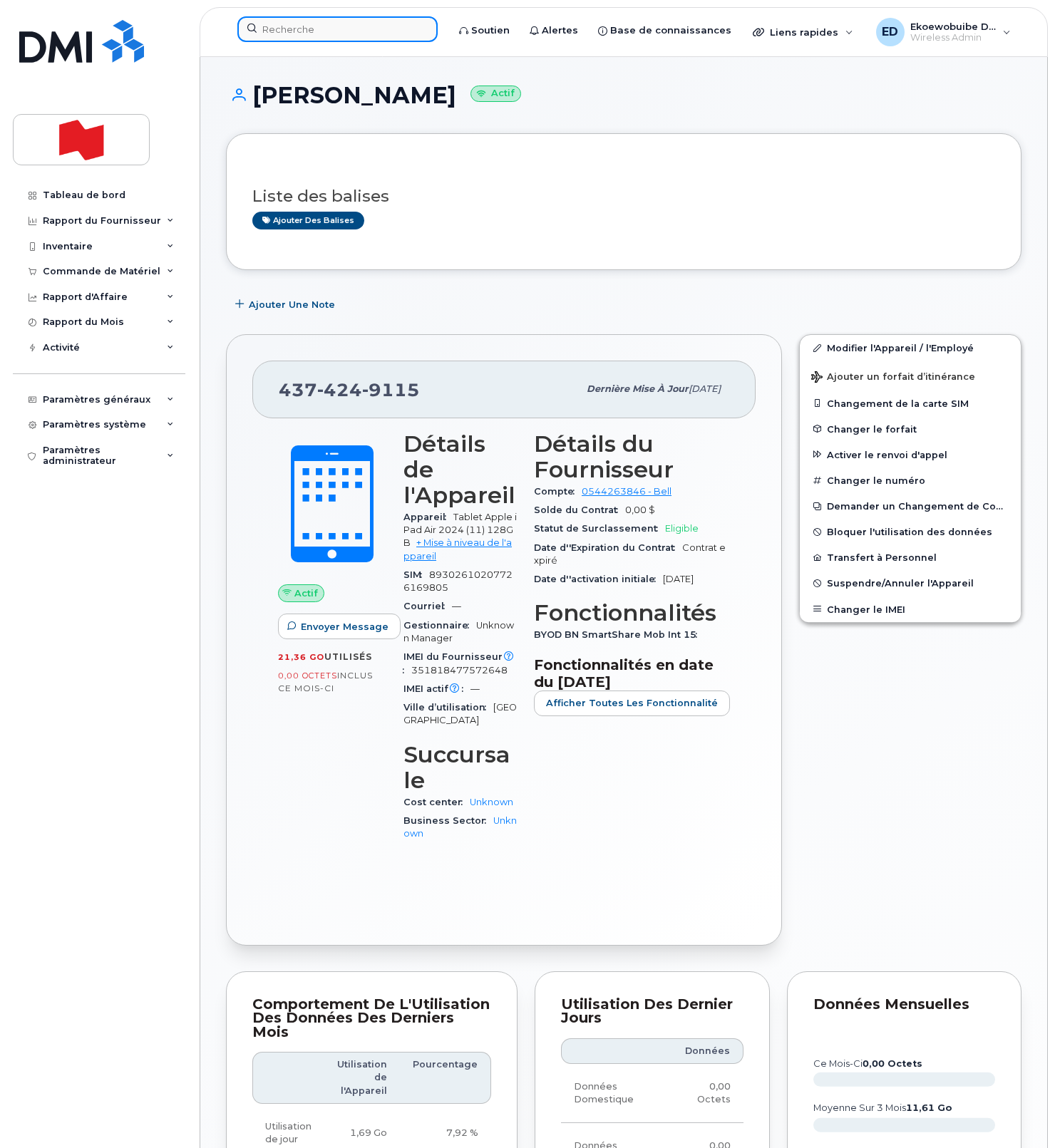
click at [310, 35] on input at bounding box center [337, 29] width 200 height 25
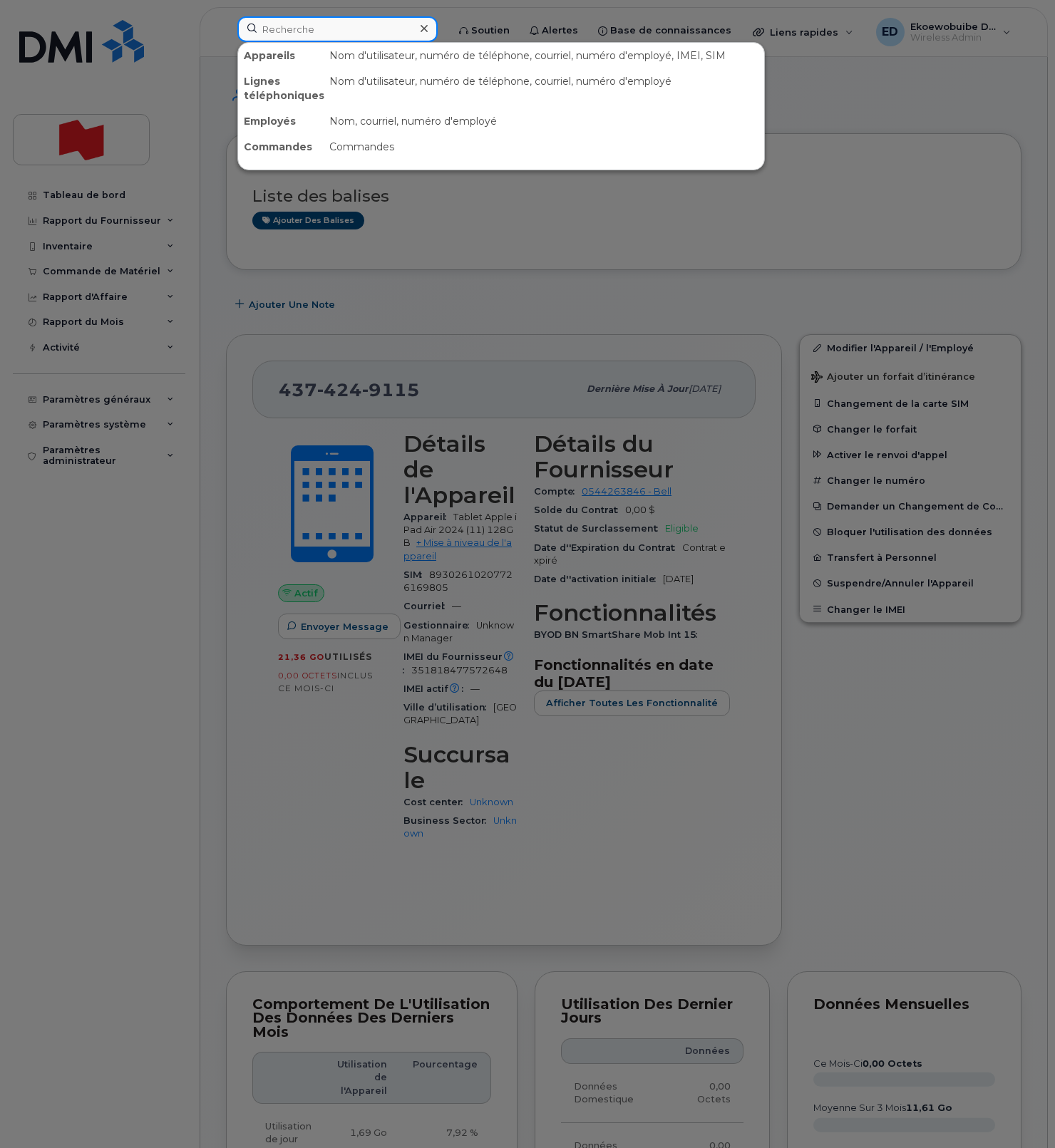
paste input "514-206-7619"
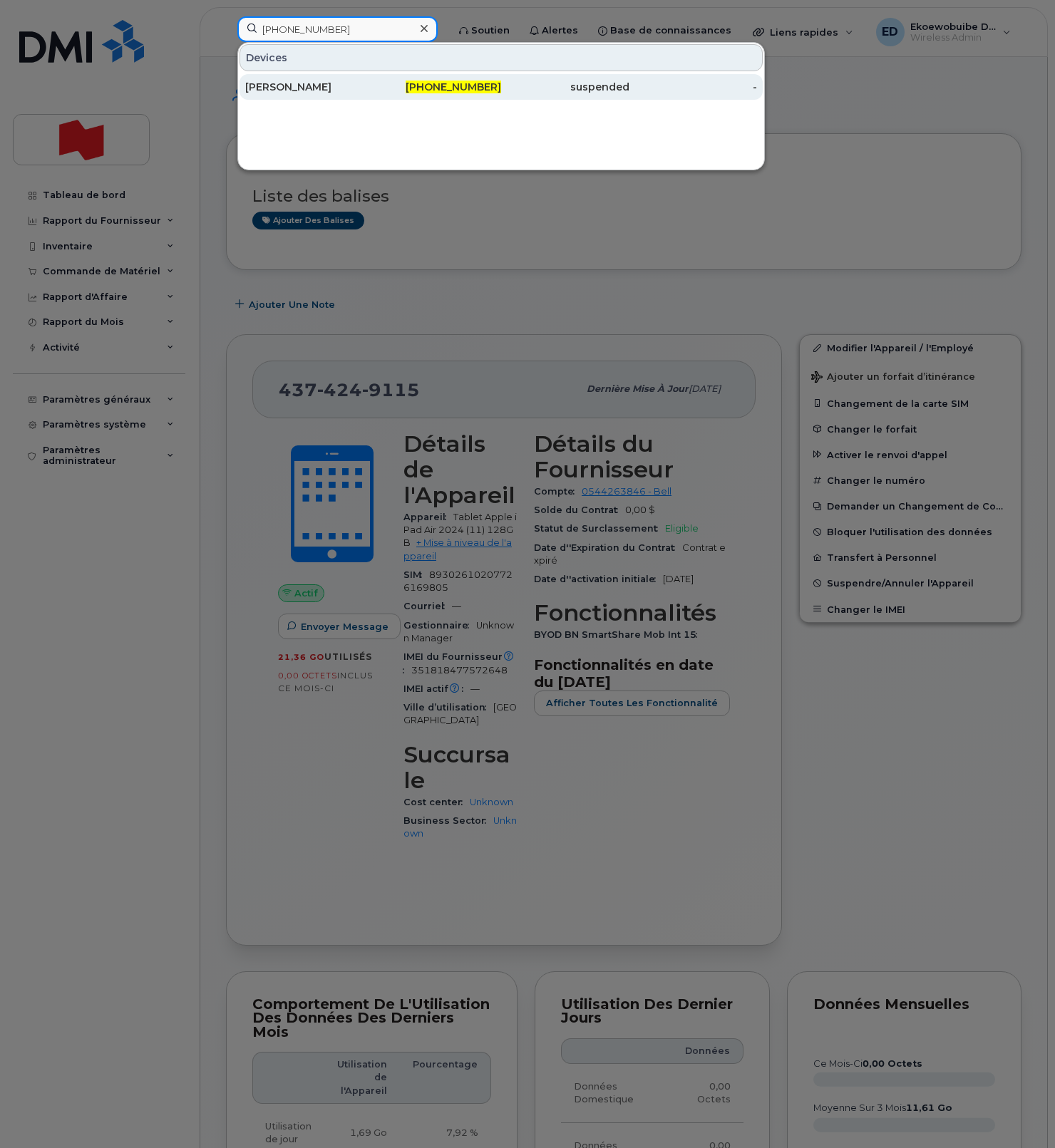
type input "514-206-7619"
click at [319, 88] on div "[PERSON_NAME]" at bounding box center [309, 86] width 128 height 14
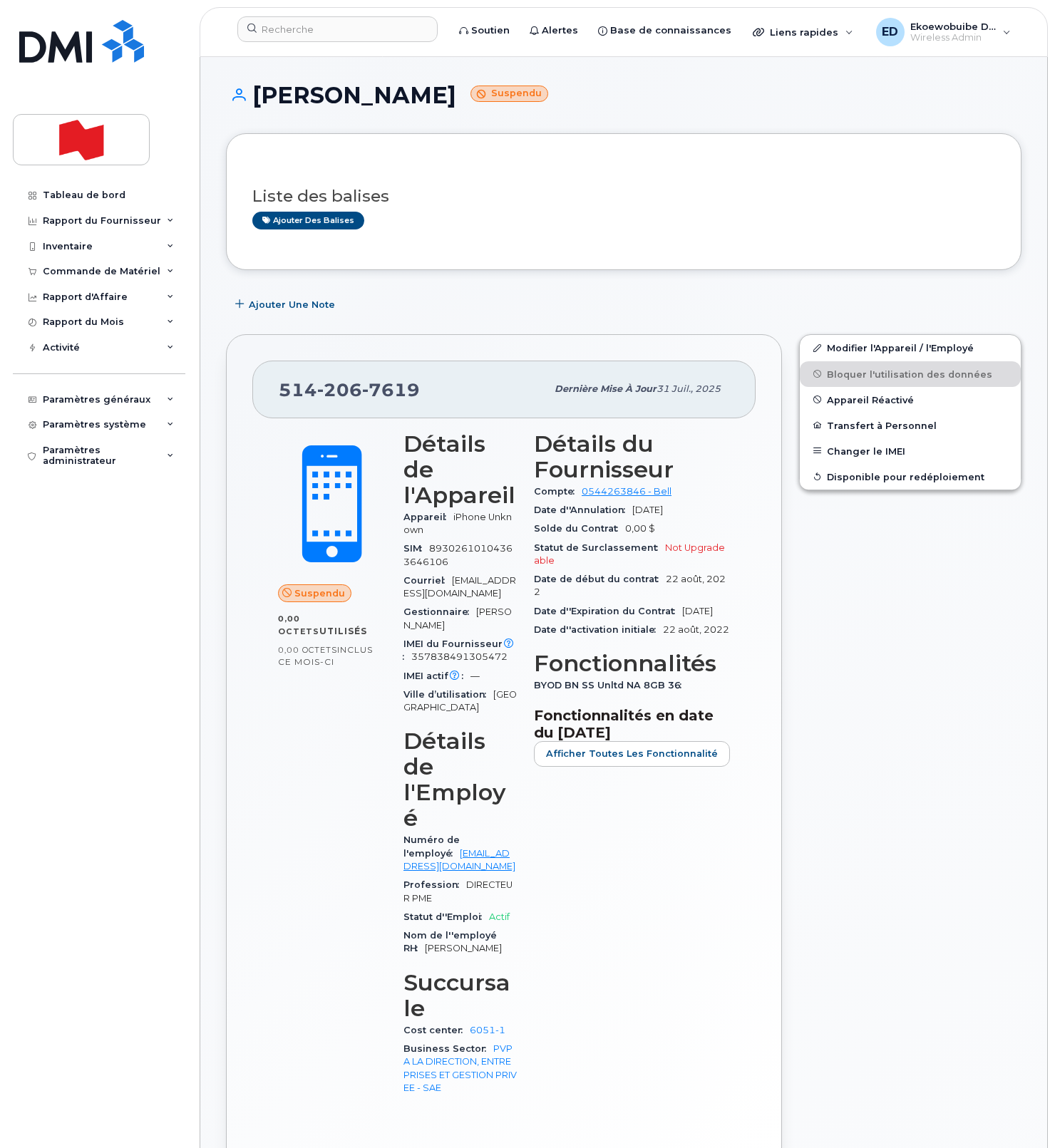
drag, startPoint x: 562, startPoint y: 209, endPoint x: 559, endPoint y: 215, distance: 6.7
click at [560, 210] on div "Liste des balises Ajouter des balises" at bounding box center [624, 201] width 743 height 55
click at [530, 208] on div "Liste des balises Ajouter des balises" at bounding box center [624, 201] width 743 height 55
click at [582, 200] on h3 "Liste des balises" at bounding box center [624, 196] width 743 height 18
drag, startPoint x: 914, startPoint y: 631, endPoint x: 891, endPoint y: 652, distance: 31.1
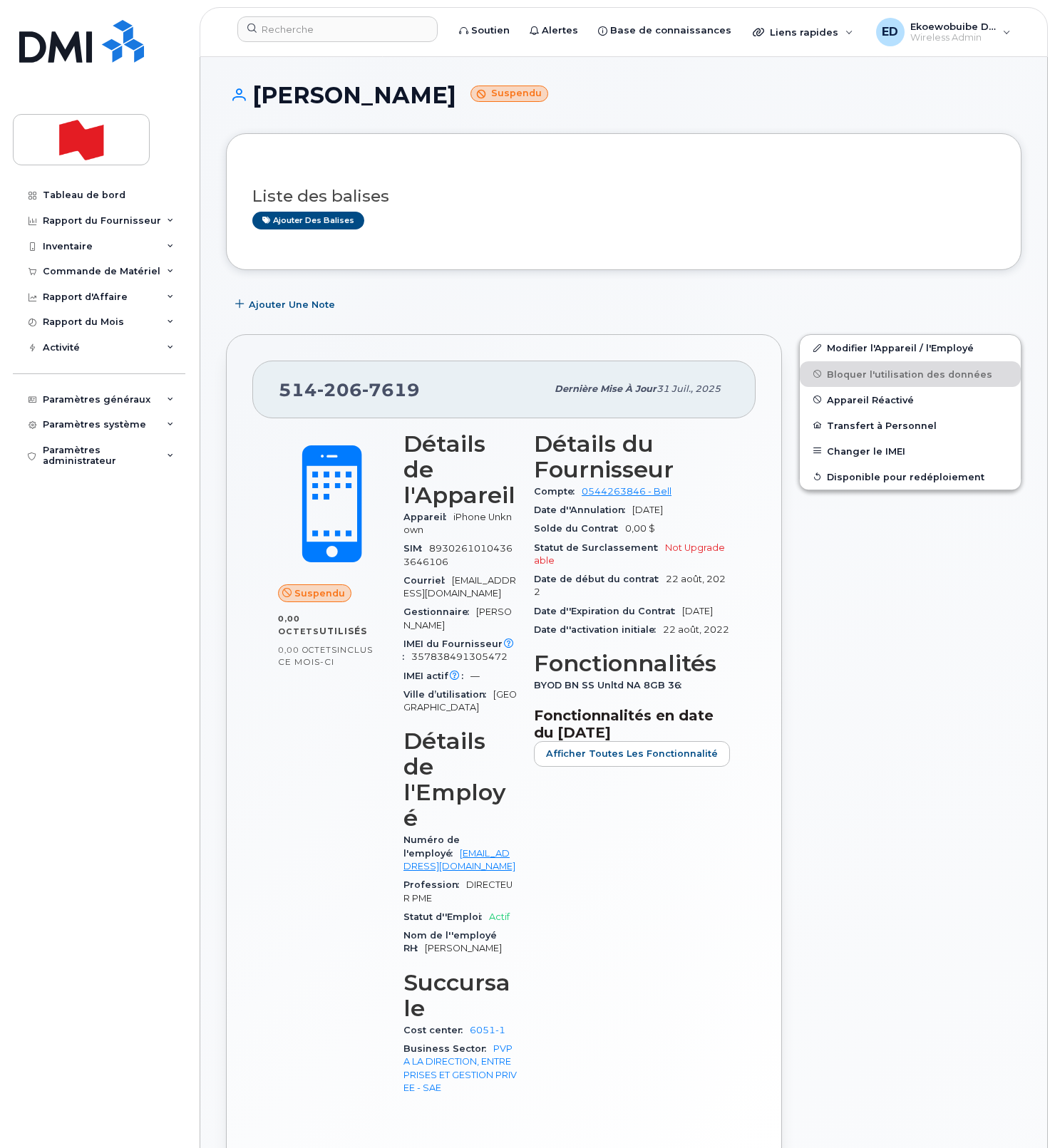
click at [911, 633] on div "Modifier l'Appareil / l'Employé Bloquer l'utilisation des données Appareil Réac…" at bounding box center [910, 767] width 240 height 882
click at [513, 208] on div "Liste des balises Ajouter des balises" at bounding box center [624, 201] width 743 height 55
click at [414, 407] on div "514 206 7619 Dernière mise à jour 31 juil., 2025" at bounding box center [504, 389] width 503 height 57
drag, startPoint x: 424, startPoint y: 395, endPoint x: 275, endPoint y: 398, distance: 149.0
click at [275, 398] on div "514 206 7619 Dernière mise à jour 31 juil., 2025" at bounding box center [504, 389] width 503 height 57
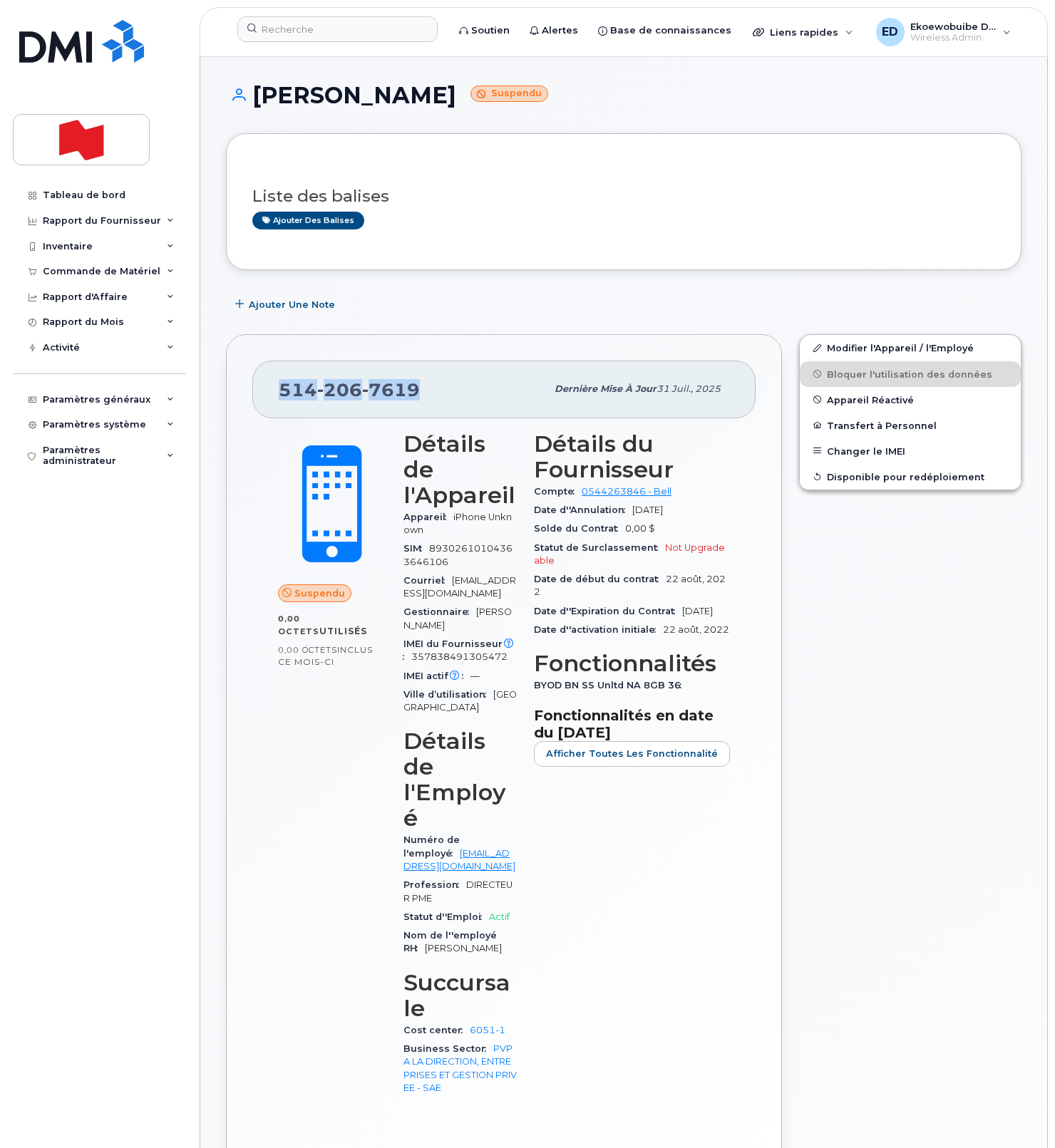
copy span "514 206 7619"
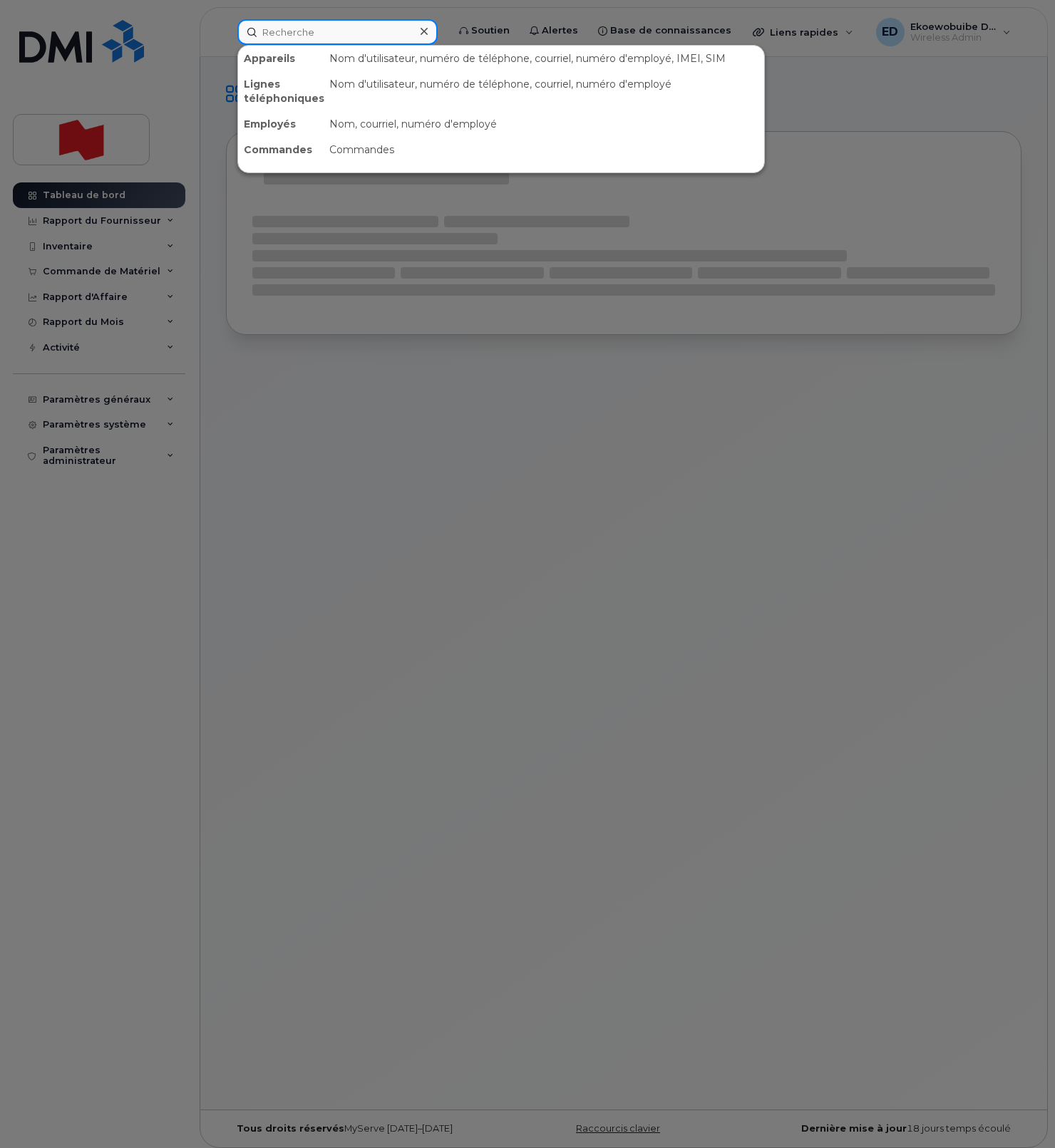
click at [316, 37] on input at bounding box center [337, 32] width 200 height 25
paste input "[PHONE_NUMBER]"
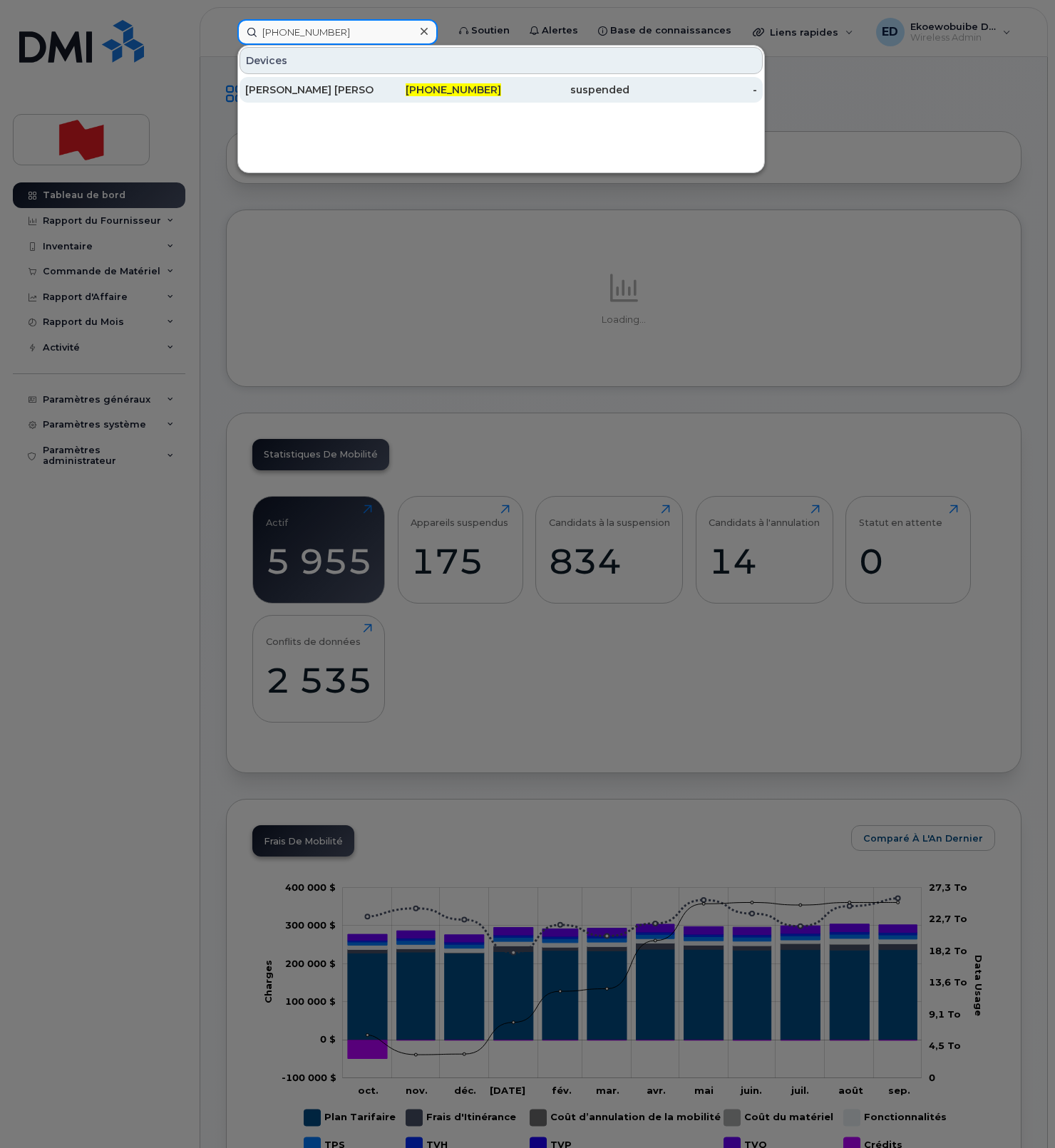
type input "[PHONE_NUMBER]"
click at [336, 87] on div "[PERSON_NAME] [PERSON_NAME]" at bounding box center [309, 89] width 128 height 14
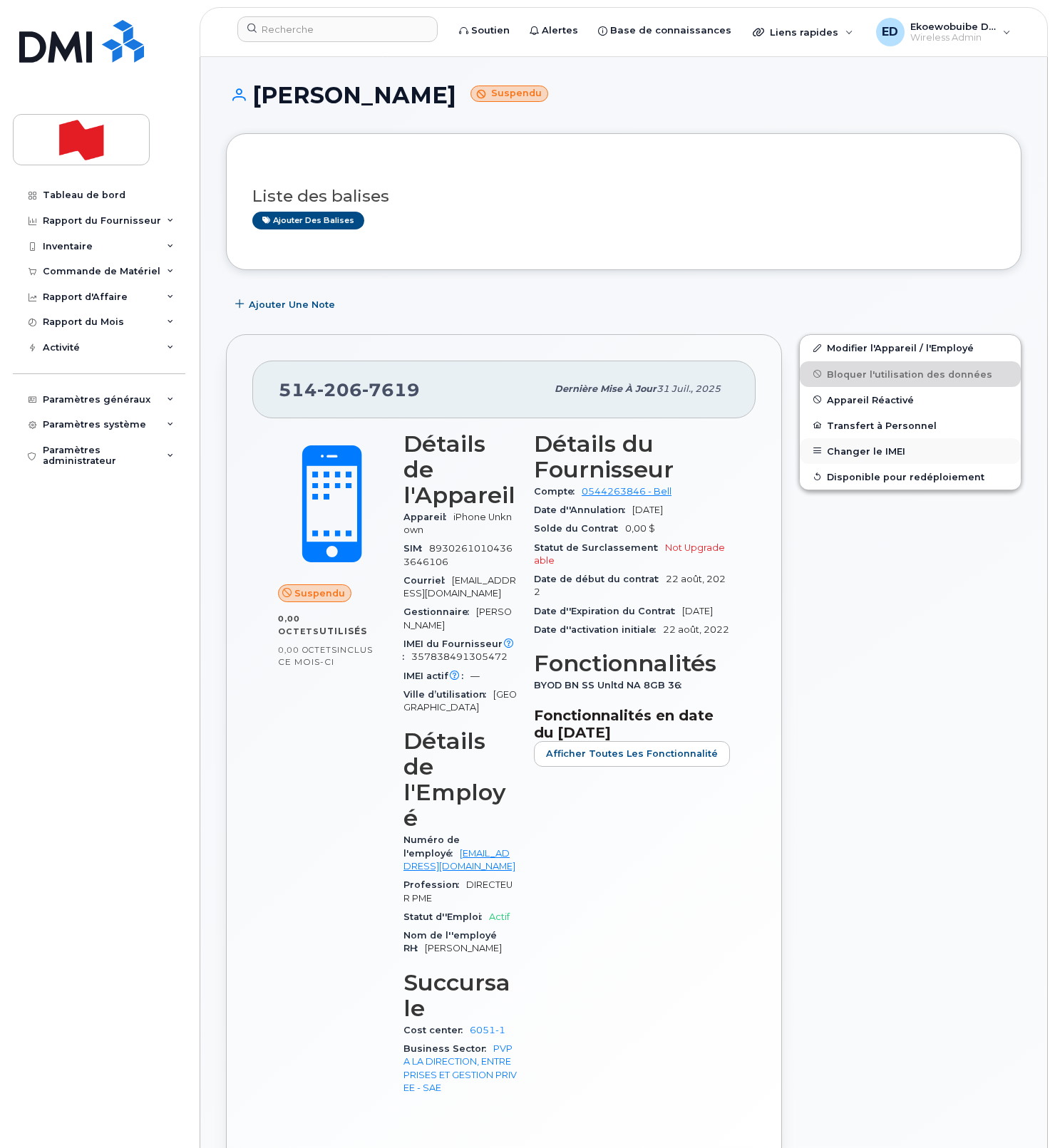
click at [866, 450] on button "Changer le IMEI" at bounding box center [909, 451] width 221 height 25
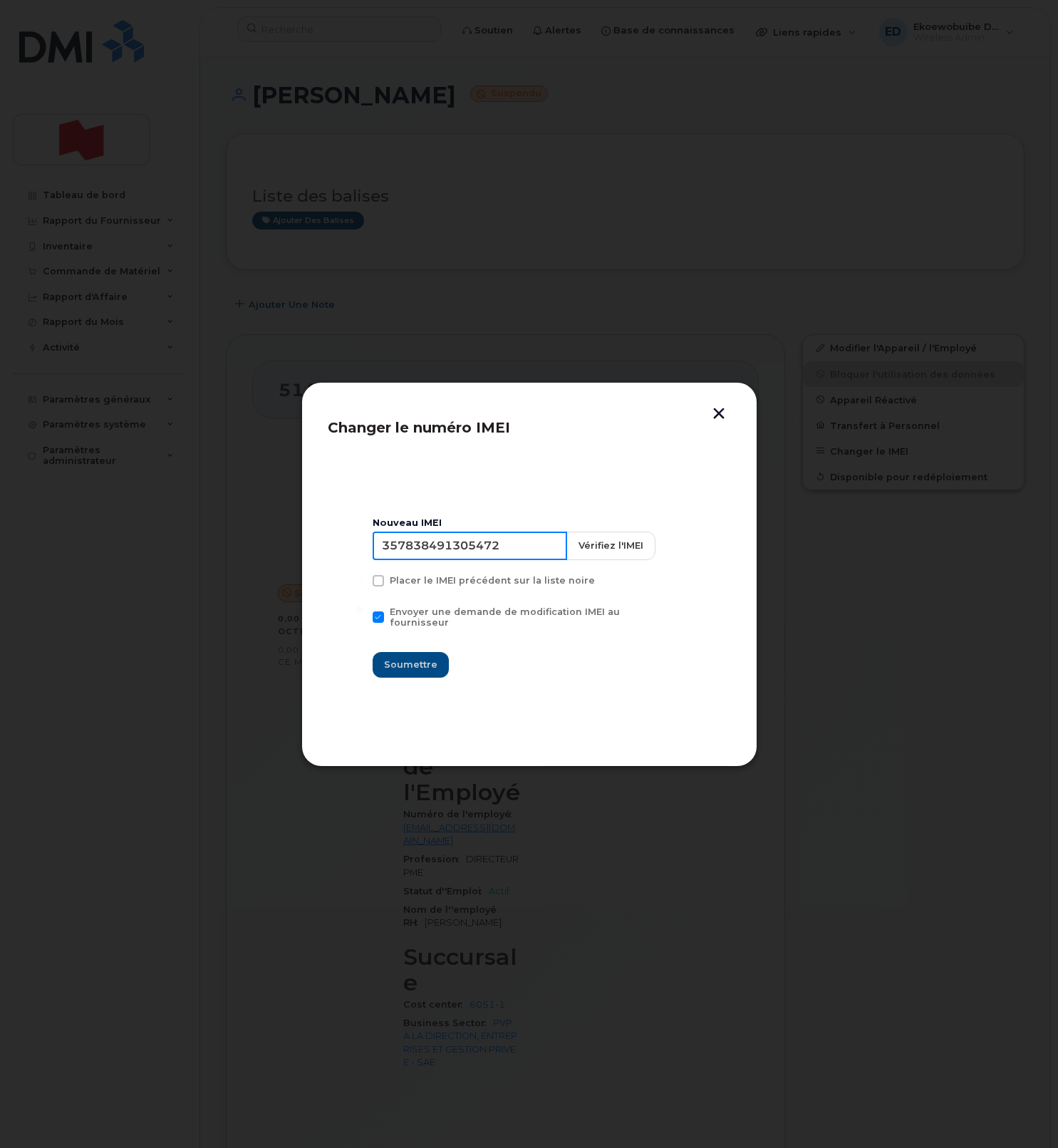
click at [451, 561] on input "357838491305472" at bounding box center [469, 546] width 195 height 29
type input "354216331242002"
click at [418, 660] on span "Soumettre" at bounding box center [410, 664] width 54 height 14
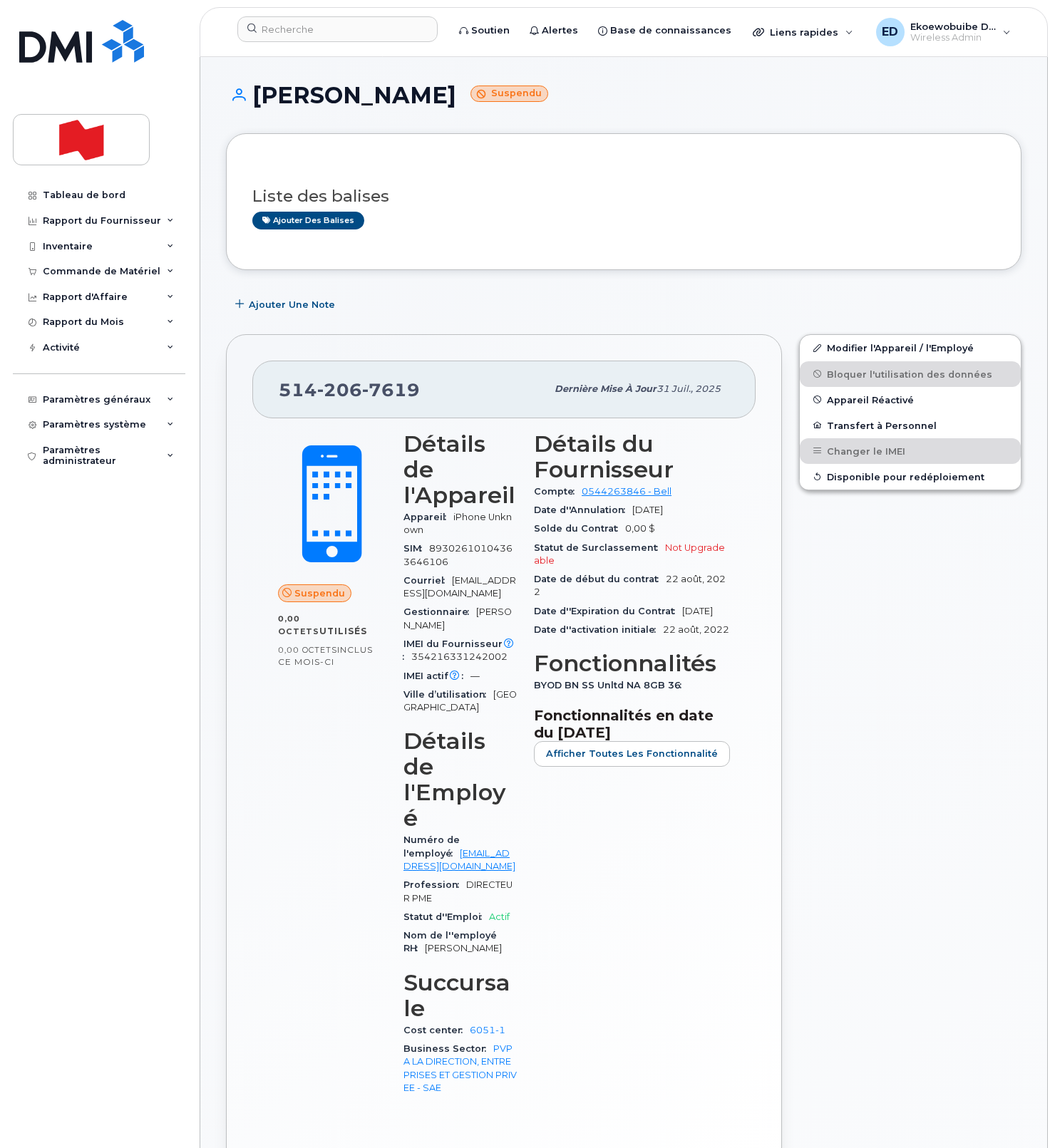
drag, startPoint x: 511, startPoint y: 147, endPoint x: 532, endPoint y: 119, distance: 35.0
click at [512, 144] on div "Liste des balises Ajouter des balises" at bounding box center [623, 202] width 795 height 137
drag, startPoint x: 538, startPoint y: 101, endPoint x: 259, endPoint y: 98, distance: 279.0
click at [259, 98] on h1 "[PERSON_NAME] Calado Suspendu" at bounding box center [623, 95] width 795 height 25
copy h1 "[PERSON_NAME]"
